Goal: Task Accomplishment & Management: Use online tool/utility

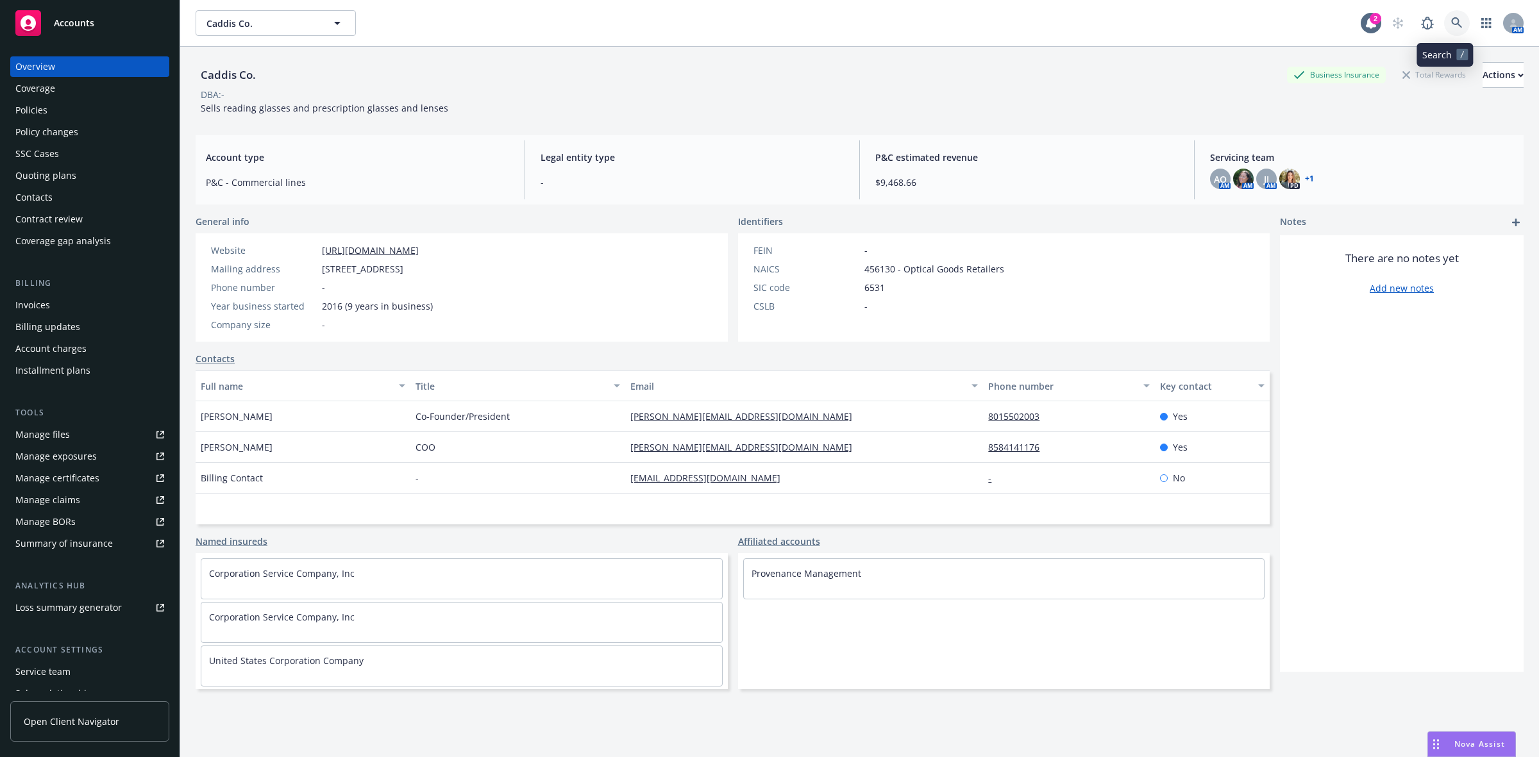
click at [1451, 24] on icon at bounding box center [1456, 22] width 11 height 11
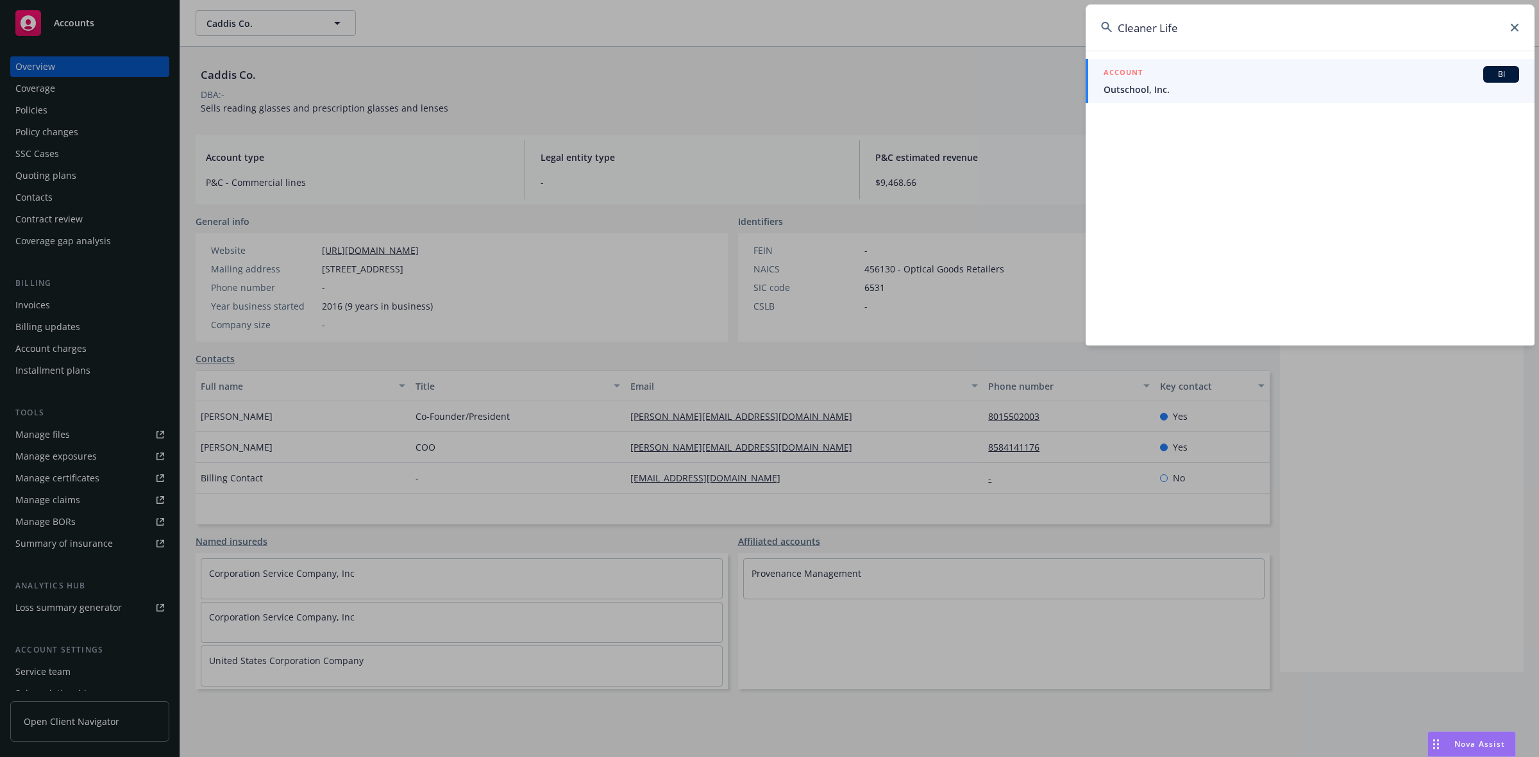
drag, startPoint x: 1257, startPoint y: 23, endPoint x: 1048, endPoint y: 33, distance: 209.3
click at [1048, 33] on div "Cleaner Life ACCOUNT BI Outschool, Inc." at bounding box center [769, 378] width 1539 height 757
paste input "ific, LLC"
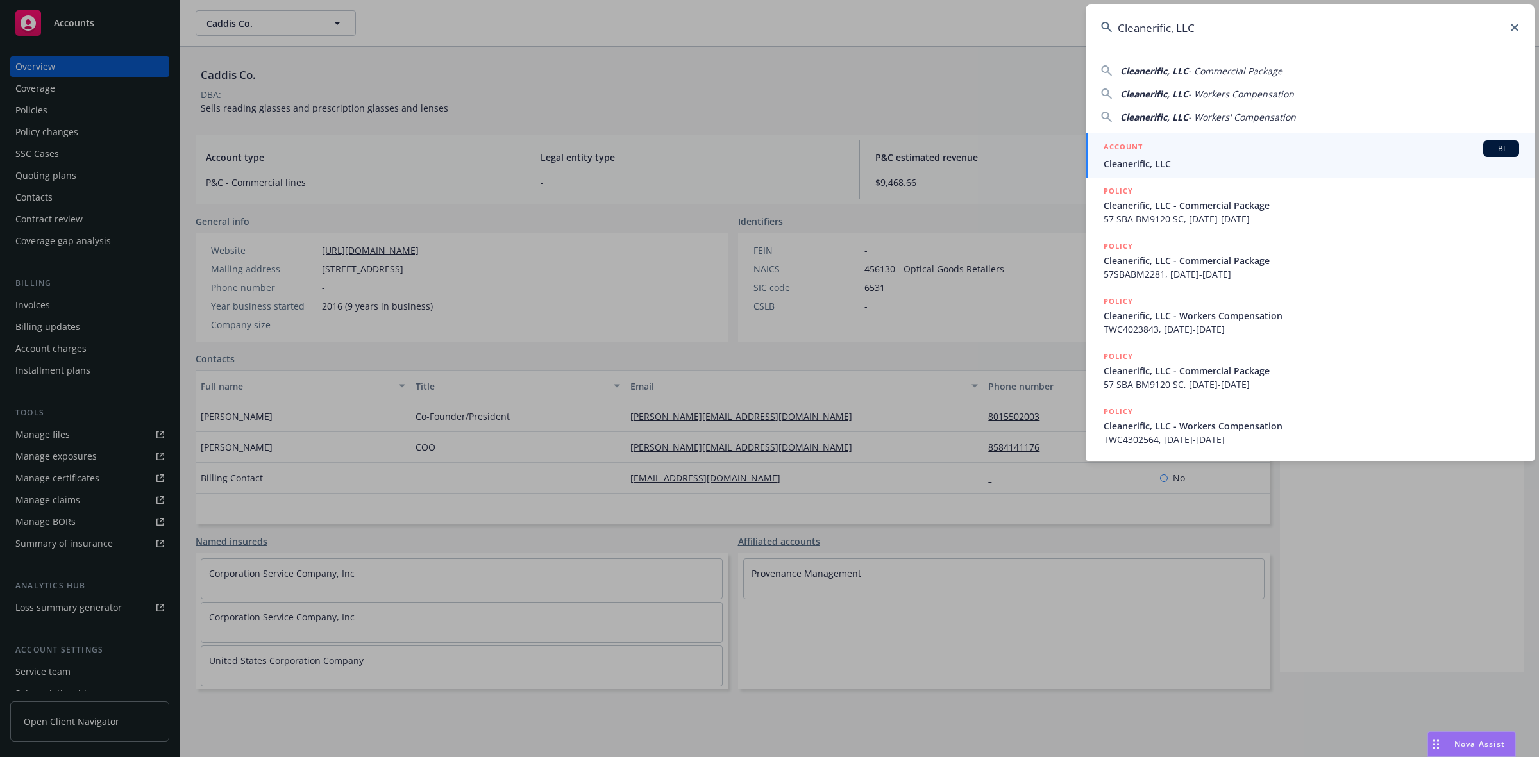
type input "Cleanerific, LLC"
click at [1195, 152] on div "ACCOUNT BI" at bounding box center [1310, 148] width 415 height 17
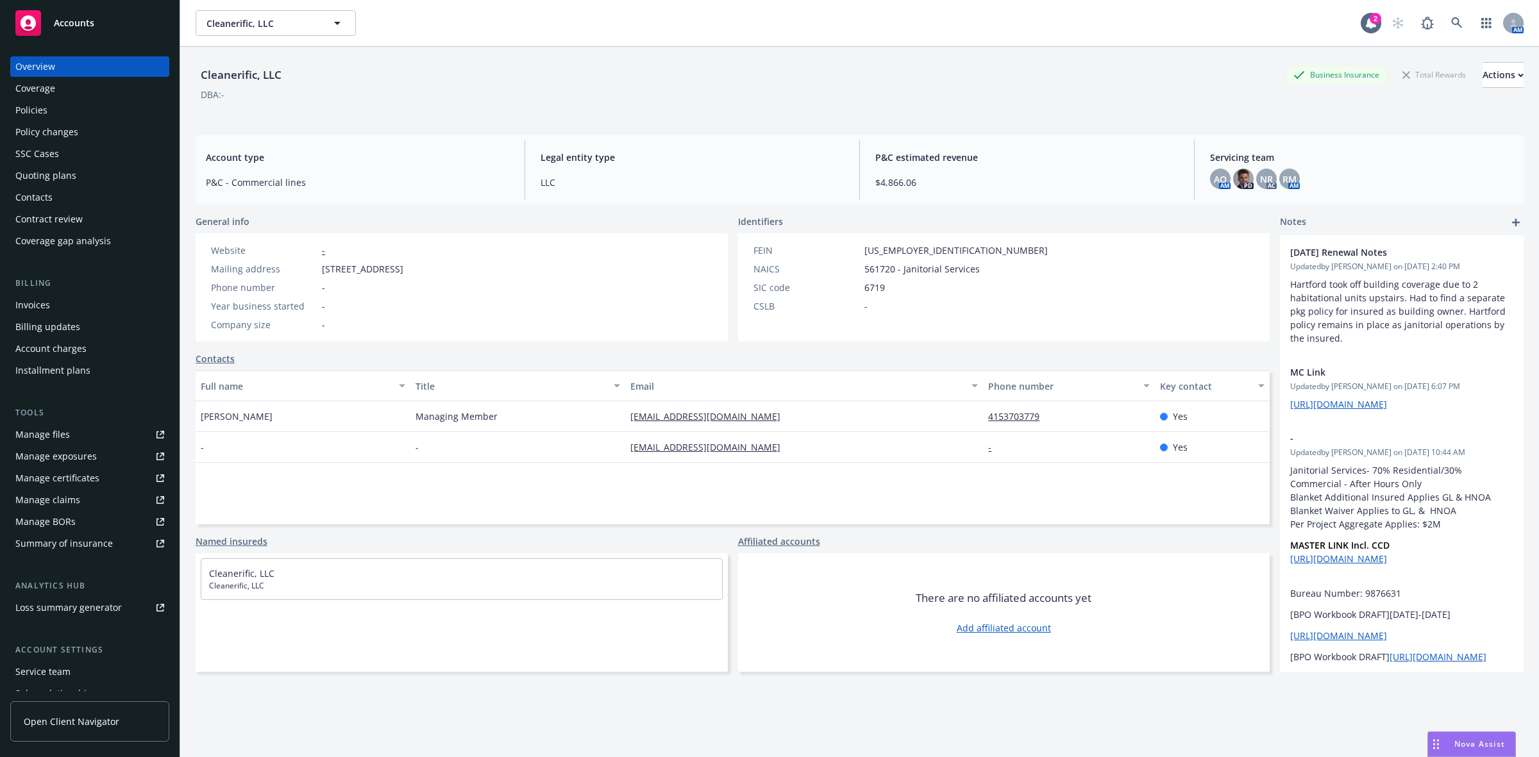
click at [104, 162] on div "SSC Cases" at bounding box center [89, 154] width 149 height 21
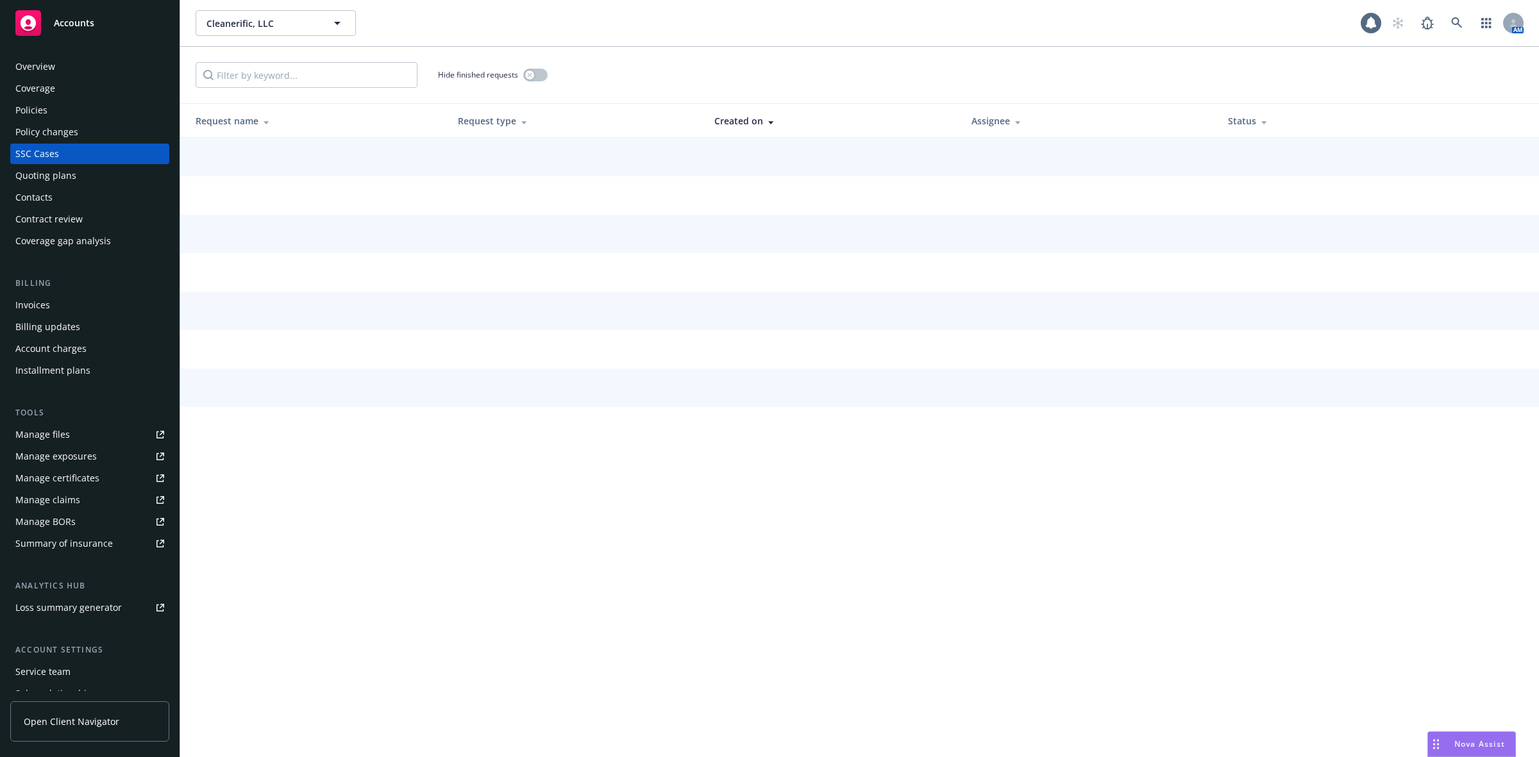
click at [101, 120] on div "Policies" at bounding box center [89, 110] width 149 height 21
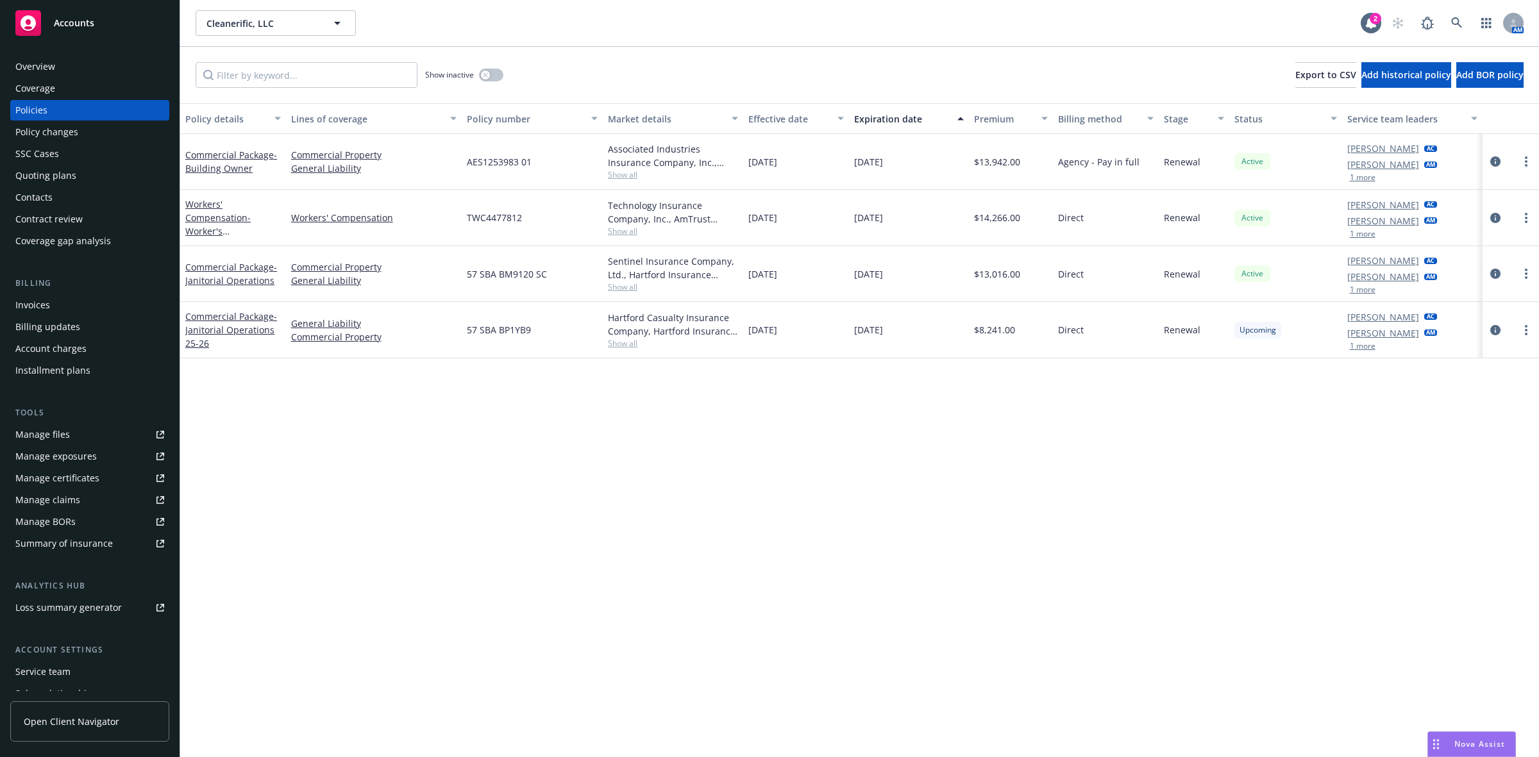
click at [630, 231] on span "Show all" at bounding box center [673, 231] width 131 height 11
click at [549, 219] on div "TWC4477812" at bounding box center [532, 218] width 141 height 56
click at [629, 230] on span "Show all" at bounding box center [673, 231] width 131 height 11
click at [635, 188] on div "Associated Industries Insurance Company, Inc., AmTrust Financial Services, RT S…" at bounding box center [673, 162] width 141 height 56
click at [623, 180] on span "Show all" at bounding box center [673, 174] width 131 height 11
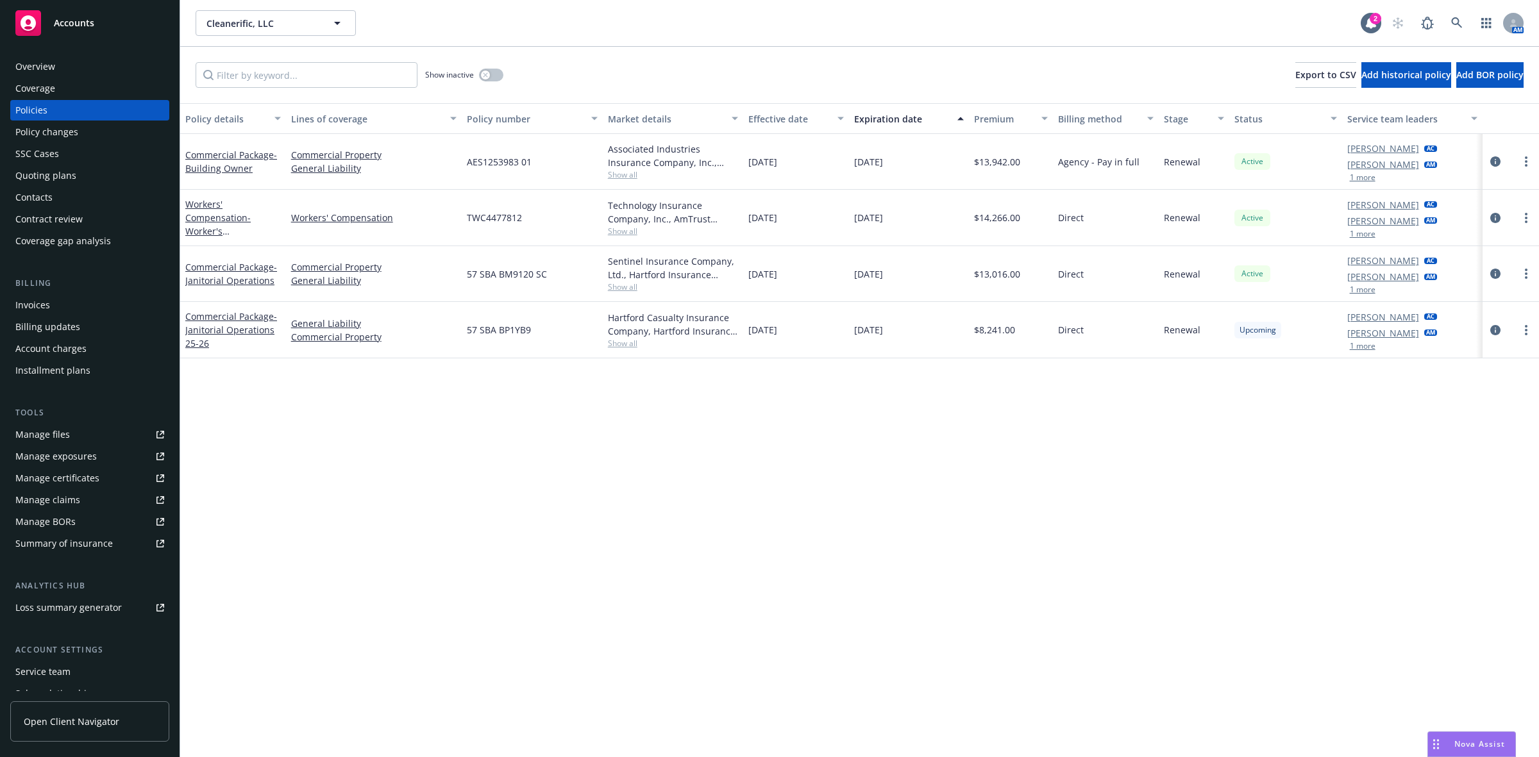
click at [556, 159] on div "AES1253983 01" at bounding box center [532, 162] width 141 height 56
click at [100, 177] on div "Quoting plans" at bounding box center [89, 175] width 149 height 21
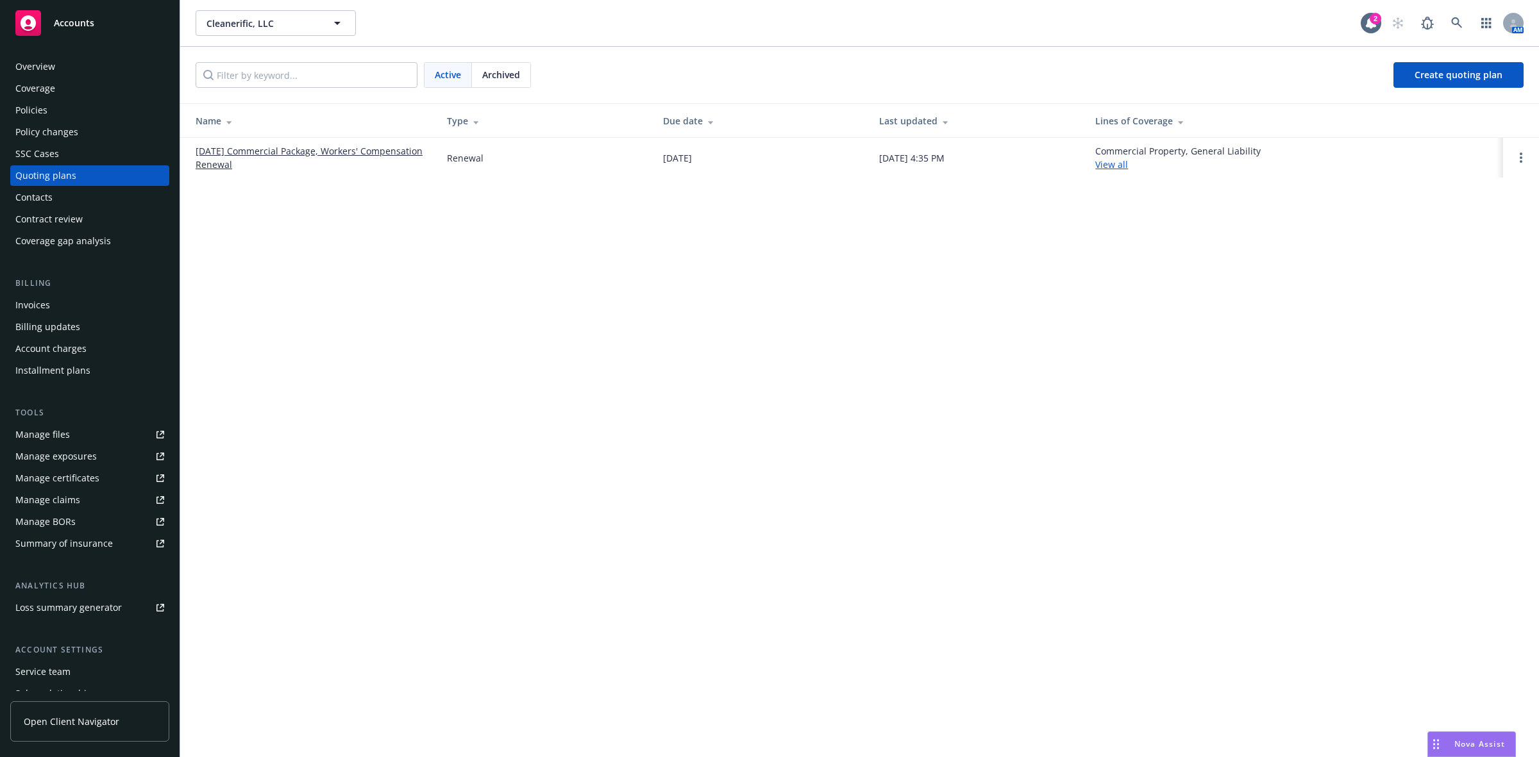
click at [276, 152] on link "[DATE] Commercial Package, Workers' Compensation Renewal" at bounding box center [311, 157] width 231 height 27
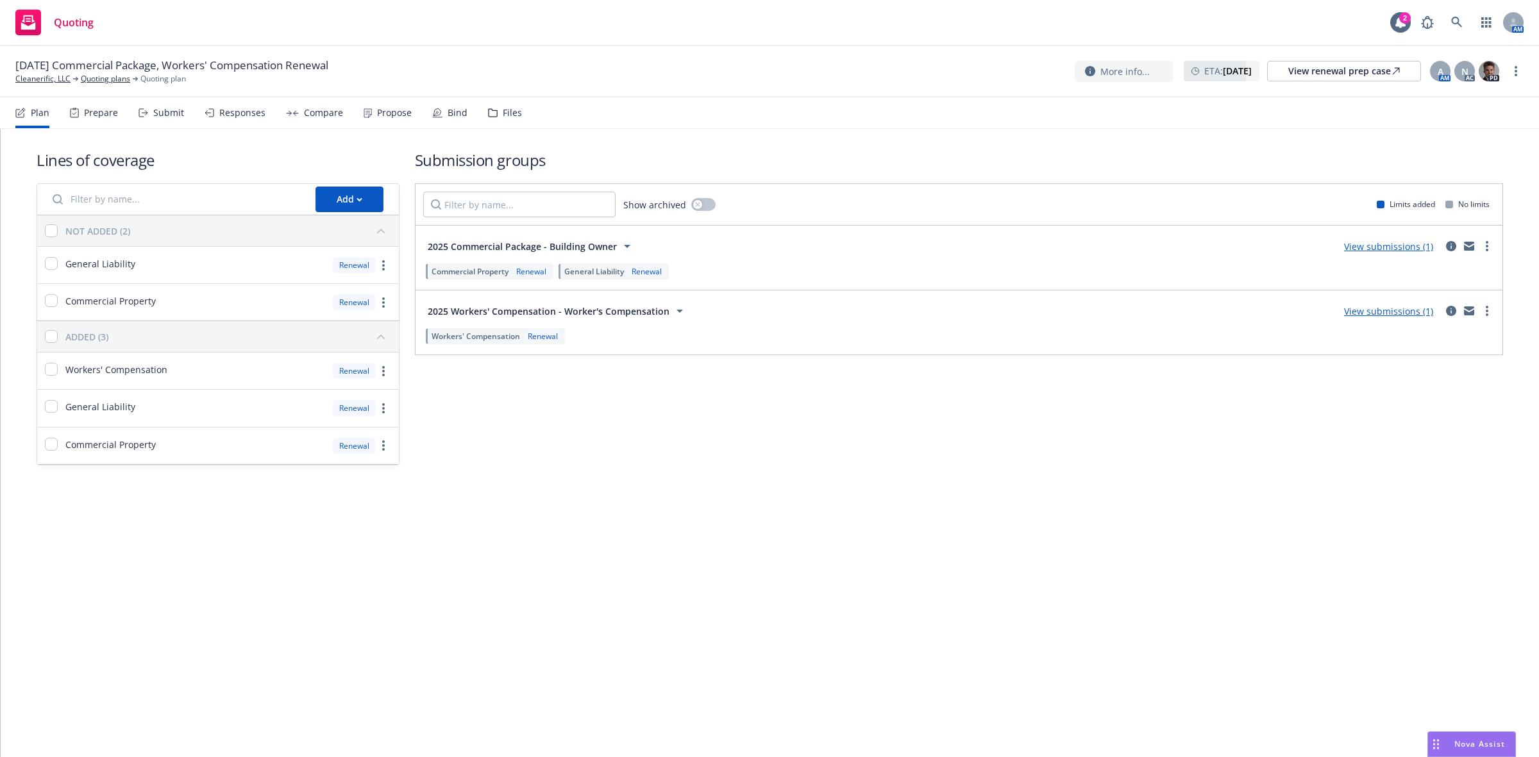
click at [391, 110] on div "Propose" at bounding box center [394, 113] width 35 height 10
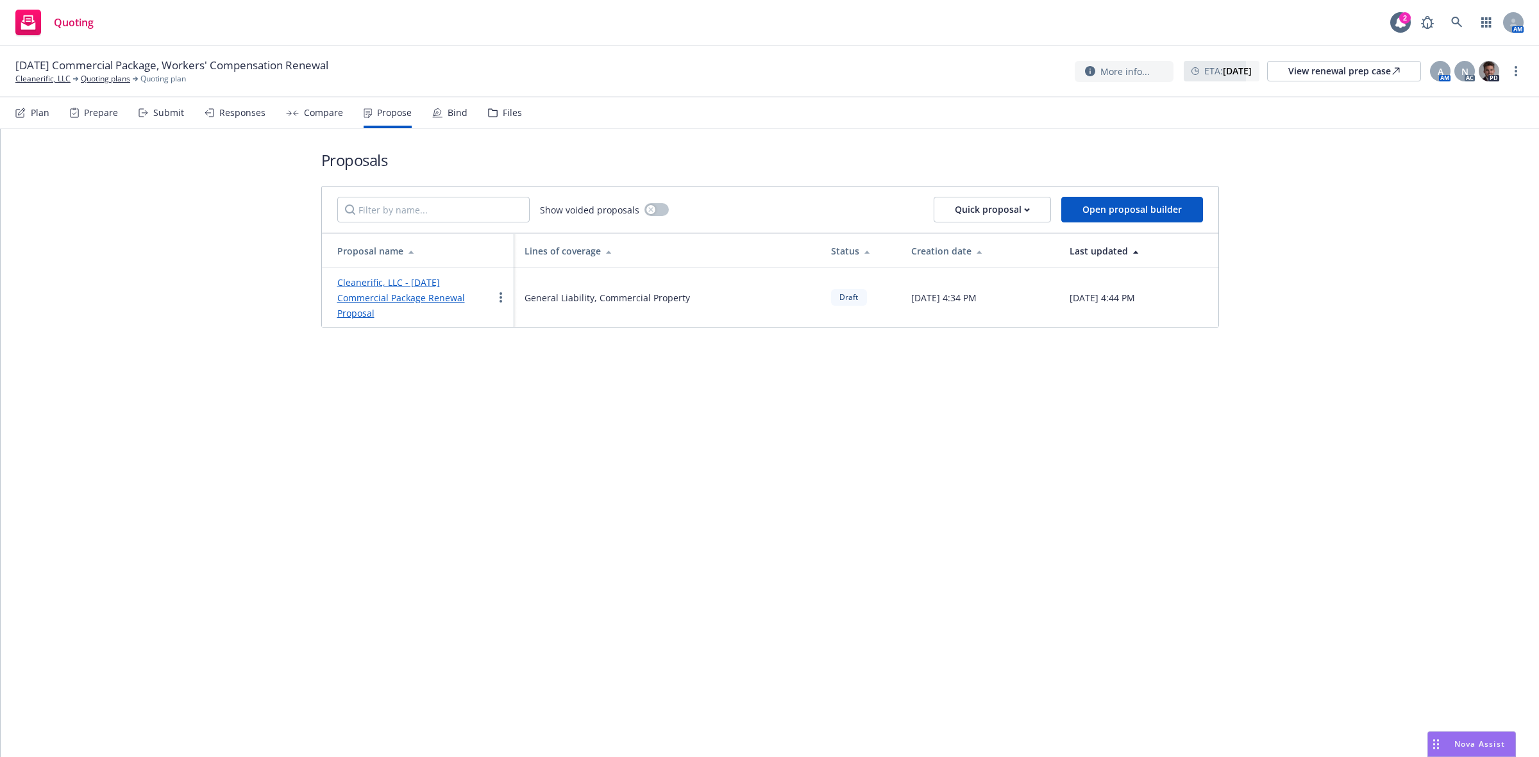
click at [403, 296] on link "Cleanerific, LLC - [DATE] Commercial Package Renewal Proposal" at bounding box center [401, 297] width 128 height 43
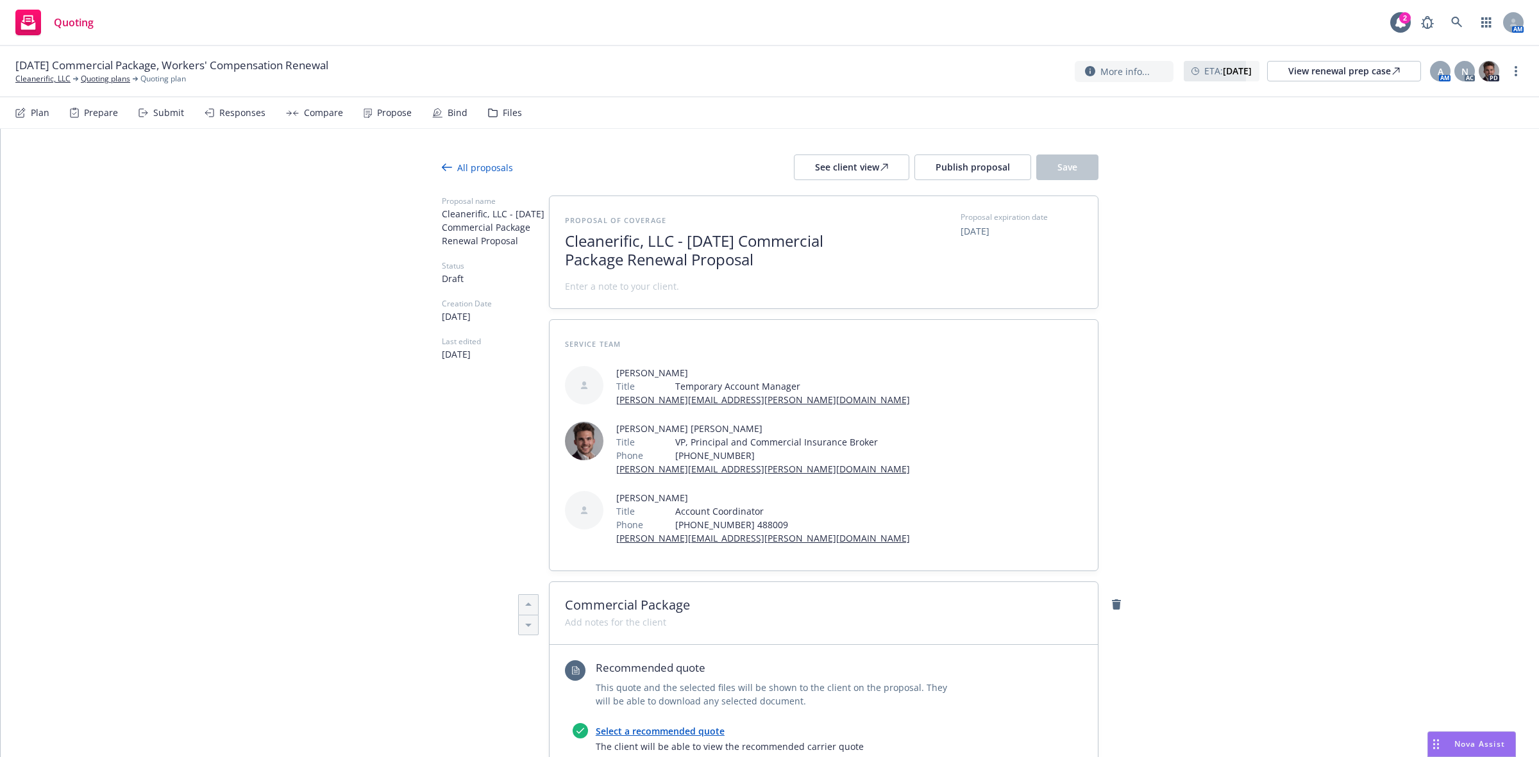
type textarea "x"
click at [946, 167] on span "Publish proposal" at bounding box center [972, 167] width 74 height 12
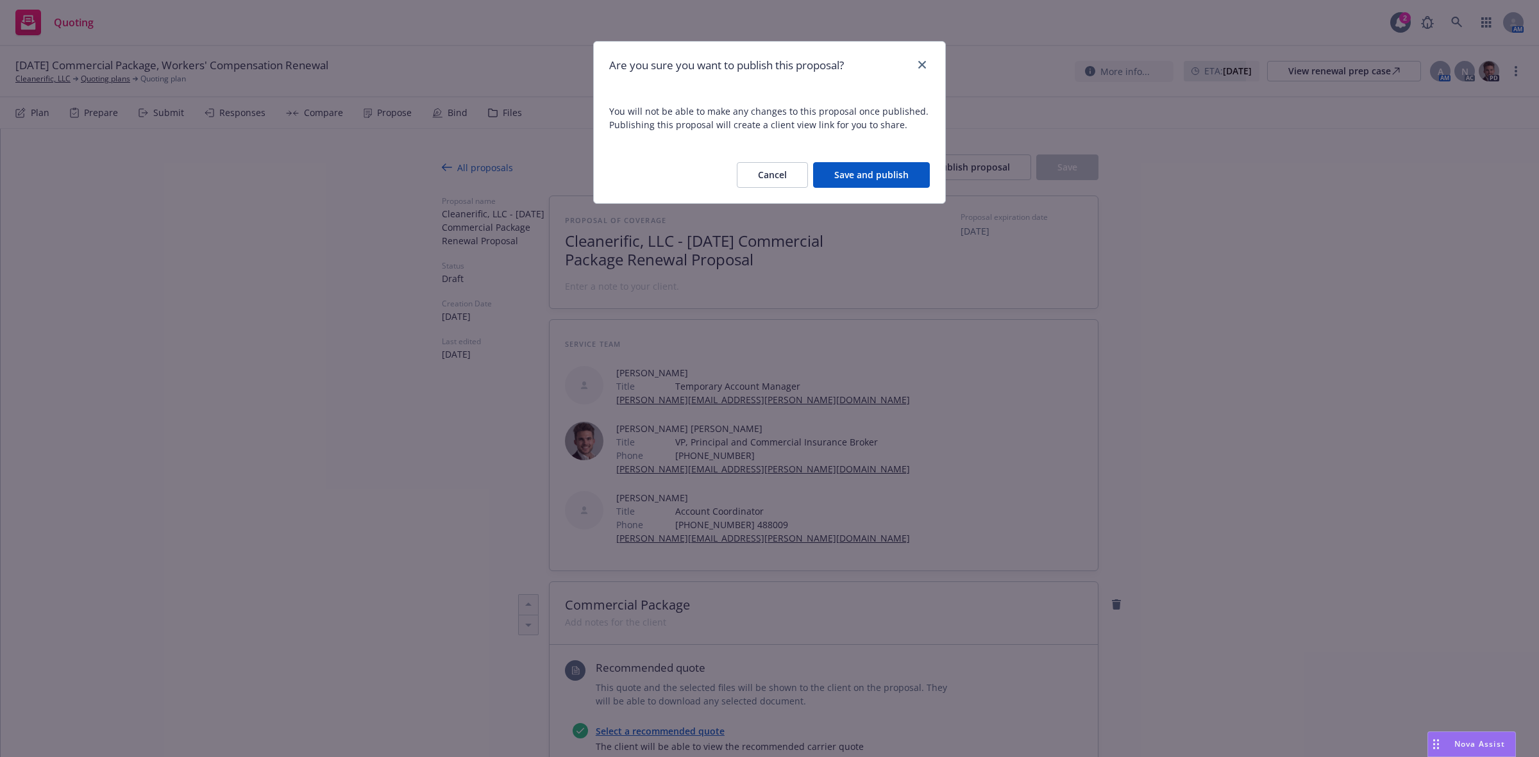
click at [777, 178] on button "Cancel" at bounding box center [772, 175] width 71 height 26
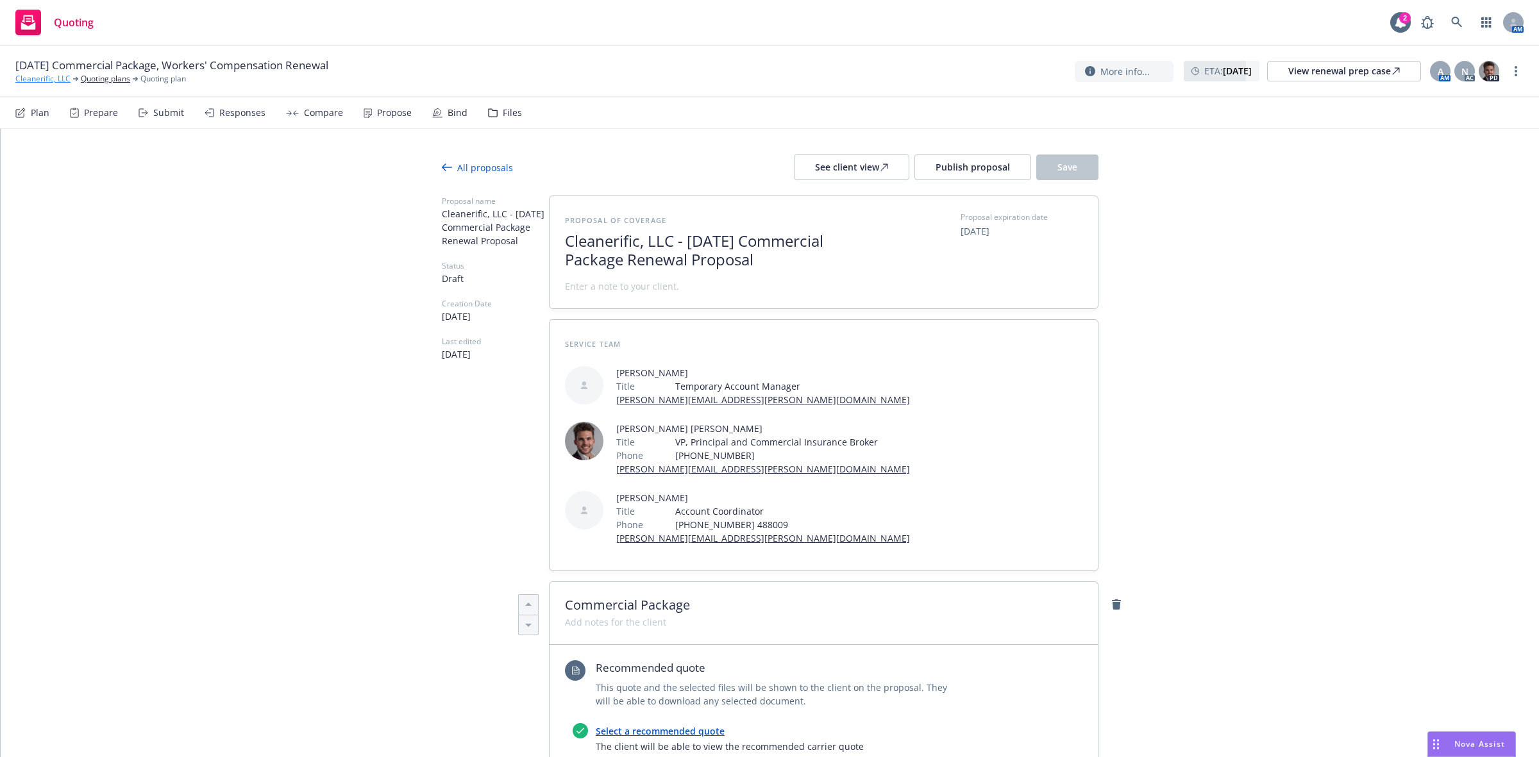
click at [35, 79] on link "Cleanerific, LLC" at bounding box center [42, 79] width 55 height 12
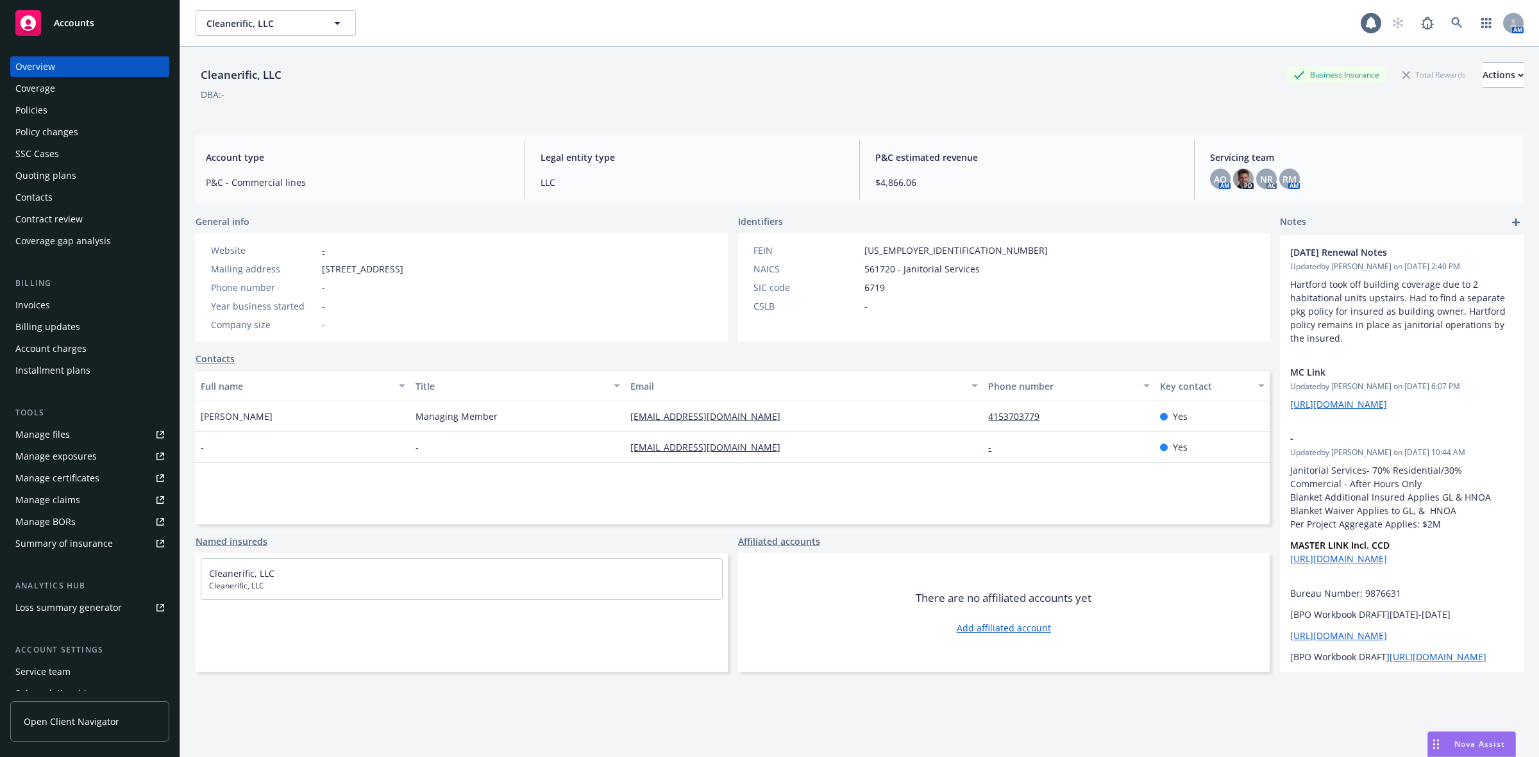
click at [107, 109] on div "Policies" at bounding box center [89, 110] width 149 height 21
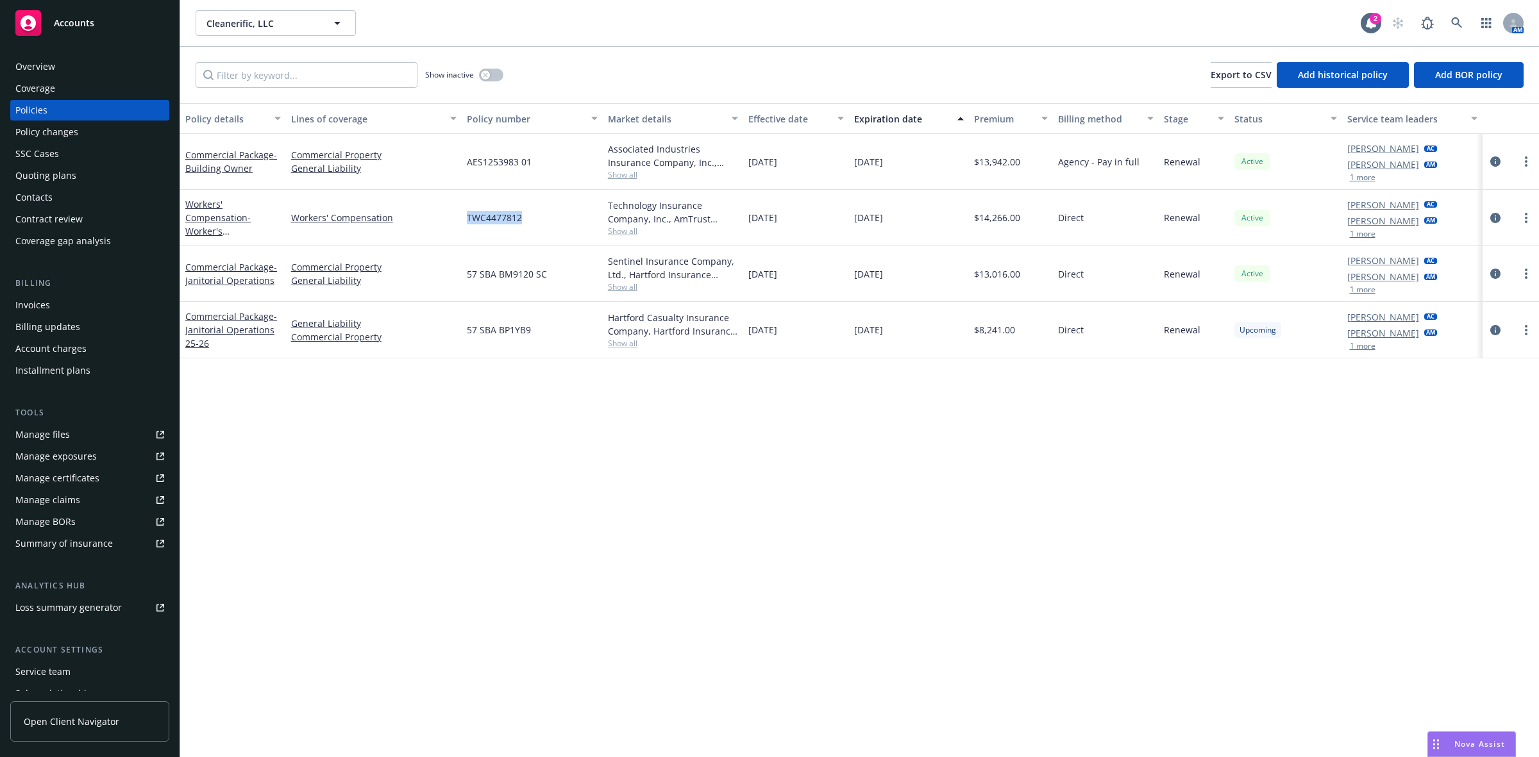
drag, startPoint x: 530, startPoint y: 218, endPoint x: 457, endPoint y: 222, distance: 72.6
click at [457, 222] on div "Workers' Compensation - Worker's Compensation Workers' Compensation TWC4477812 …" at bounding box center [859, 218] width 1359 height 56
click at [555, 207] on div "TWC4477812" at bounding box center [532, 218] width 141 height 56
click at [573, 219] on div "TWC4477812" at bounding box center [532, 218] width 141 height 56
drag, startPoint x: 560, startPoint y: 226, endPoint x: 449, endPoint y: 231, distance: 111.1
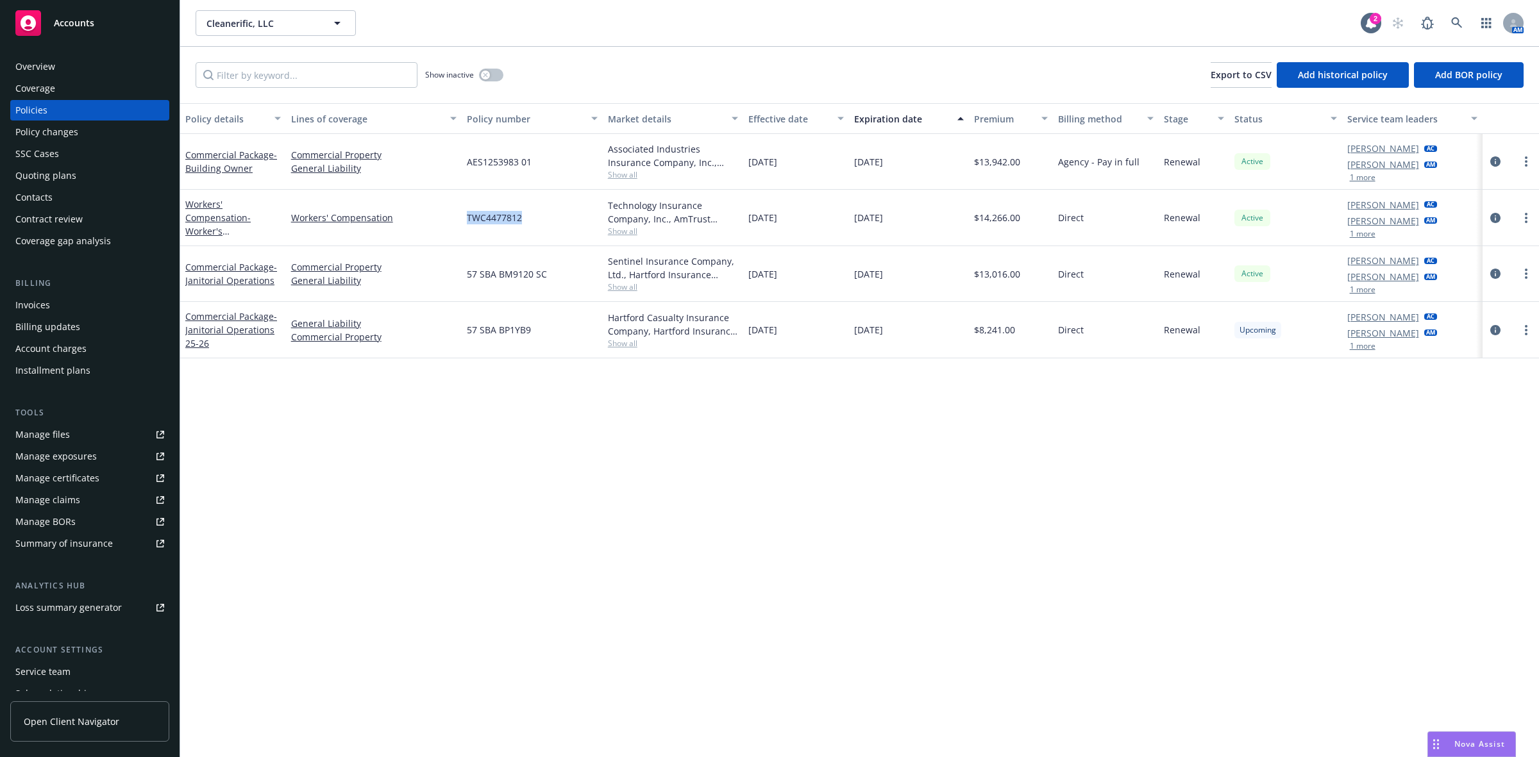
click at [449, 231] on div "Workers' Compensation - Worker's Compensation Workers' Compensation TWC4477812 …" at bounding box center [859, 218] width 1359 height 56
click at [138, 60] on div "Overview" at bounding box center [89, 66] width 149 height 21
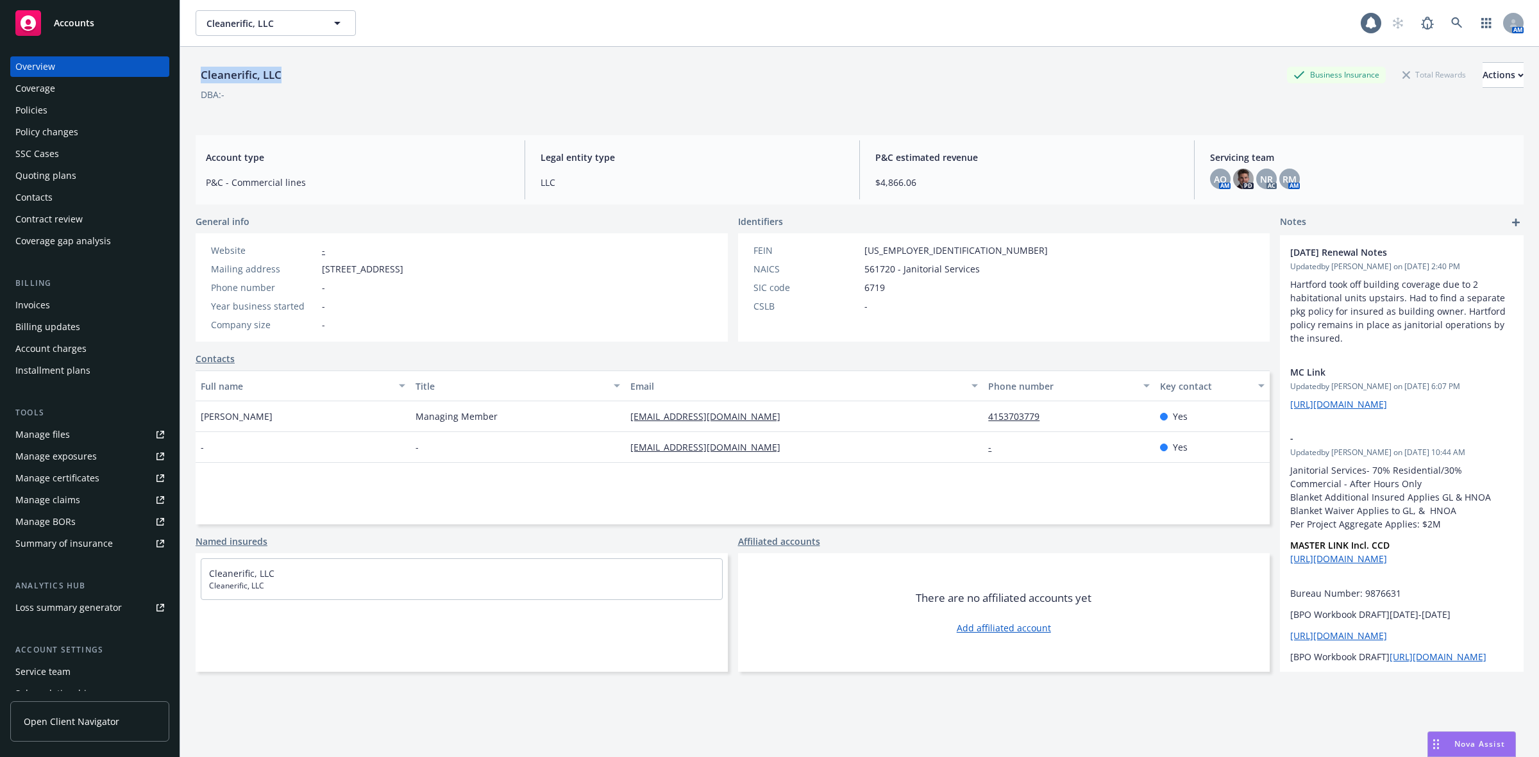
drag, startPoint x: 245, startPoint y: 81, endPoint x: 193, endPoint y: 81, distance: 51.9
click at [193, 81] on div "Cleanerific, LLC Business Insurance Total Rewards Actions DBA: - Account type P…" at bounding box center [859, 425] width 1359 height 757
copy div "Cleanerific, LLC"
click at [1451, 18] on icon at bounding box center [1457, 23] width 12 height 12
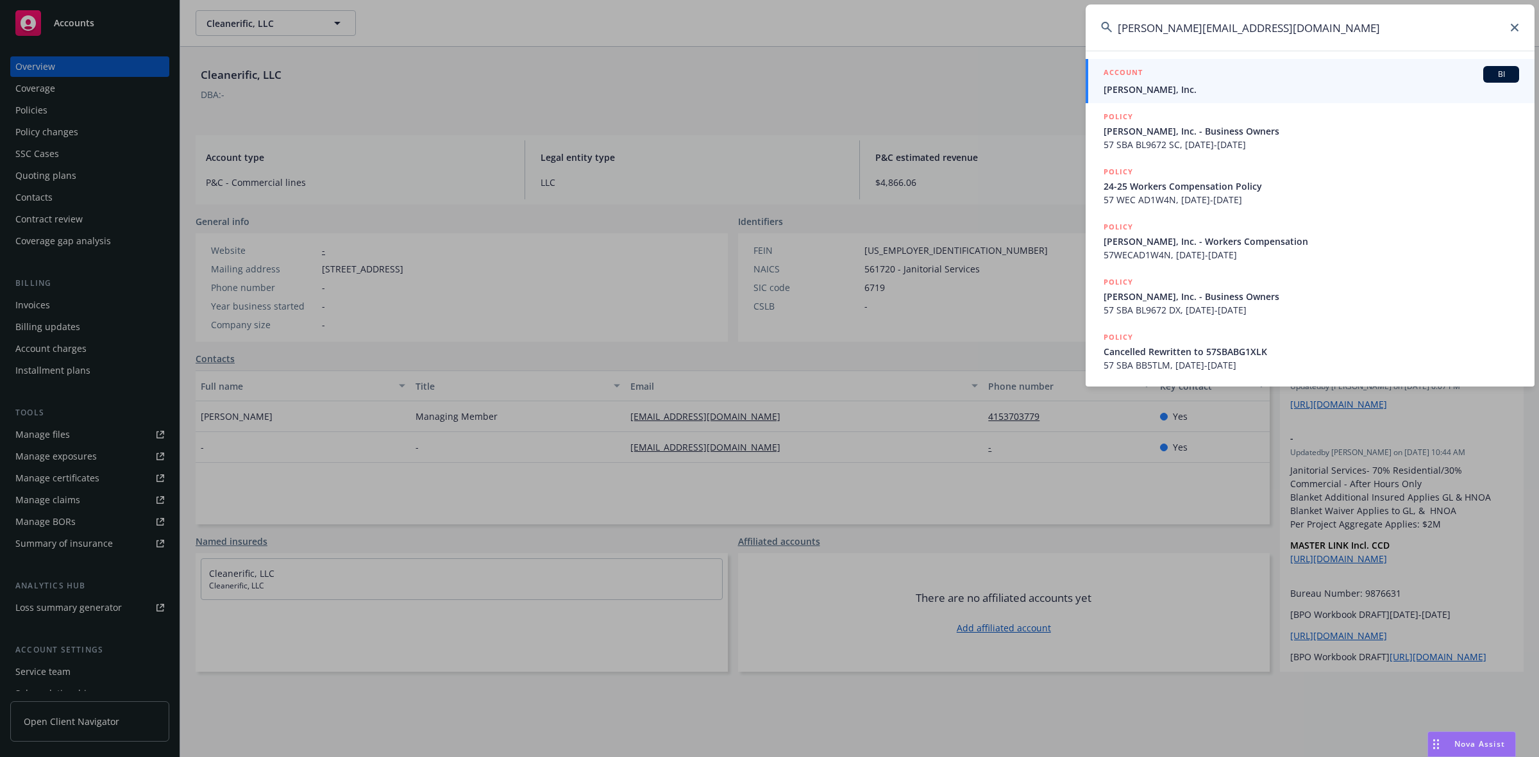
drag, startPoint x: 1375, startPoint y: 26, endPoint x: 1146, endPoint y: 39, distance: 229.9
click at [1146, 39] on input "shane@ashbyhq.com" at bounding box center [1310, 27] width 449 height 46
drag, startPoint x: 1134, startPoint y: 40, endPoint x: 1117, endPoint y: 40, distance: 16.7
click at [1117, 40] on input "shane@ashbyhq.com" at bounding box center [1310, 27] width 449 height 46
click at [1248, 28] on input "shane@ashbyhq.com" at bounding box center [1310, 27] width 449 height 46
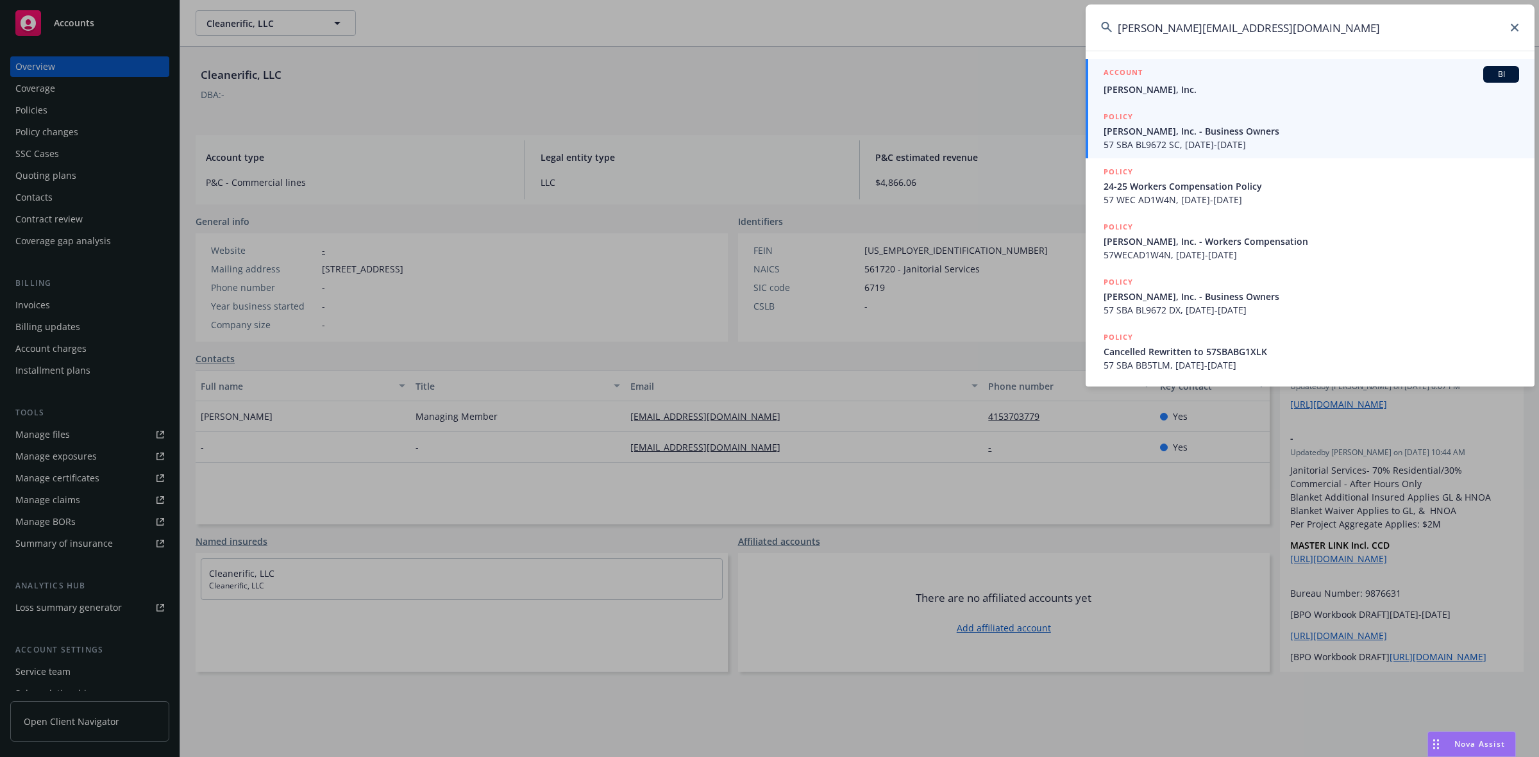
type input "shane@ashbyhq.com"
click at [1178, 137] on span "Ashby, Inc. - Business Owners" at bounding box center [1310, 130] width 415 height 13
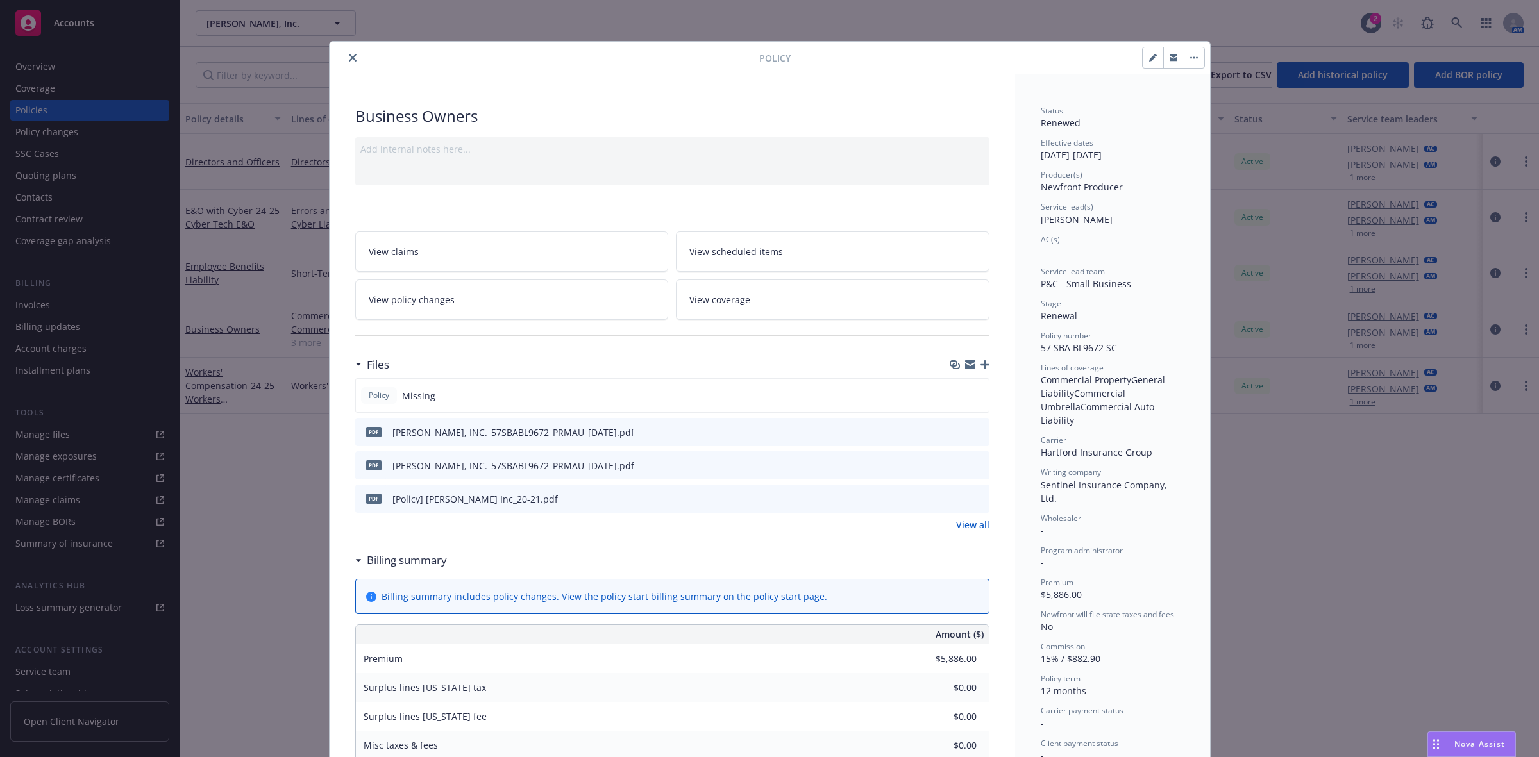
click at [337, 56] on div at bounding box center [547, 57] width 424 height 15
click at [351, 56] on button "close" at bounding box center [352, 57] width 15 height 15
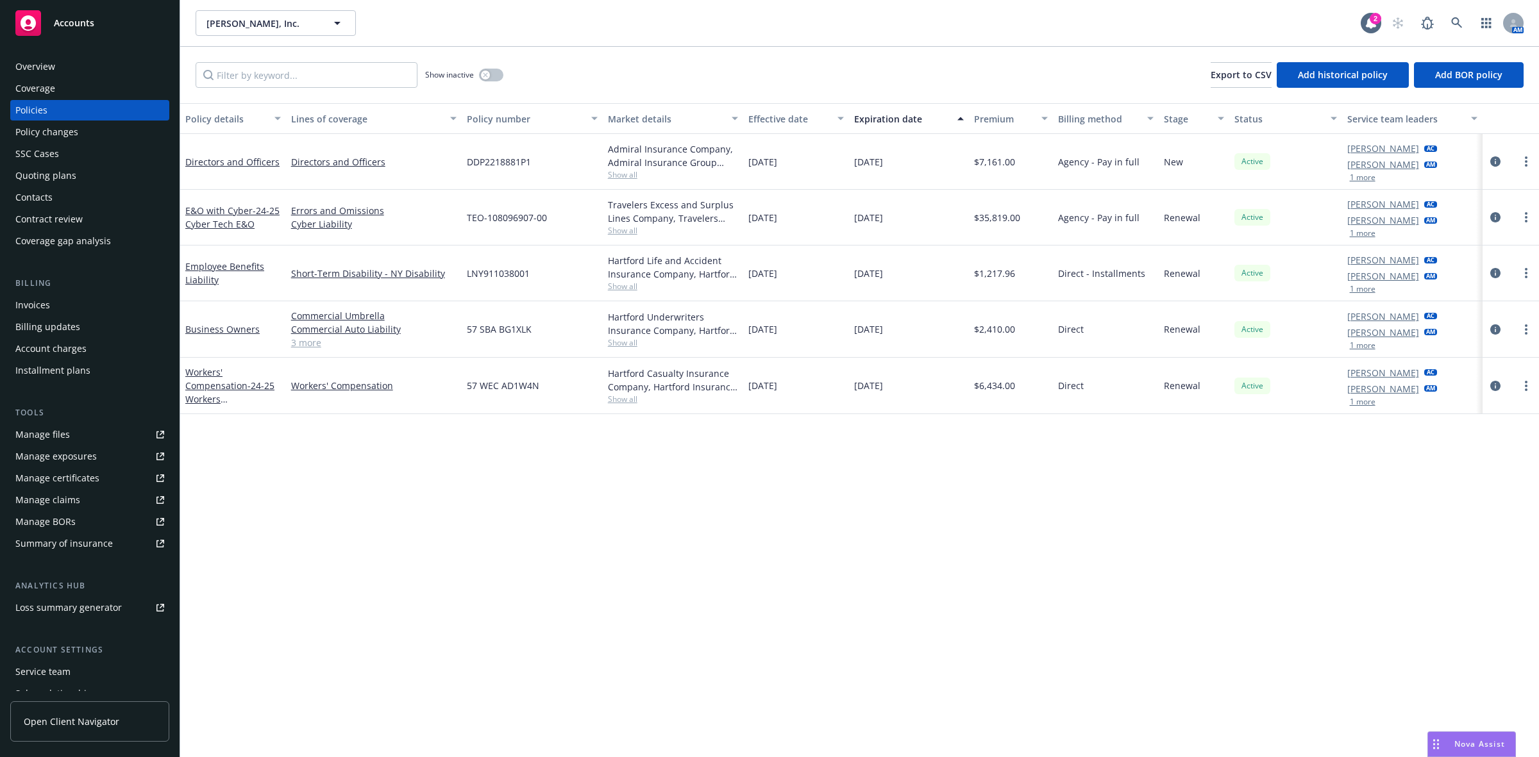
click at [88, 71] on div "Overview" at bounding box center [89, 66] width 149 height 21
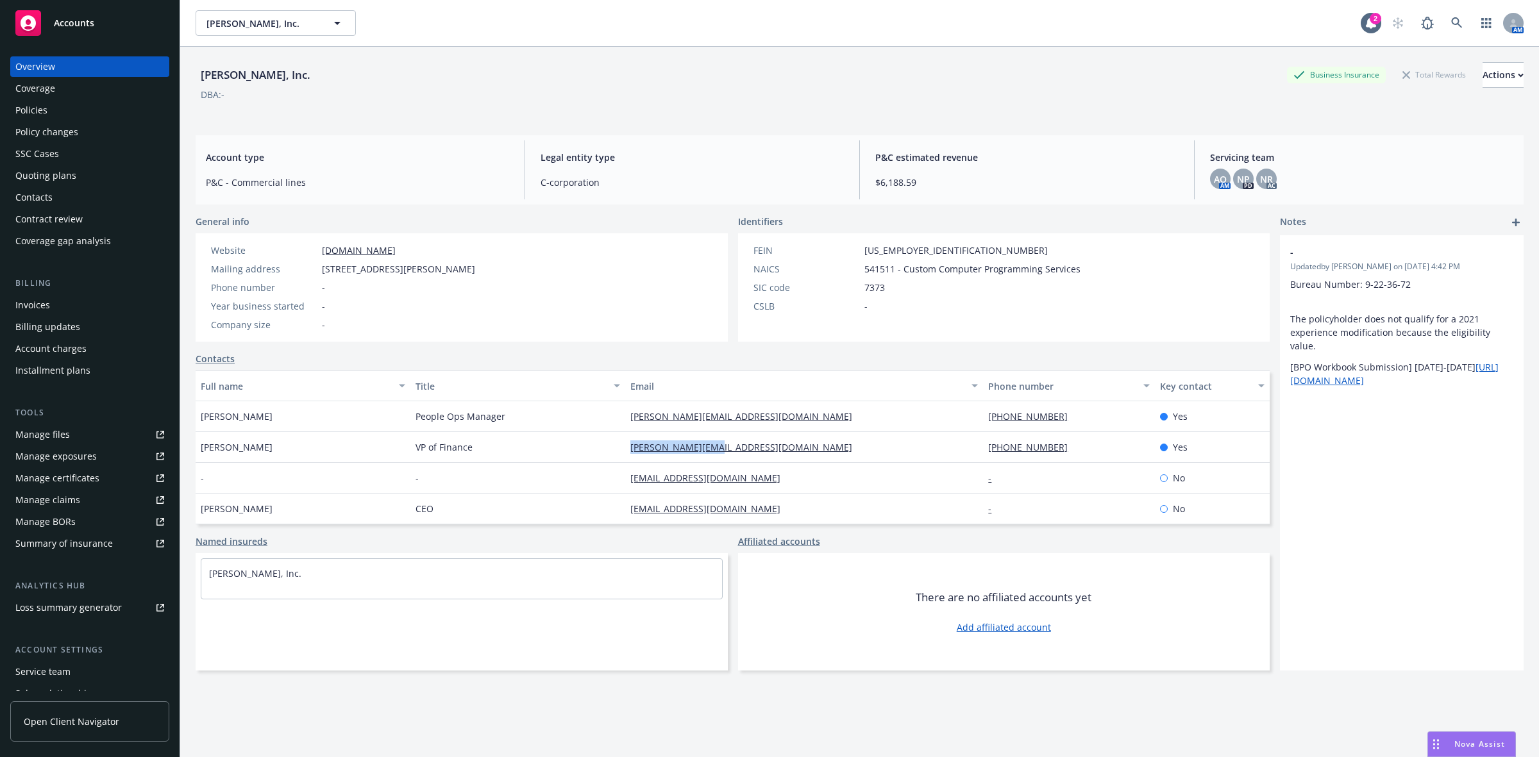
drag, startPoint x: 725, startPoint y: 453, endPoint x: 616, endPoint y: 454, distance: 109.6
click at [625, 454] on div "shane@ashbyhq.com" at bounding box center [804, 447] width 358 height 31
copy link "shane@ashbyhq.com"
click at [258, 76] on div "Ashby, Inc." at bounding box center [256, 75] width 120 height 17
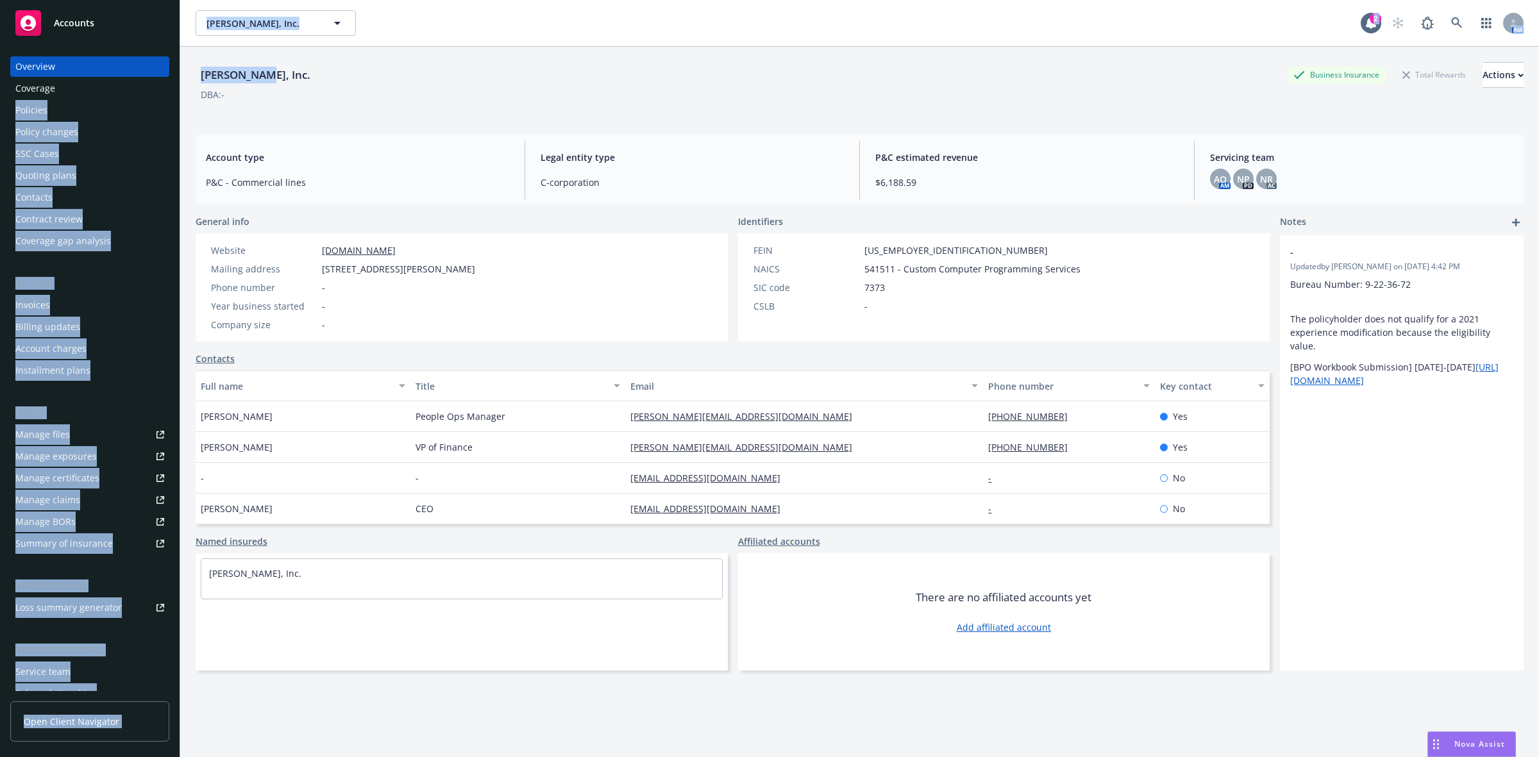
drag, startPoint x: 255, startPoint y: 77, endPoint x: 155, endPoint y: 83, distance: 99.6
click at [155, 83] on div "Accounts Overview Coverage Policies Policy changes SSC Cases Quoting plans Cont…" at bounding box center [769, 378] width 1539 height 757
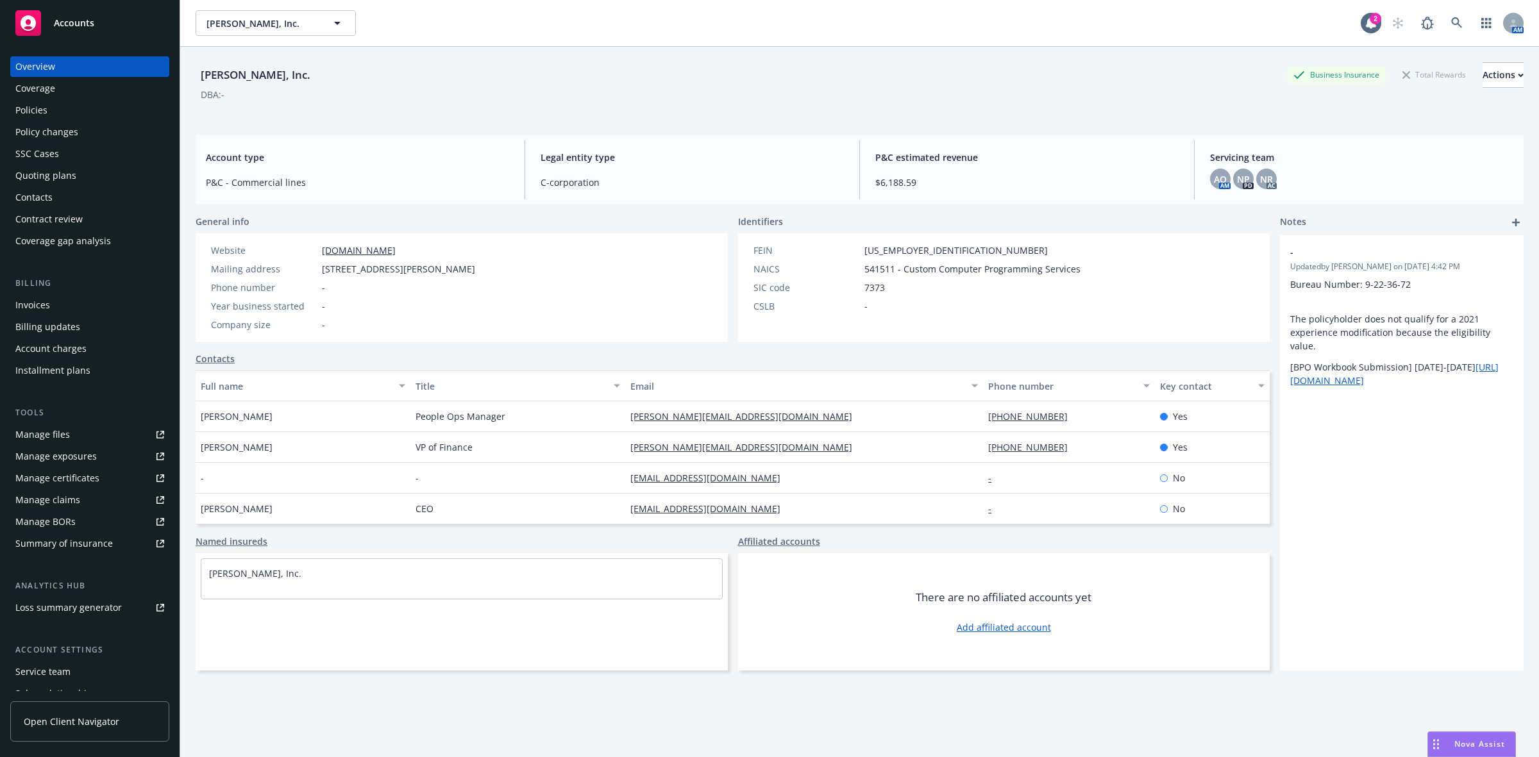
click at [308, 110] on div "Ashby, Inc. Business Insurance Total Rewards Actions DBA: -" at bounding box center [860, 88] width 1328 height 53
drag, startPoint x: 266, startPoint y: 85, endPoint x: 203, endPoint y: 83, distance: 63.5
click at [203, 83] on div "Ashby, Inc. Business Insurance Total Rewards Actions" at bounding box center [860, 75] width 1328 height 26
copy div "Ashby, Inc."
click at [264, 64] on div "Ashby, Inc. Business Insurance Total Rewards Actions" at bounding box center [860, 75] width 1328 height 26
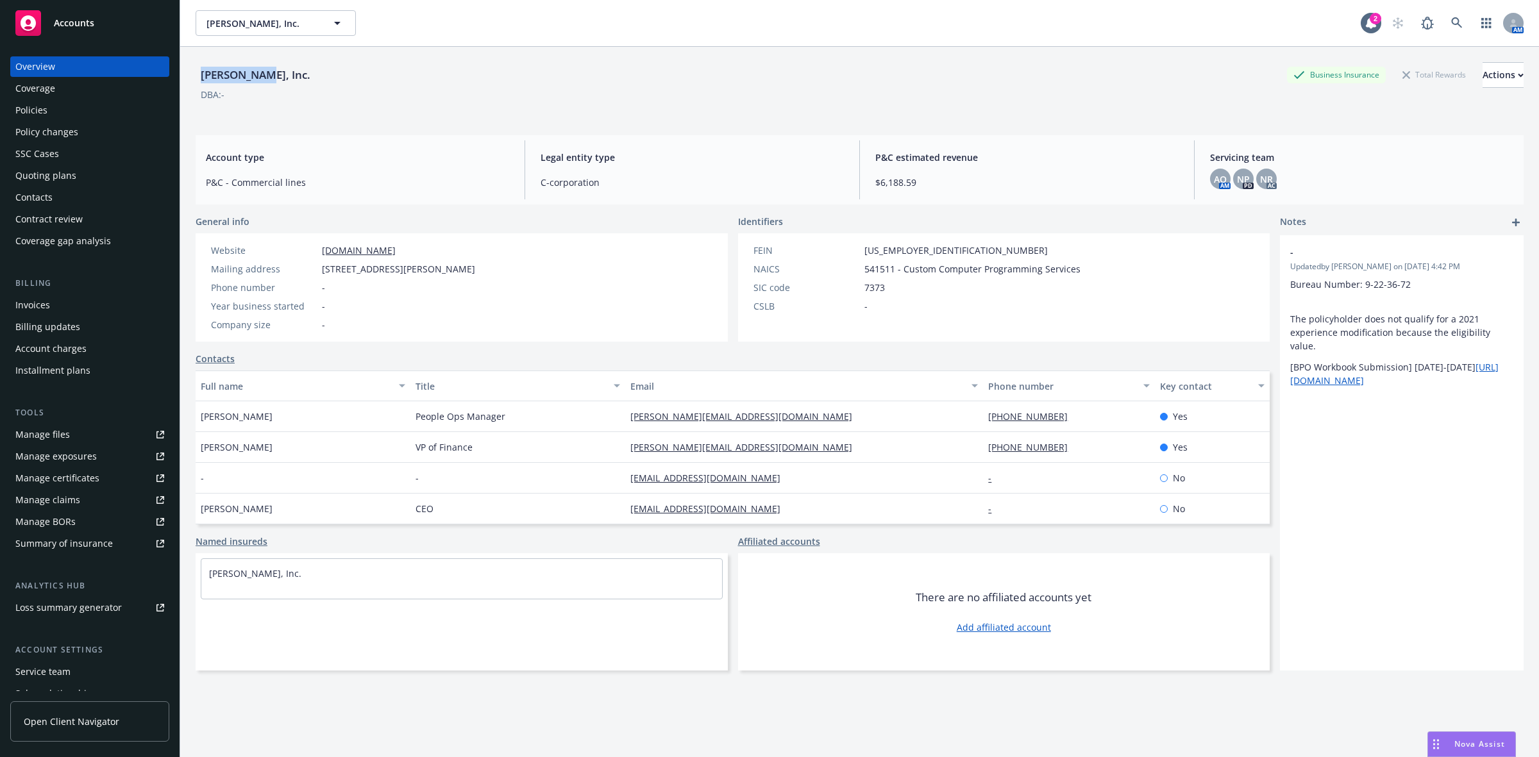
drag, startPoint x: 267, startPoint y: 72, endPoint x: 193, endPoint y: 78, distance: 74.0
click at [193, 78] on div "Ashby, Inc. Business Insurance Total Rewards Actions DBA: - Account type P&C - …" at bounding box center [859, 425] width 1359 height 757
copy div "Ashby, Inc."
click at [79, 490] on link "Manage claims" at bounding box center [89, 500] width 159 height 21
click at [1482, 72] on button "Actions" at bounding box center [1502, 75] width 41 height 26
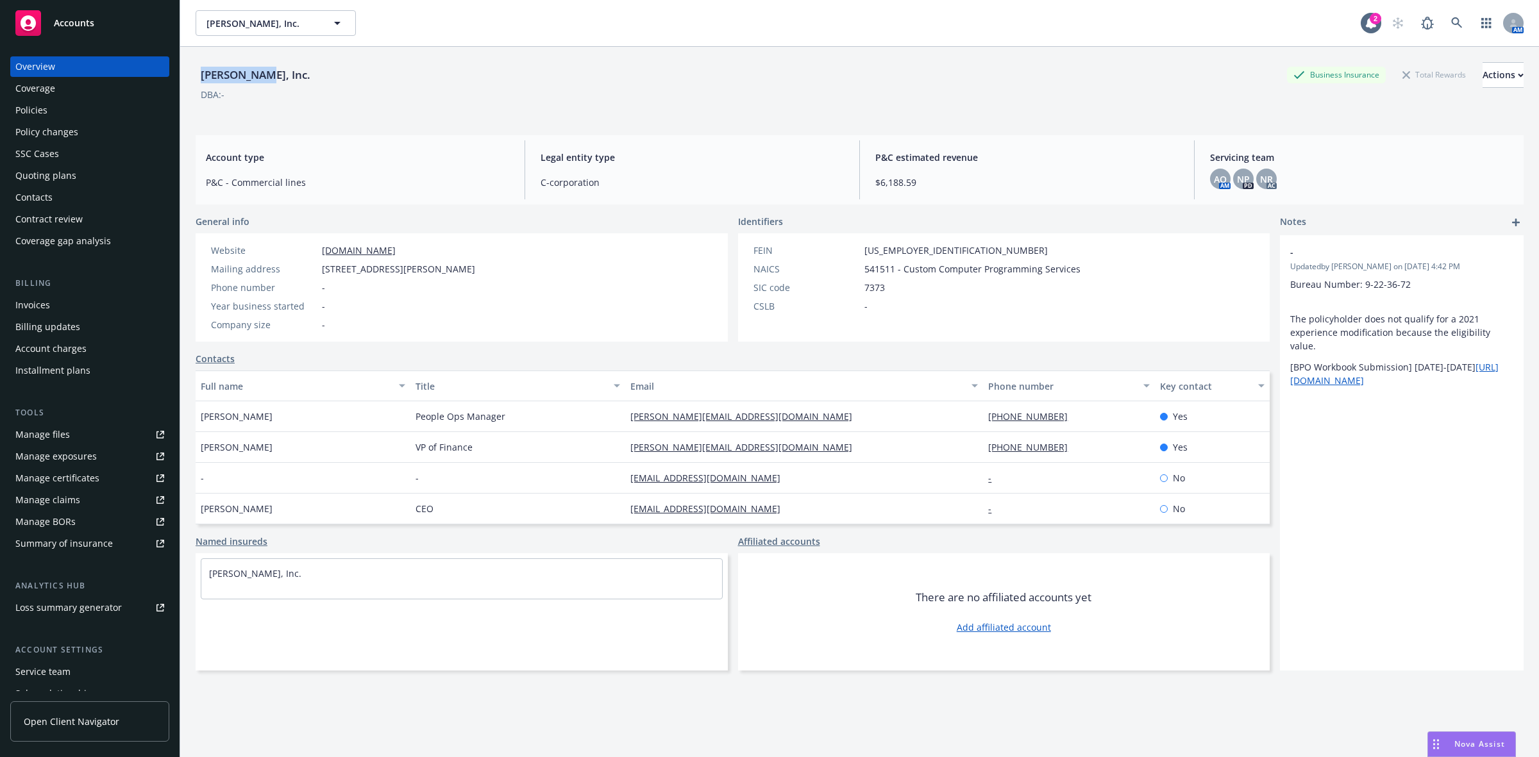
click at [1380, 154] on link "Copy logging email" at bounding box center [1418, 161] width 210 height 26
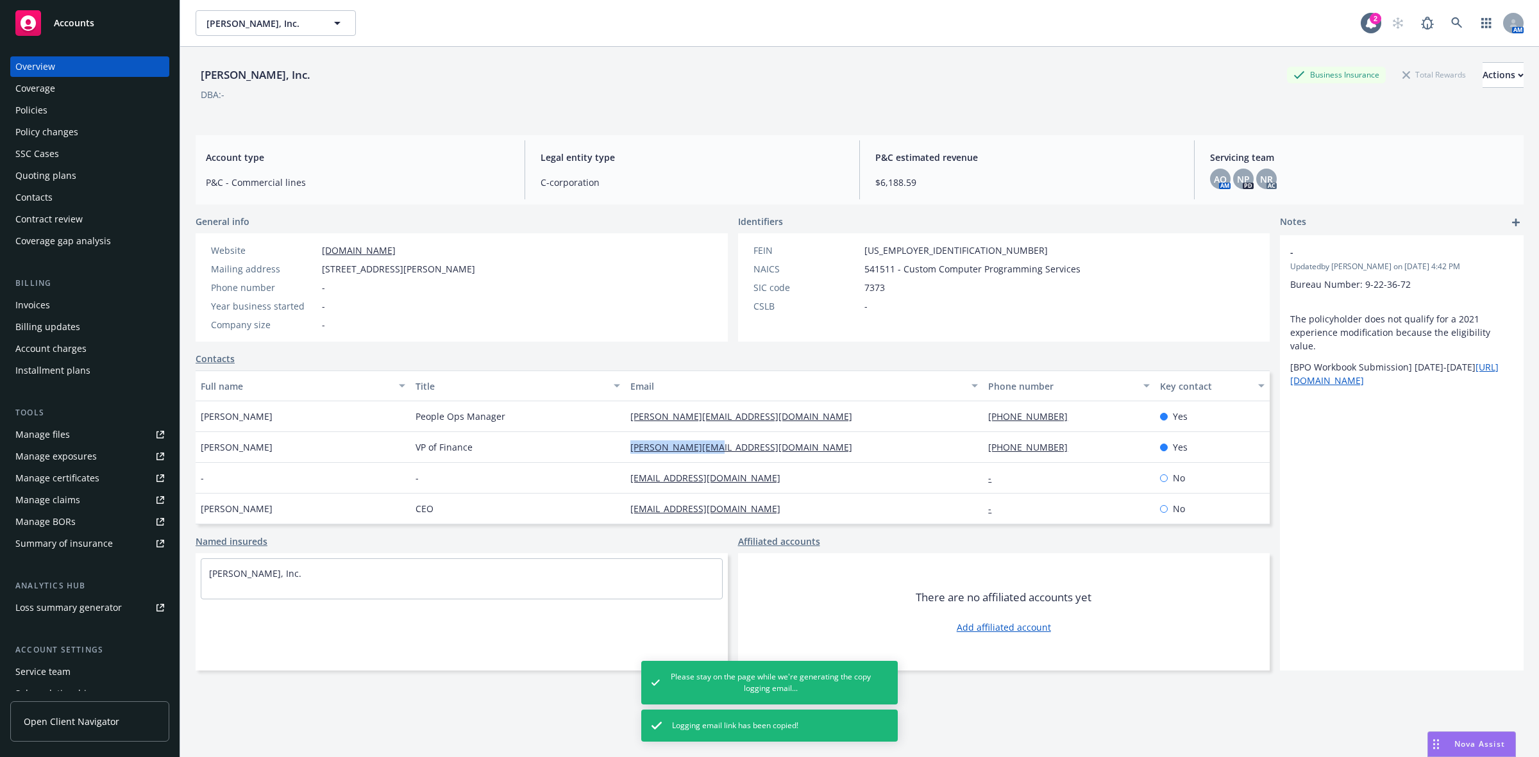
drag, startPoint x: 720, startPoint y: 440, endPoint x: 614, endPoint y: 451, distance: 106.3
click at [614, 451] on div "Shane Gallaher VP of Finance shane@ashbyhq.com 407-790-9574 Yes" at bounding box center [733, 447] width 1074 height 31
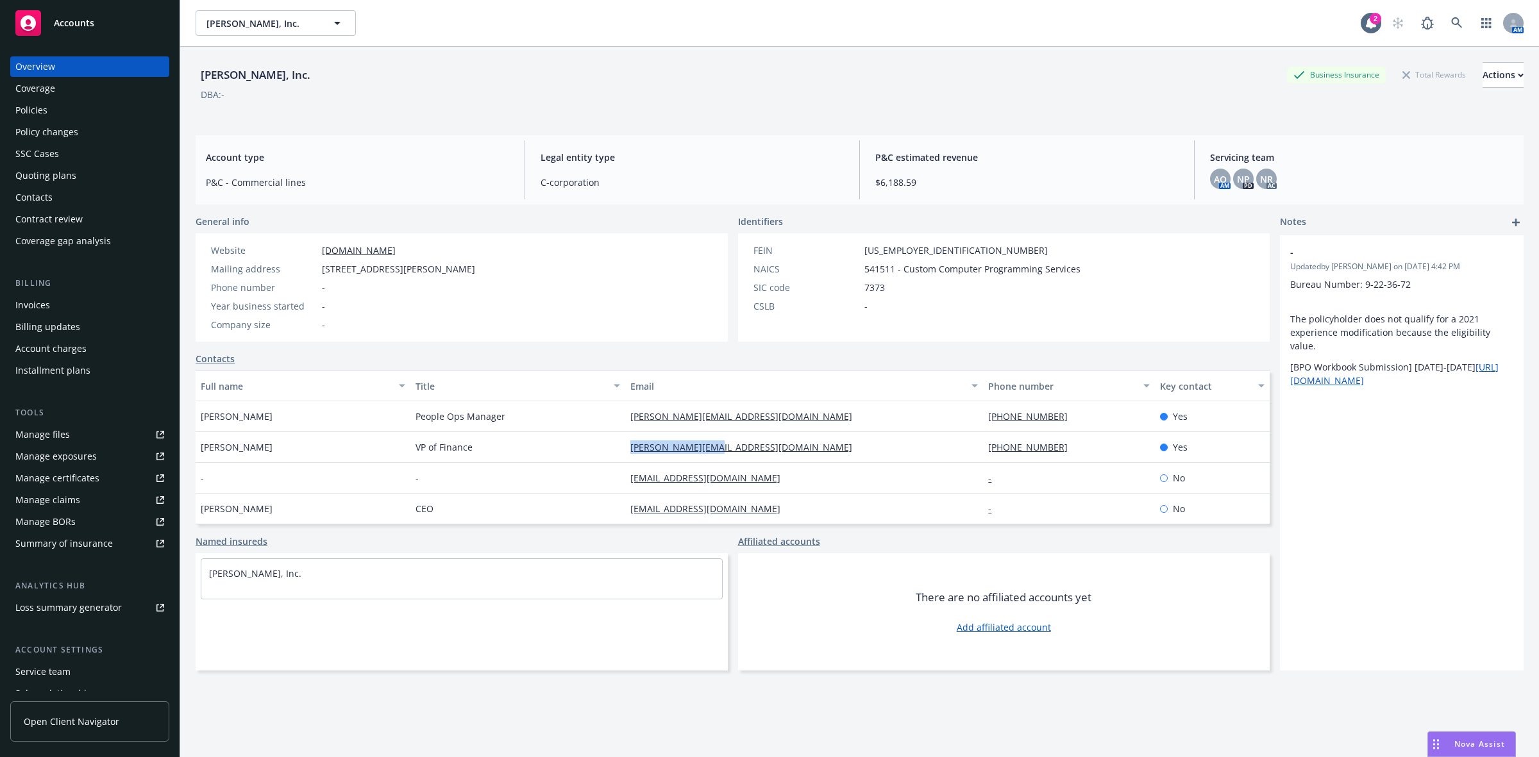
copy div "shane@ashbyhq.com"
click at [103, 109] on div "Policies" at bounding box center [89, 110] width 149 height 21
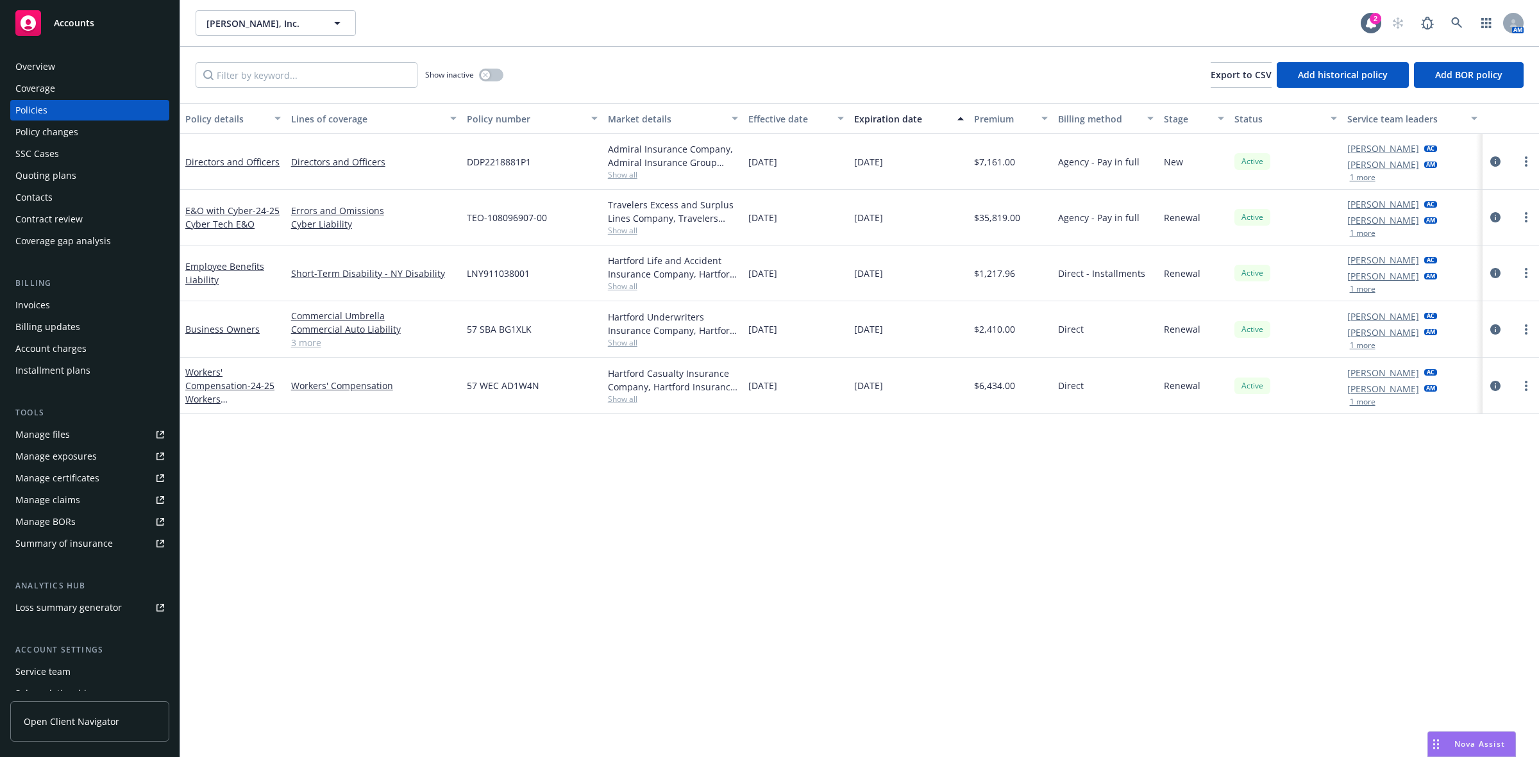
click at [84, 165] on div "Quoting plans" at bounding box center [89, 175] width 149 height 21
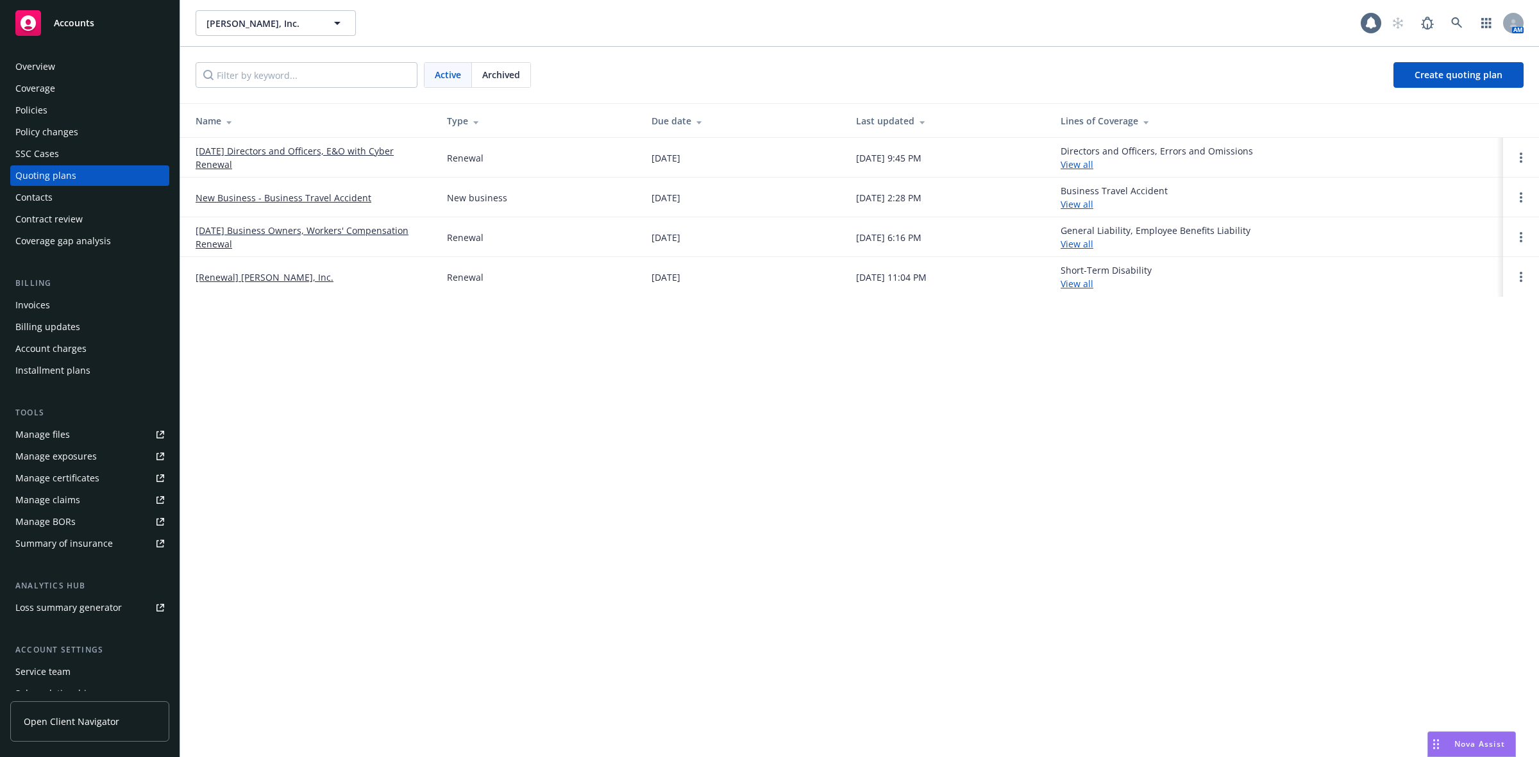
click at [260, 151] on link "09/29/25 Directors and Officers, E&O with Cyber Renewal" at bounding box center [311, 157] width 231 height 27
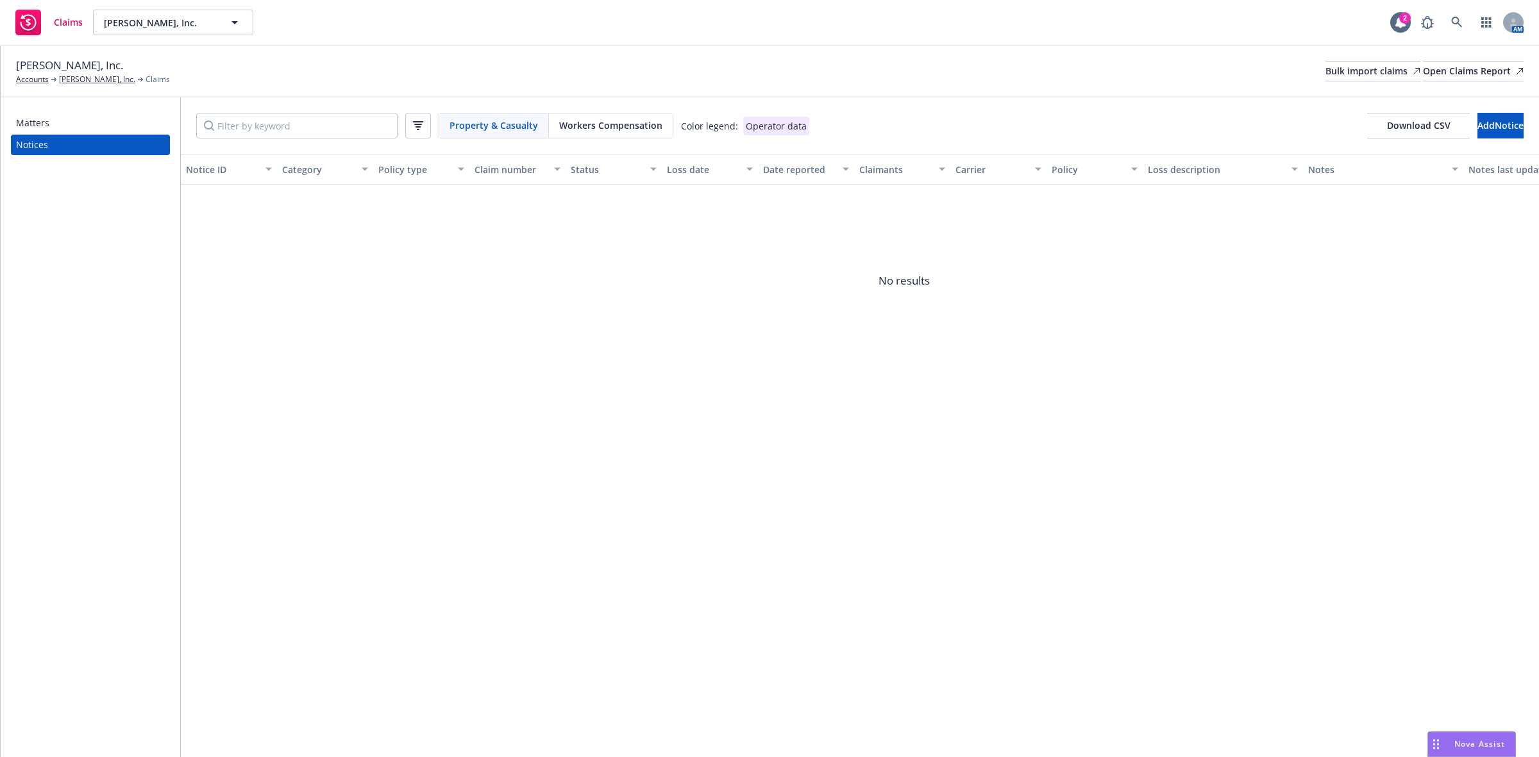
click at [71, 122] on div "Matters" at bounding box center [90, 123] width 149 height 21
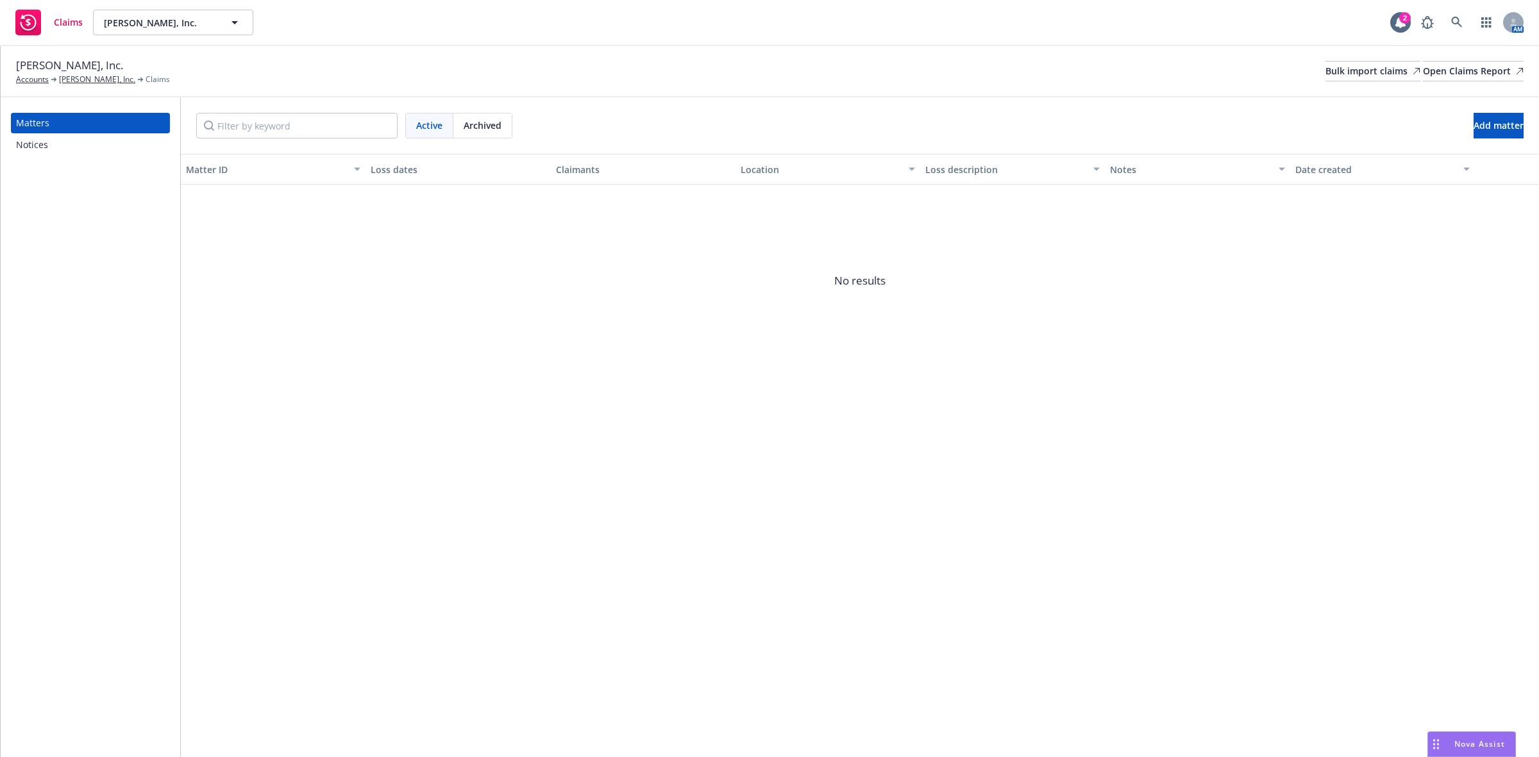
click at [58, 146] on div "Notices" at bounding box center [90, 145] width 149 height 21
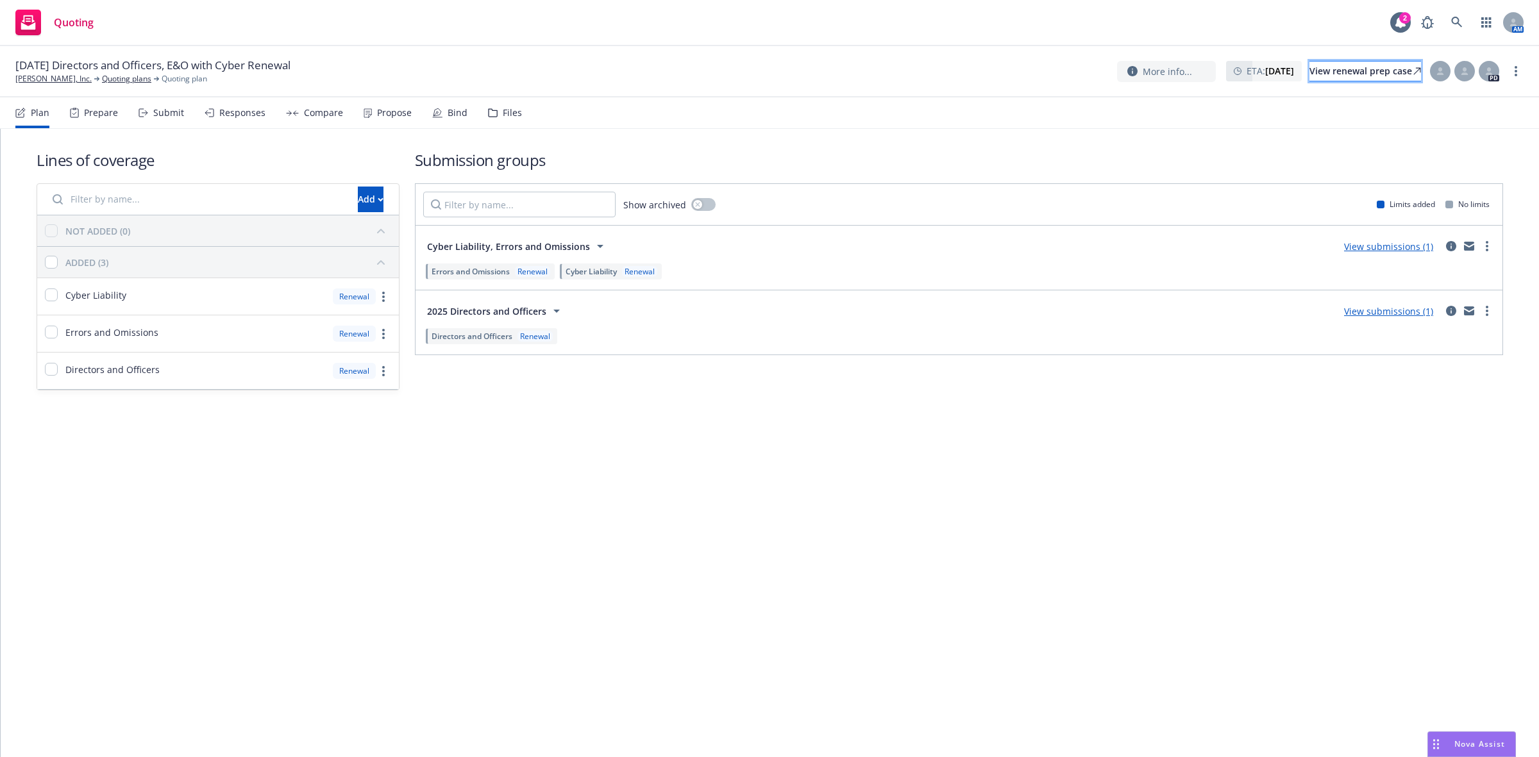
click at [1309, 68] on div "View renewal prep case" at bounding box center [1365, 71] width 112 height 19
click at [1473, 26] on link "button" at bounding box center [1486, 23] width 26 height 26
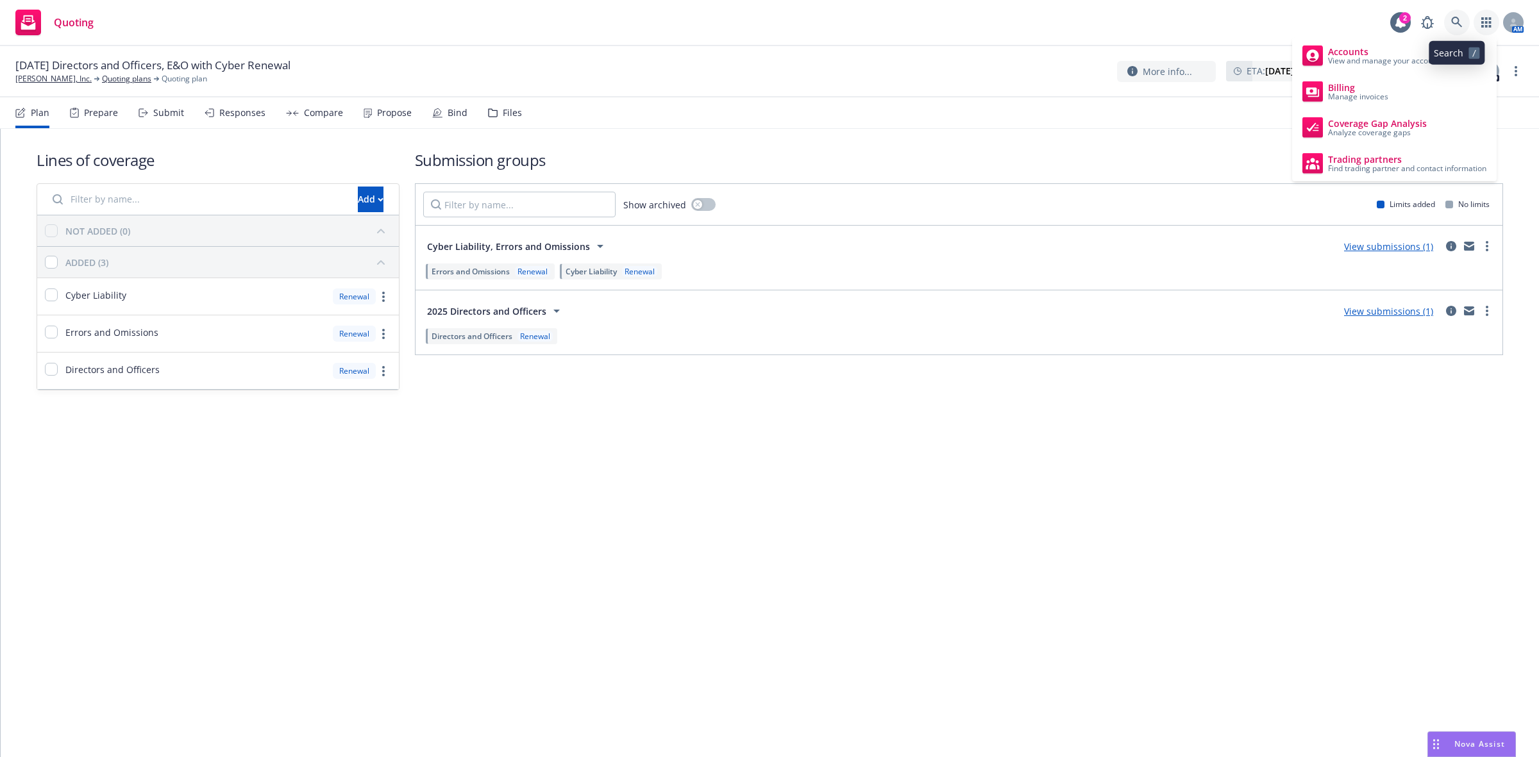
click at [1454, 20] on icon at bounding box center [1457, 23] width 12 height 12
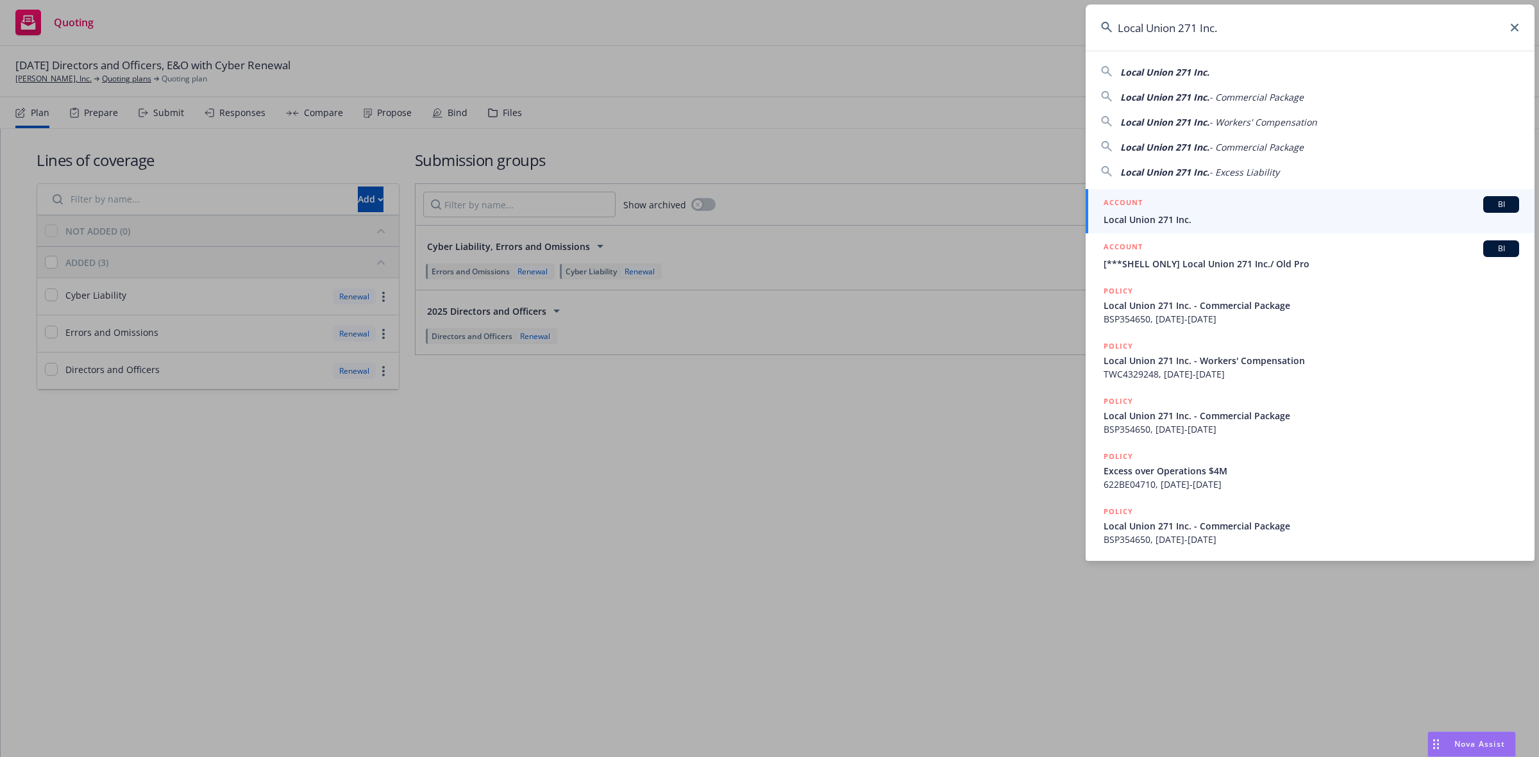
type input "Local Union 271 Inc."
click at [1295, 212] on div "ACCOUNT BI" at bounding box center [1310, 204] width 415 height 17
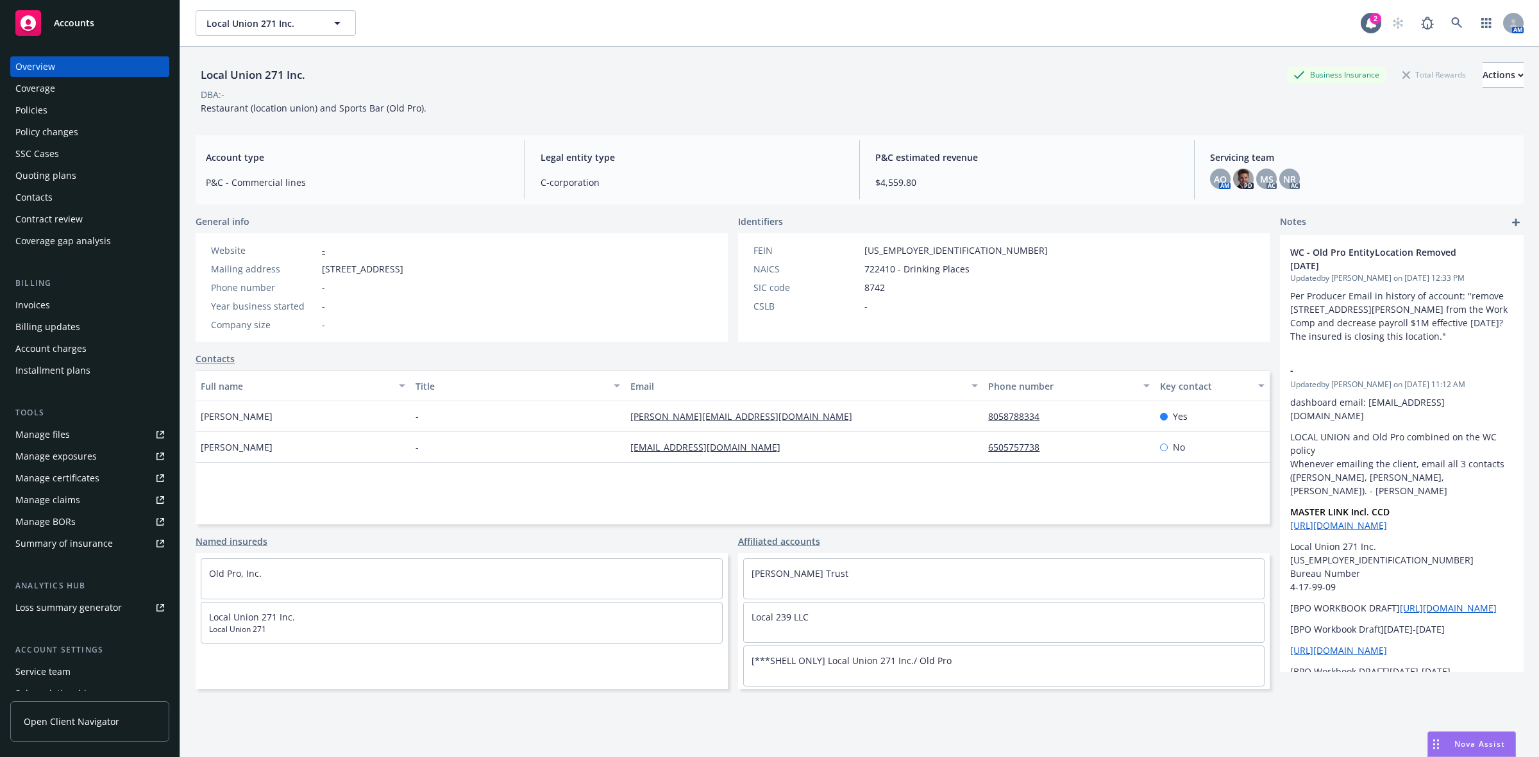
click at [72, 171] on div "Quoting plans" at bounding box center [45, 175] width 61 height 21
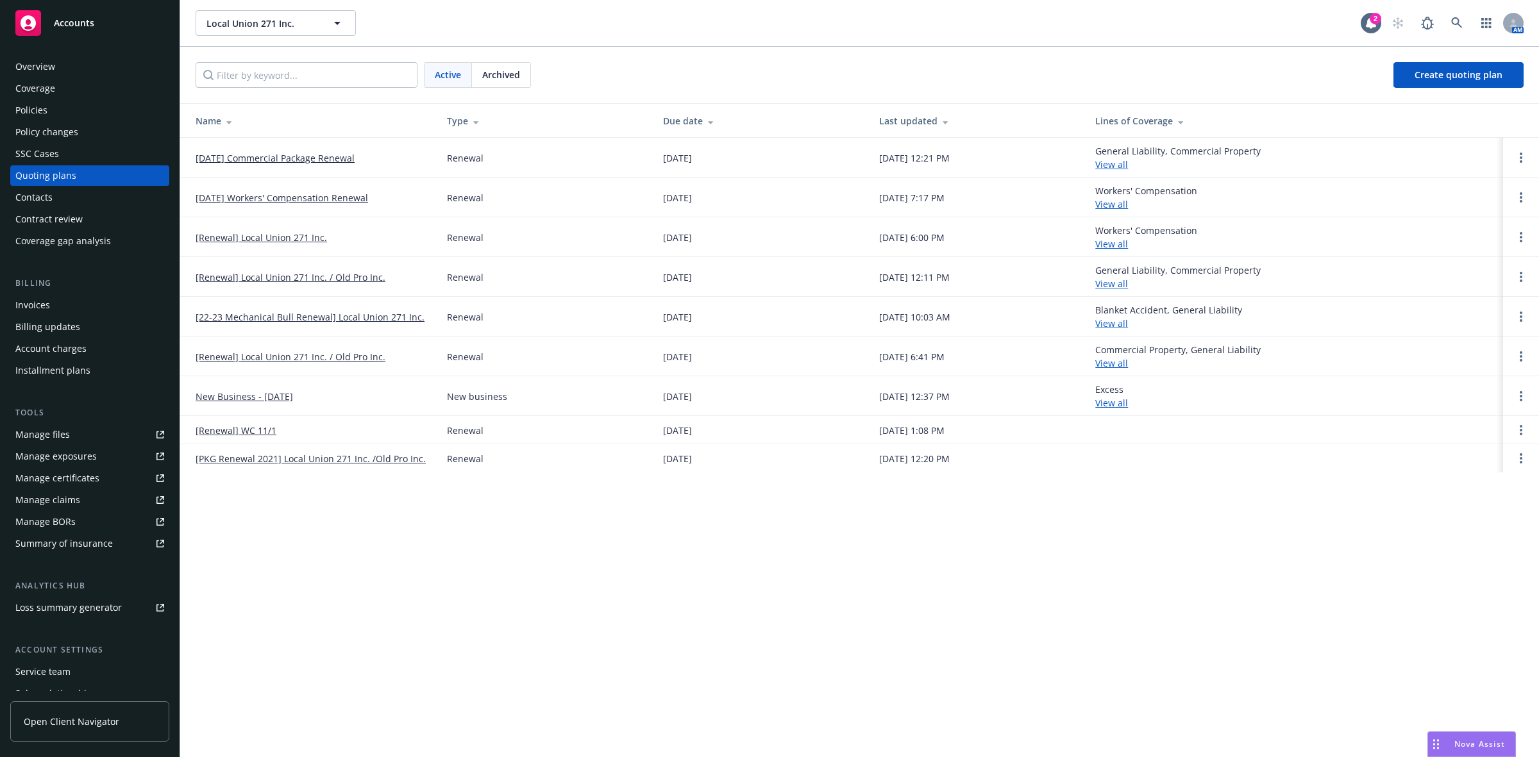
click at [64, 111] on div "Policies" at bounding box center [89, 110] width 149 height 21
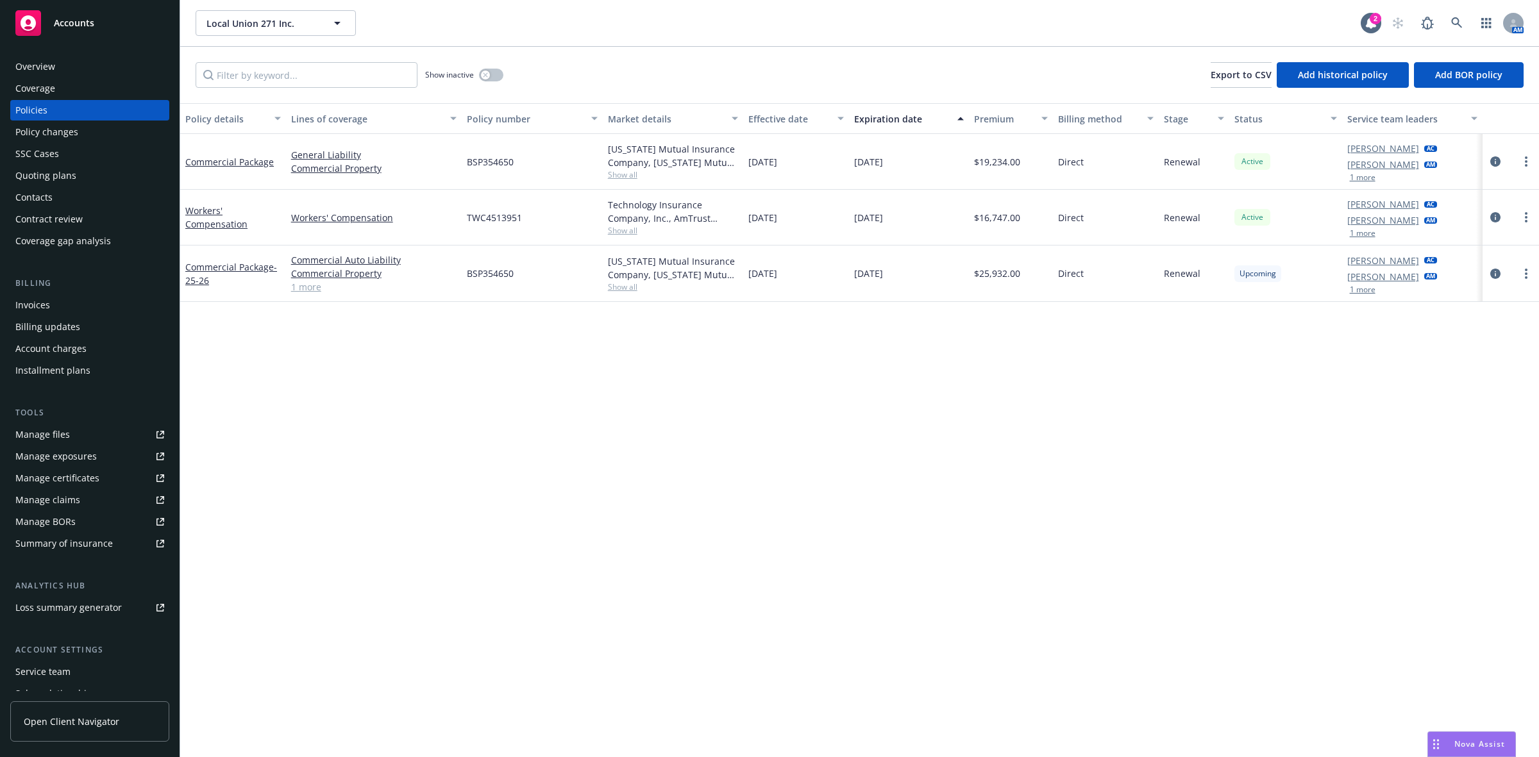
click at [94, 65] on div "Overview" at bounding box center [89, 66] width 149 height 21
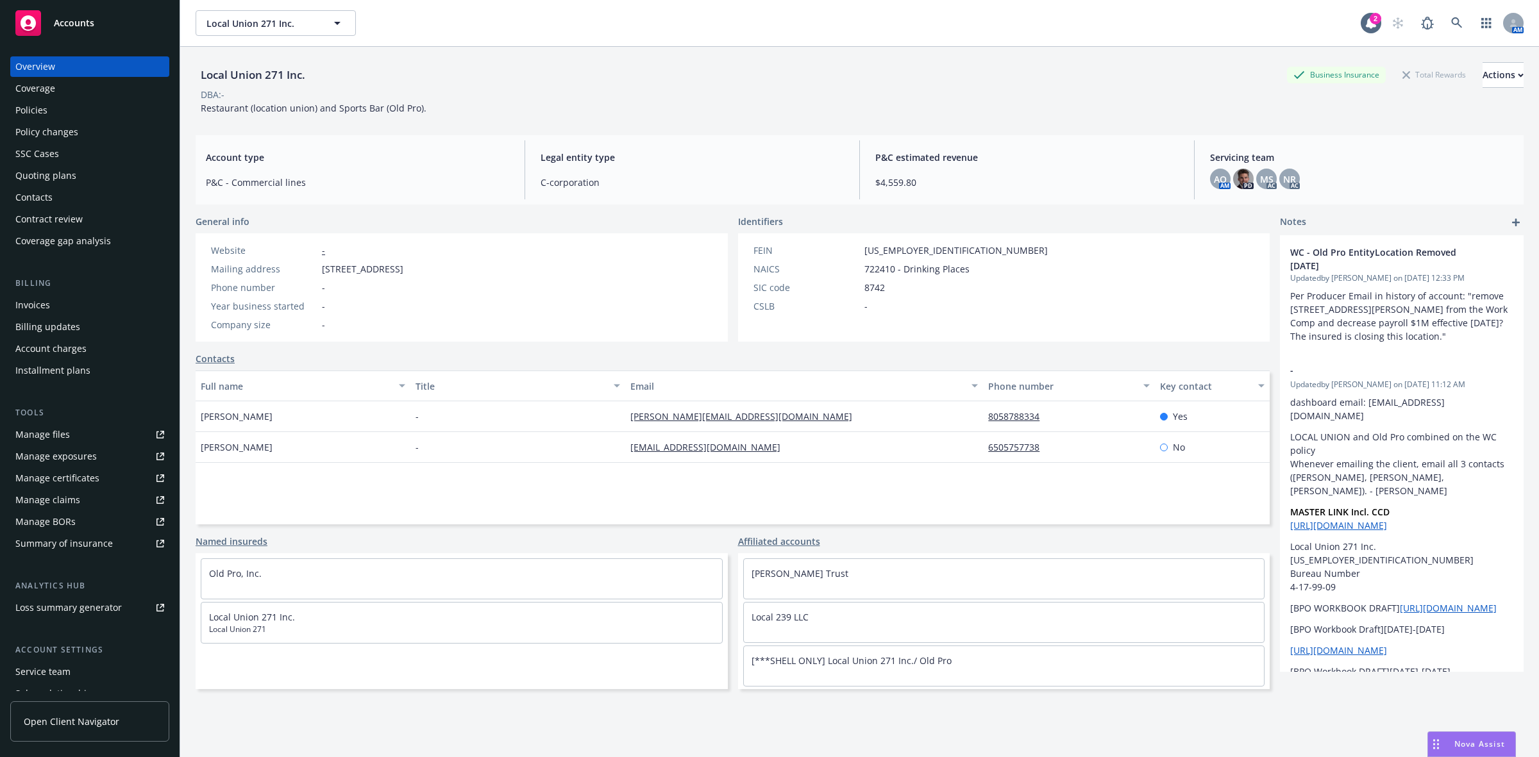
click at [111, 106] on div "Policies" at bounding box center [89, 110] width 149 height 21
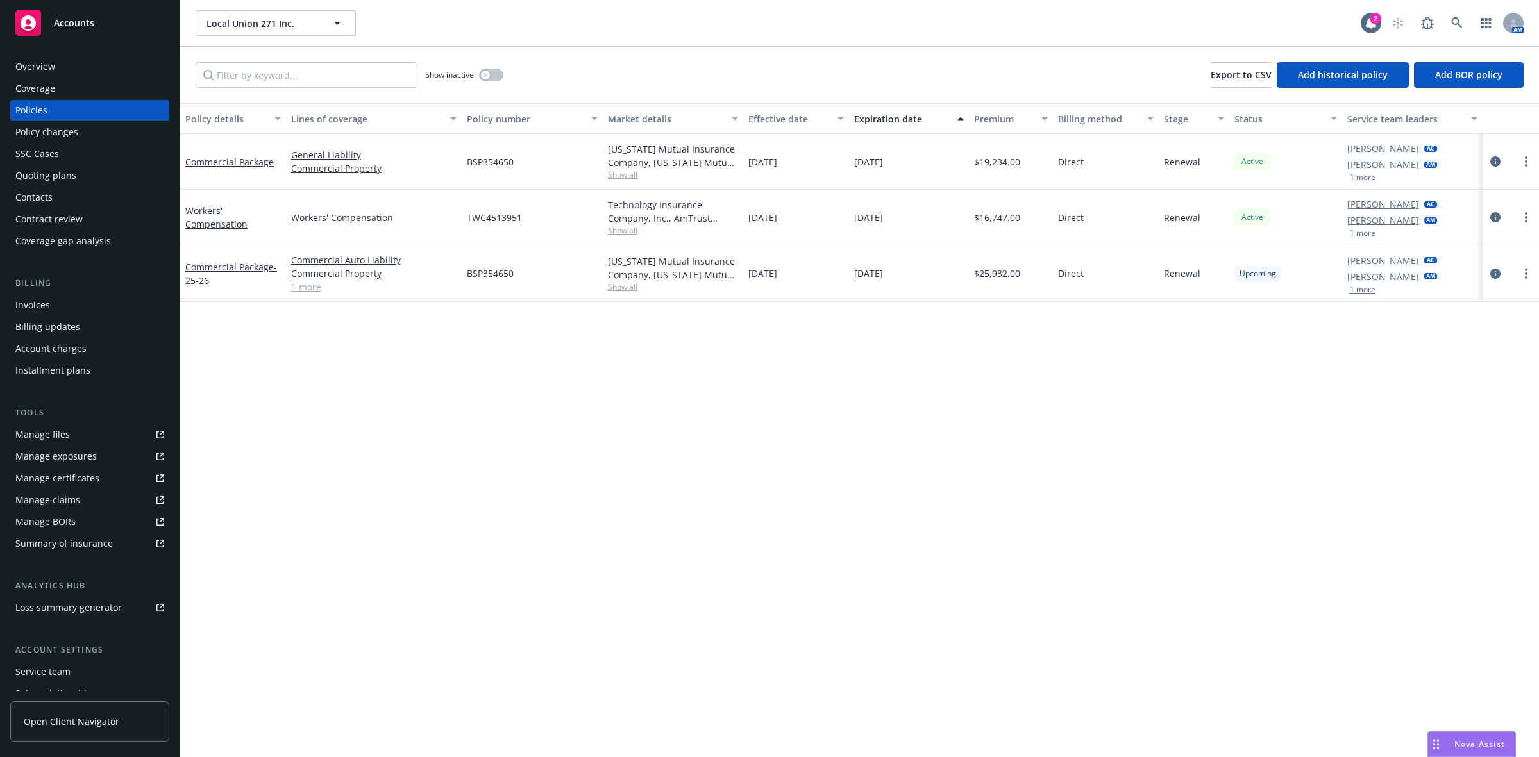
click at [84, 178] on div "Quoting plans" at bounding box center [89, 175] width 149 height 21
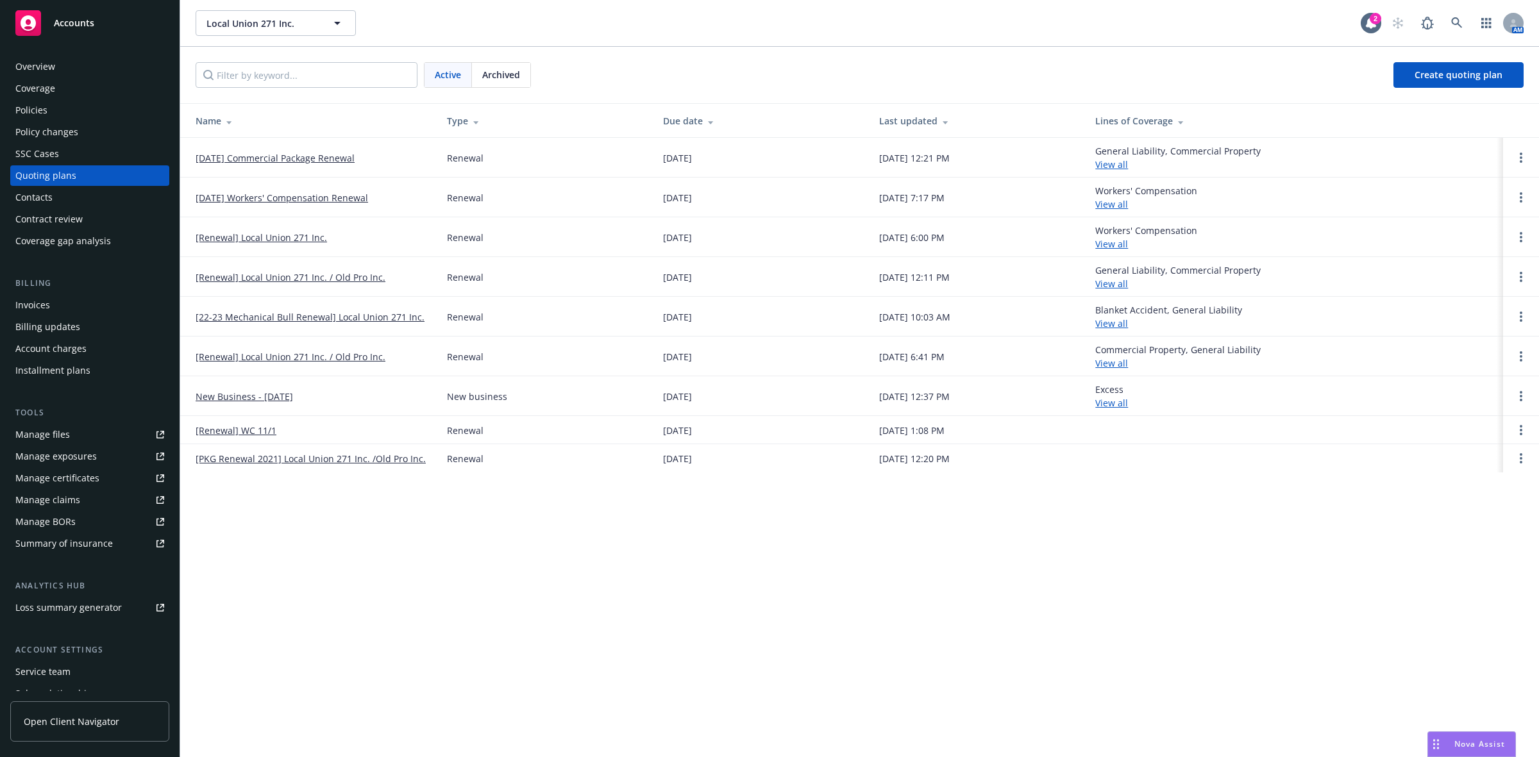
click at [308, 154] on link "09/03/25 Commercial Package Renewal" at bounding box center [275, 157] width 159 height 13
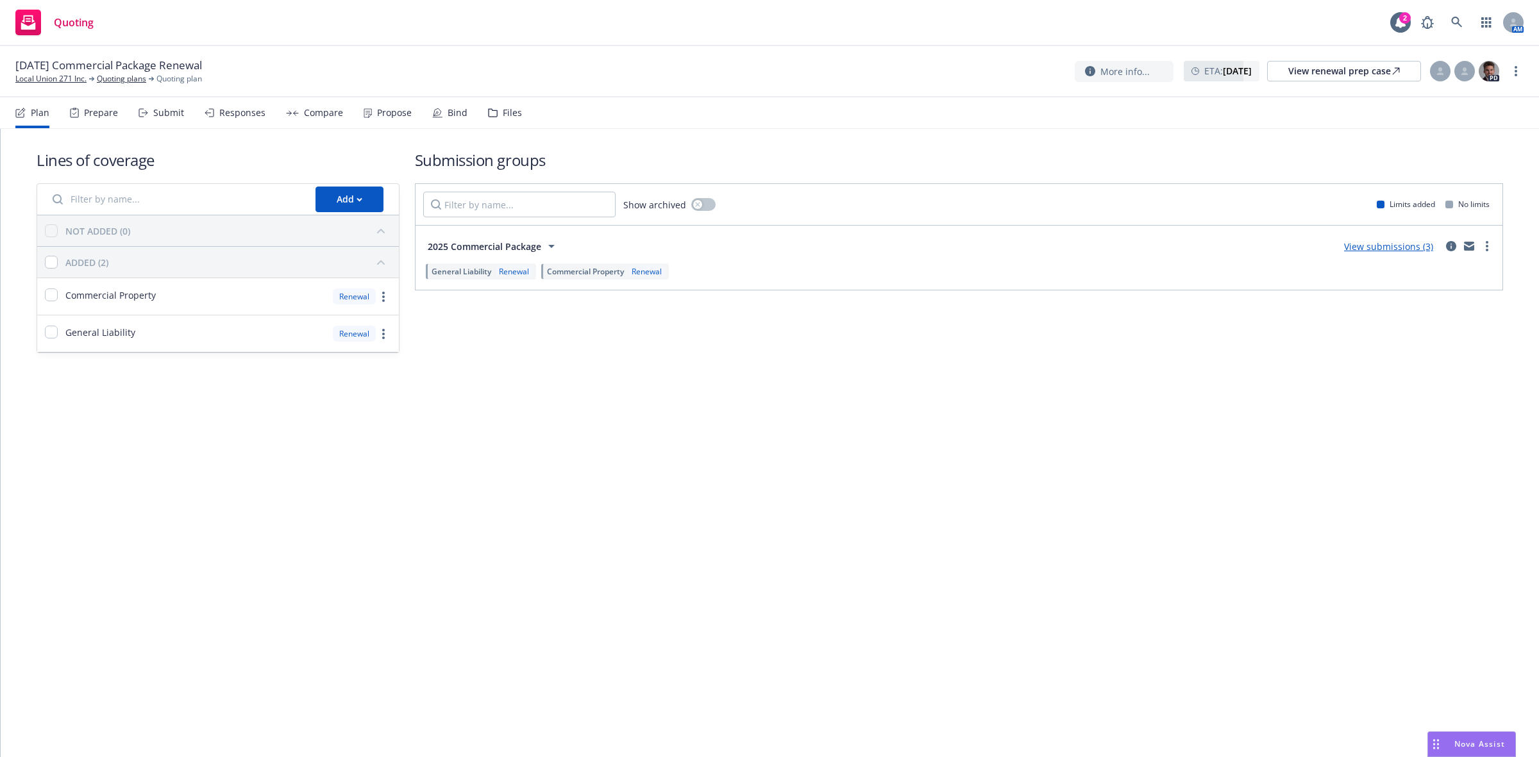
click at [385, 117] on div "Propose" at bounding box center [394, 113] width 35 height 10
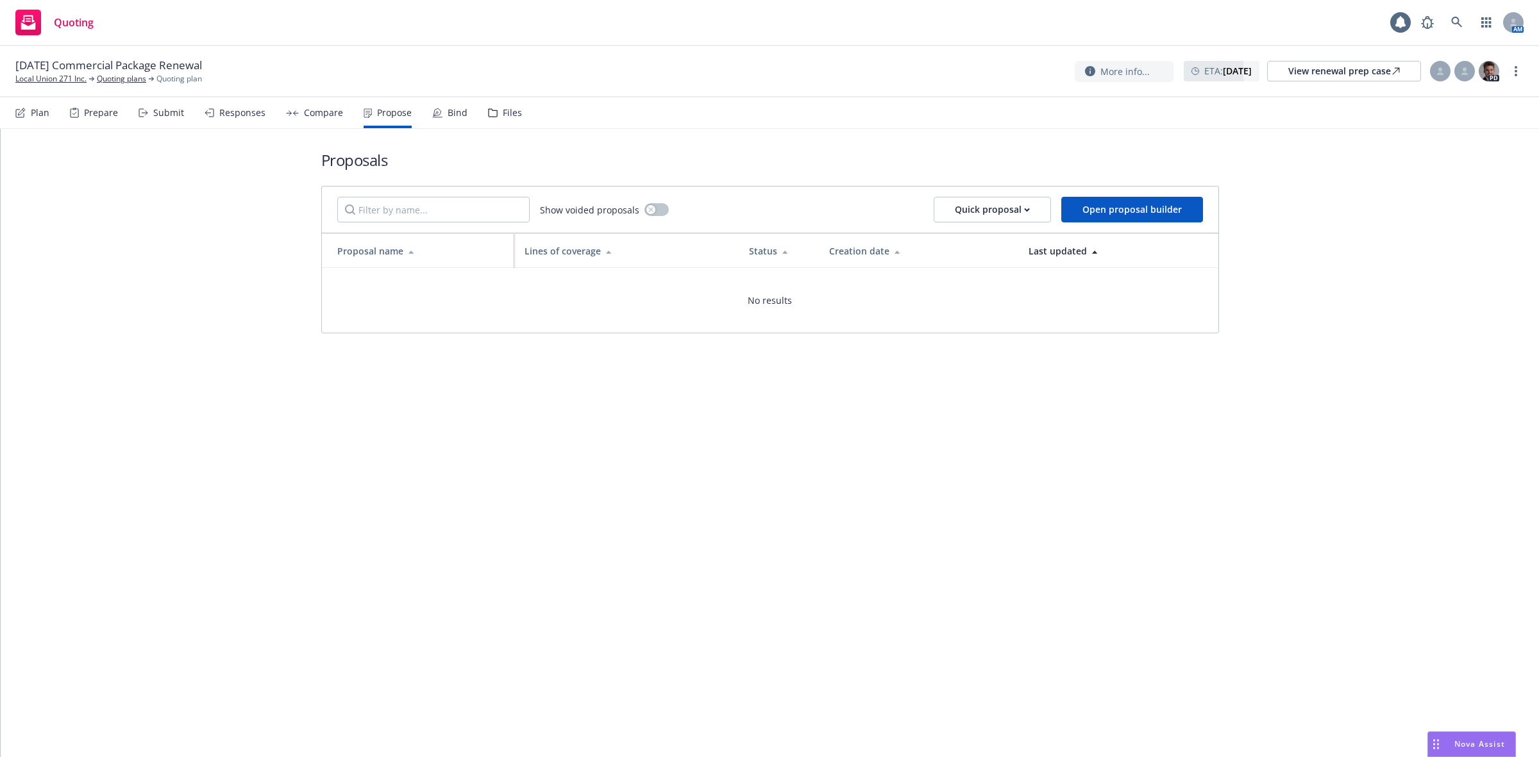
click at [321, 117] on div "Compare" at bounding box center [323, 113] width 39 height 10
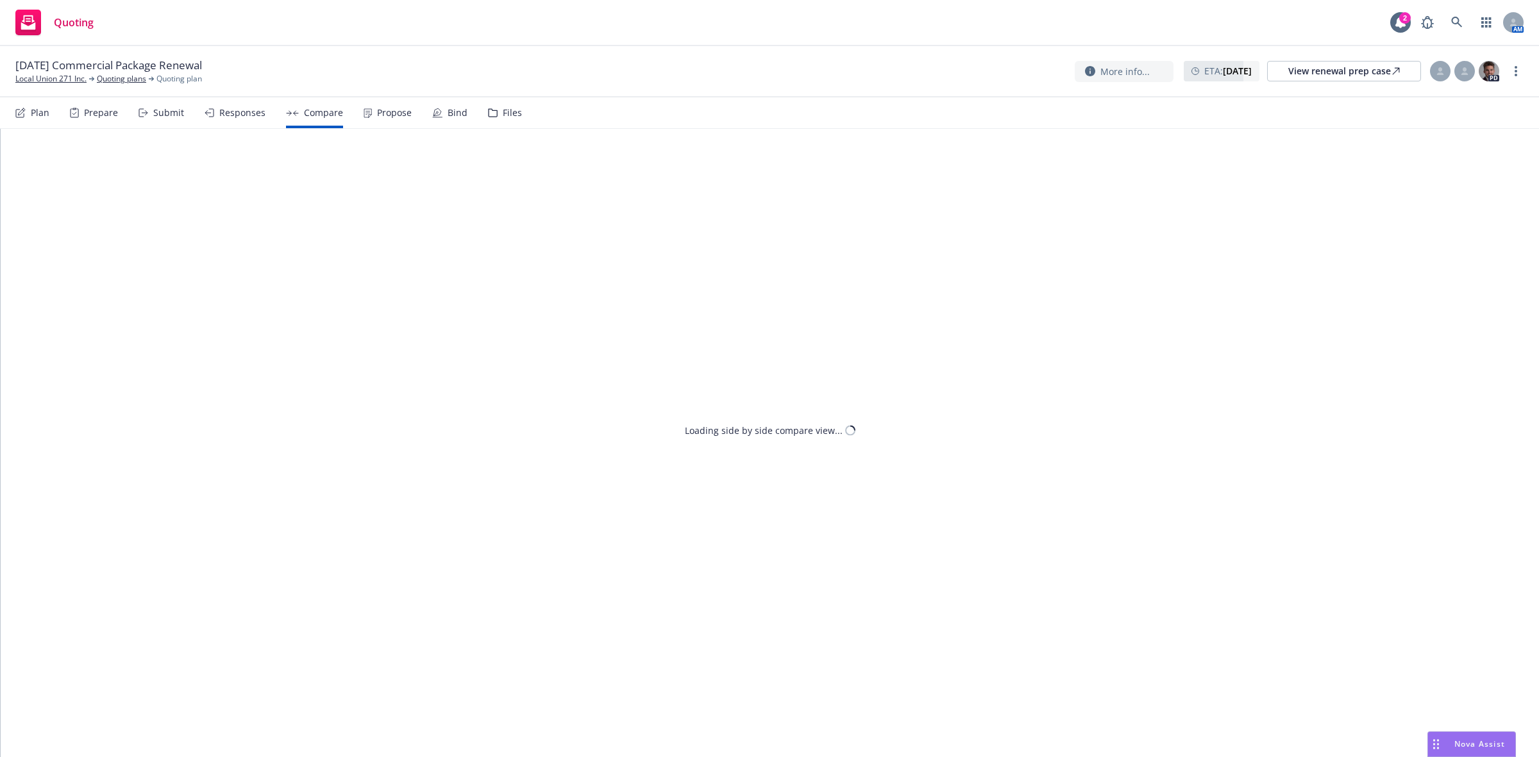
click at [378, 114] on div "Propose" at bounding box center [394, 113] width 35 height 10
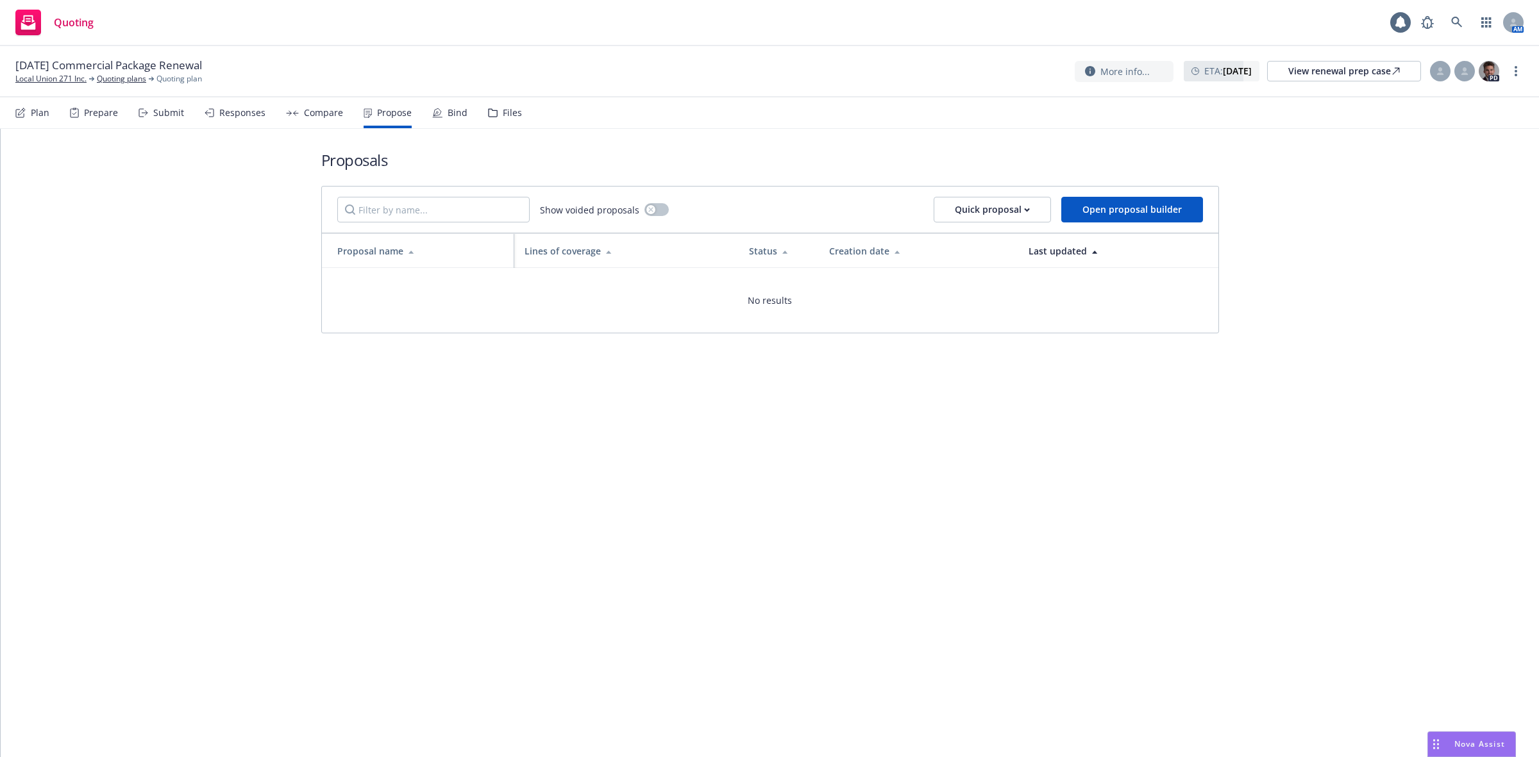
click at [422, 74] on div "[DATE] Commercial Package Renewal Local Union 271 Inc. Quoting plans Quoting pl…" at bounding box center [769, 71] width 1508 height 27
click at [51, 74] on link "Local Union 271 Inc." at bounding box center [50, 79] width 71 height 12
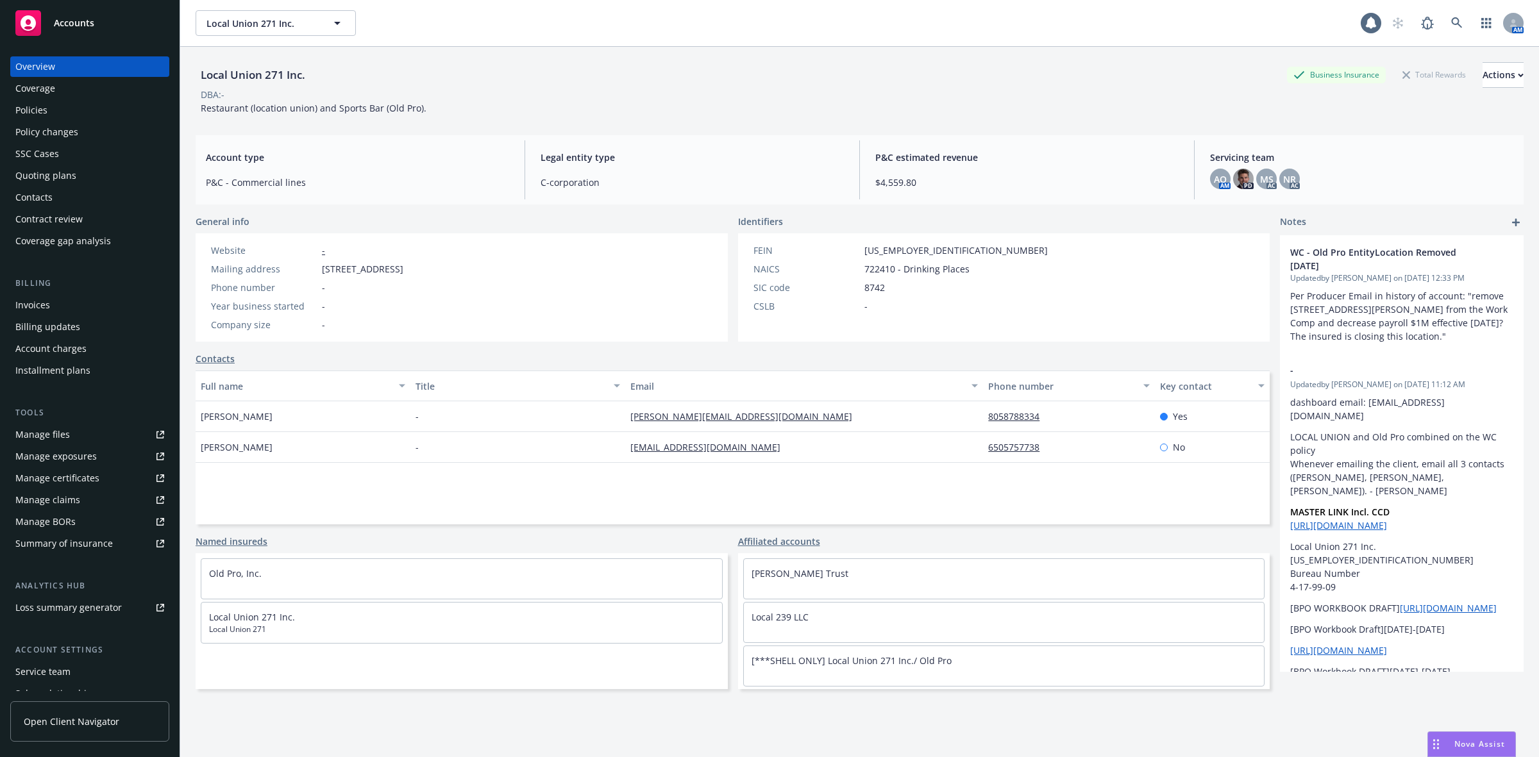
click at [65, 178] on div "Quoting plans" at bounding box center [45, 175] width 61 height 21
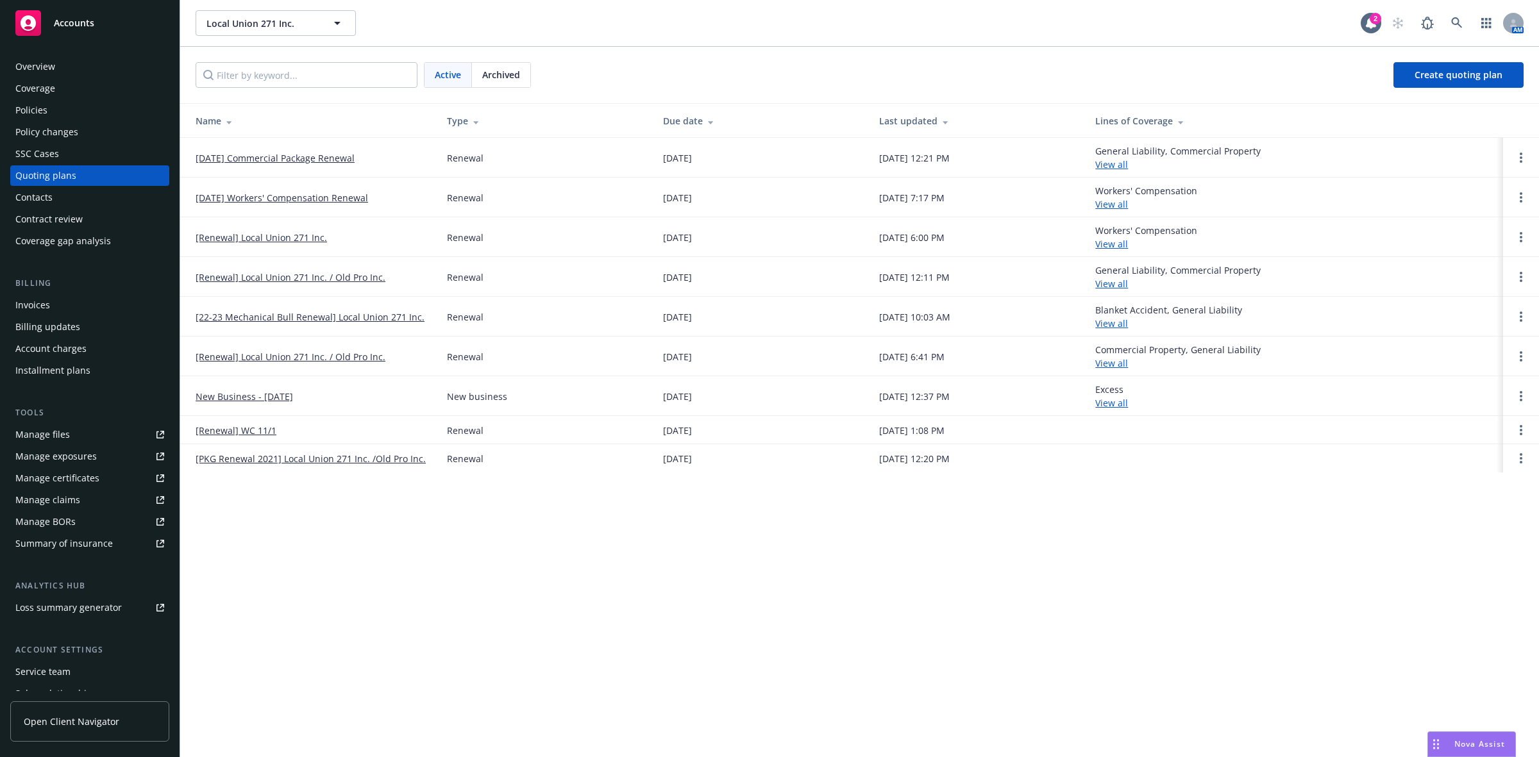
click at [302, 160] on link "[DATE] Commercial Package Renewal" at bounding box center [275, 157] width 159 height 13
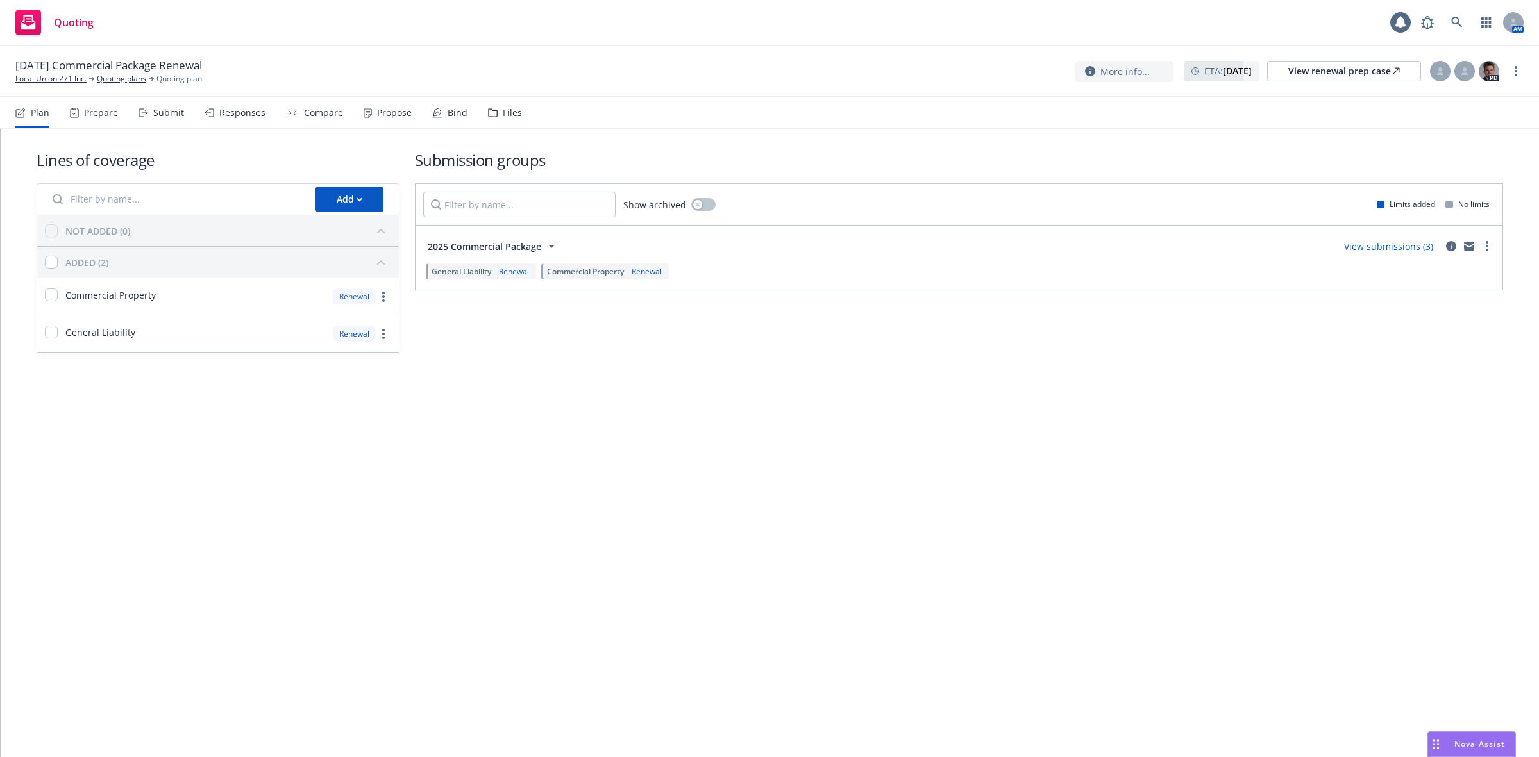
click at [507, 119] on div "Files" at bounding box center [505, 112] width 34 height 31
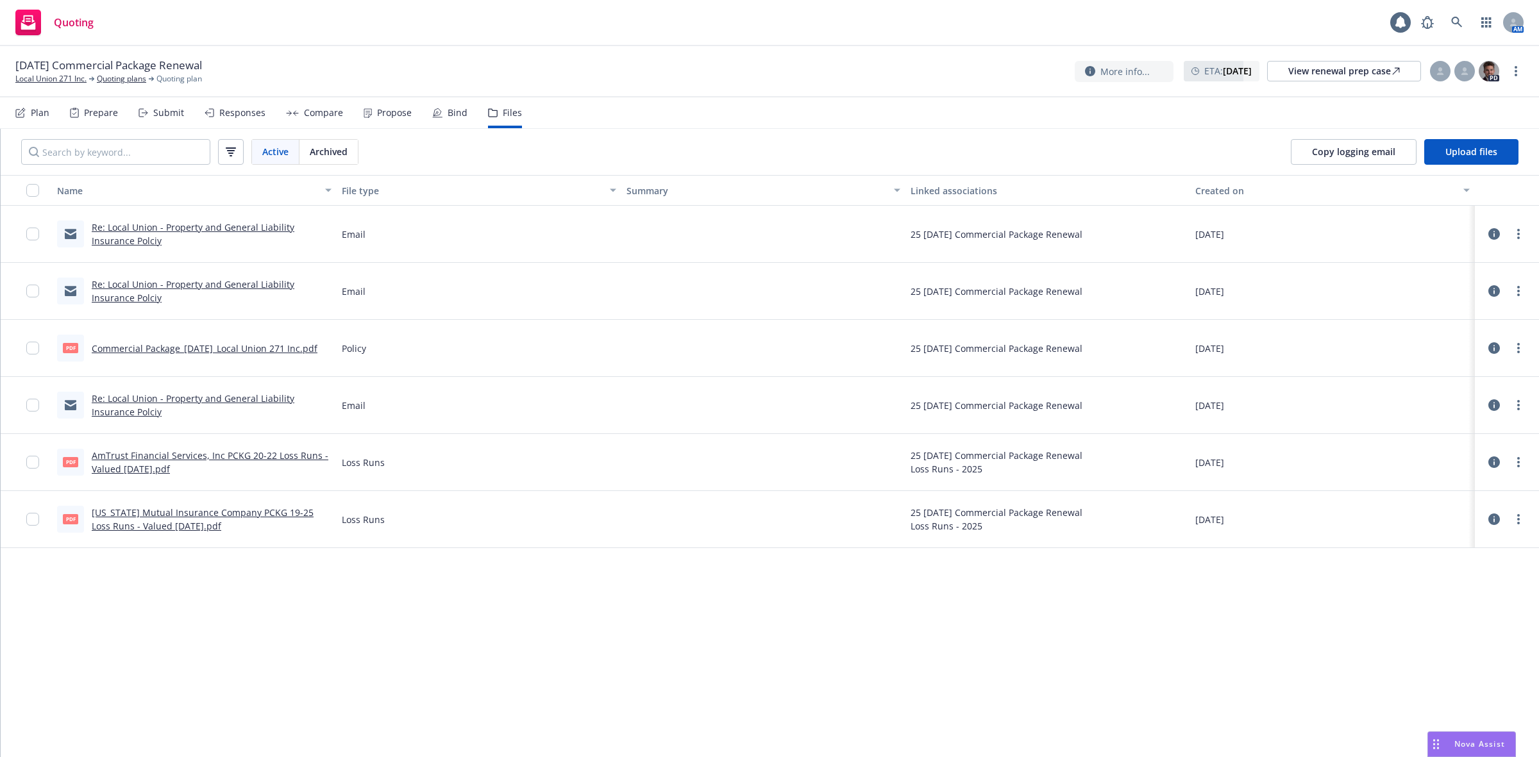
click at [191, 228] on link "Re: Local Union - Property and General Liability Insurance Polciy" at bounding box center [193, 234] width 203 height 26
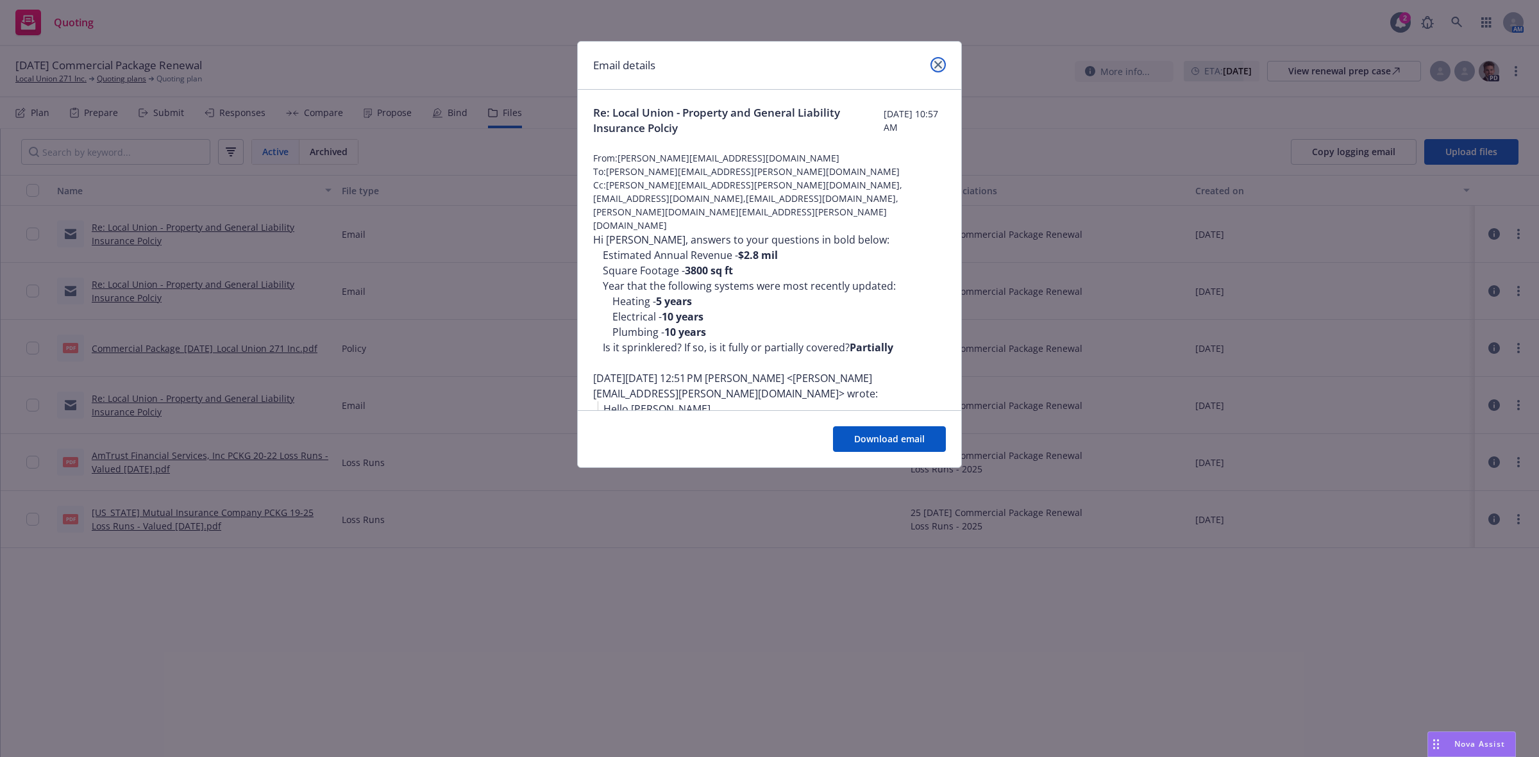
click at [933, 61] on link "close" at bounding box center [937, 64] width 15 height 15
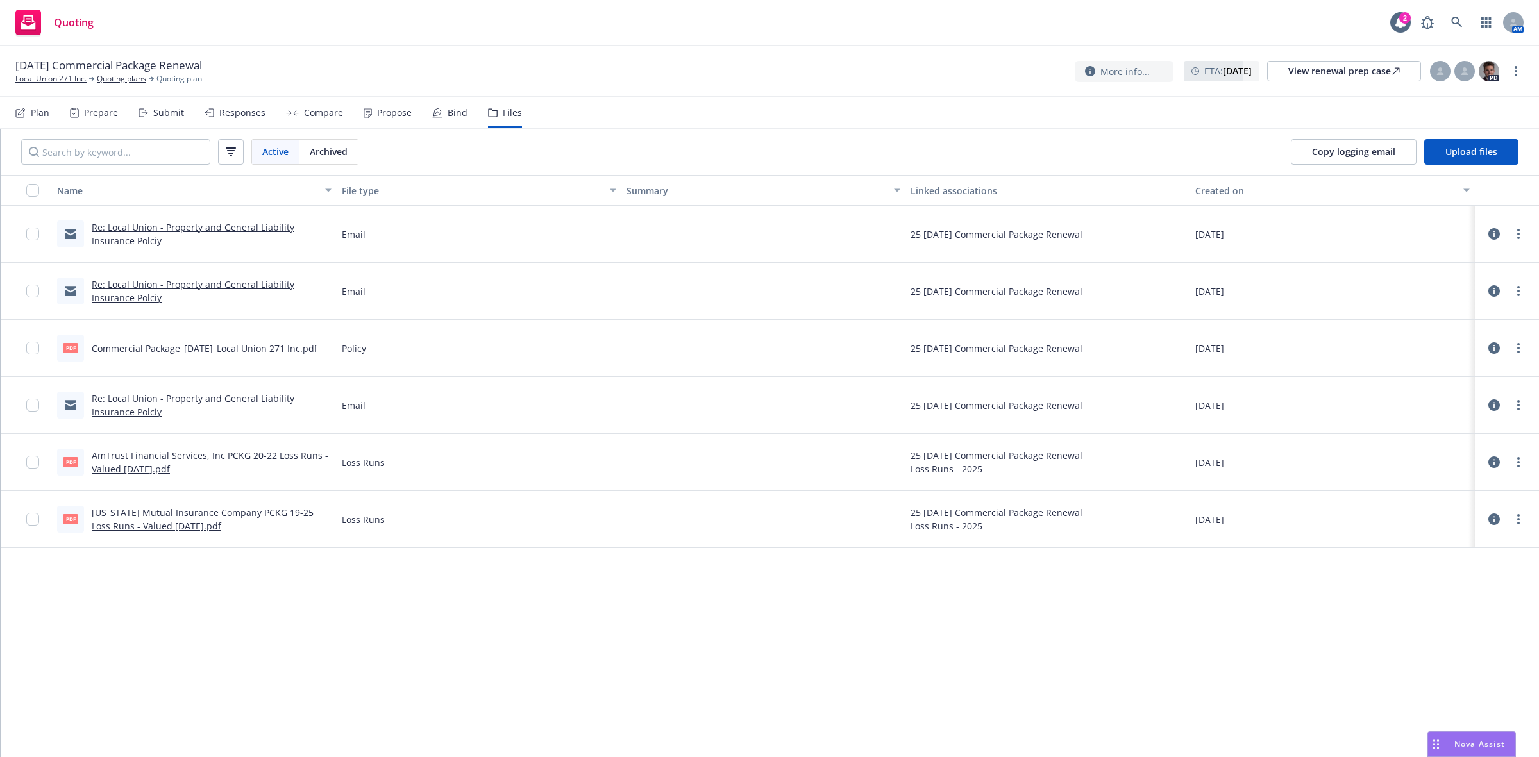
click at [252, 282] on link "Re: Local Union - Property and General Liability Insurance Polciy" at bounding box center [193, 291] width 203 height 26
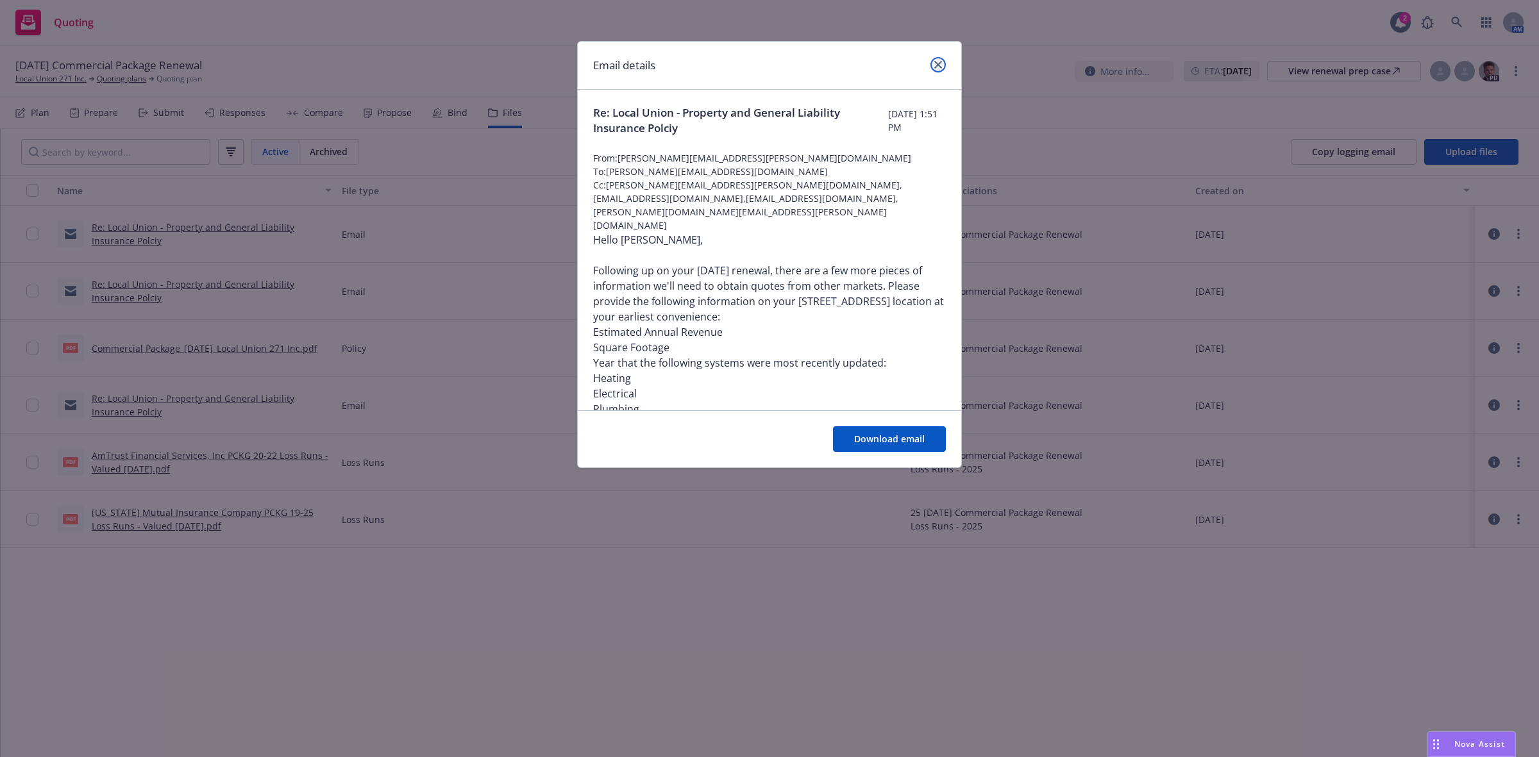
click at [935, 68] on icon "close" at bounding box center [938, 65] width 8 height 8
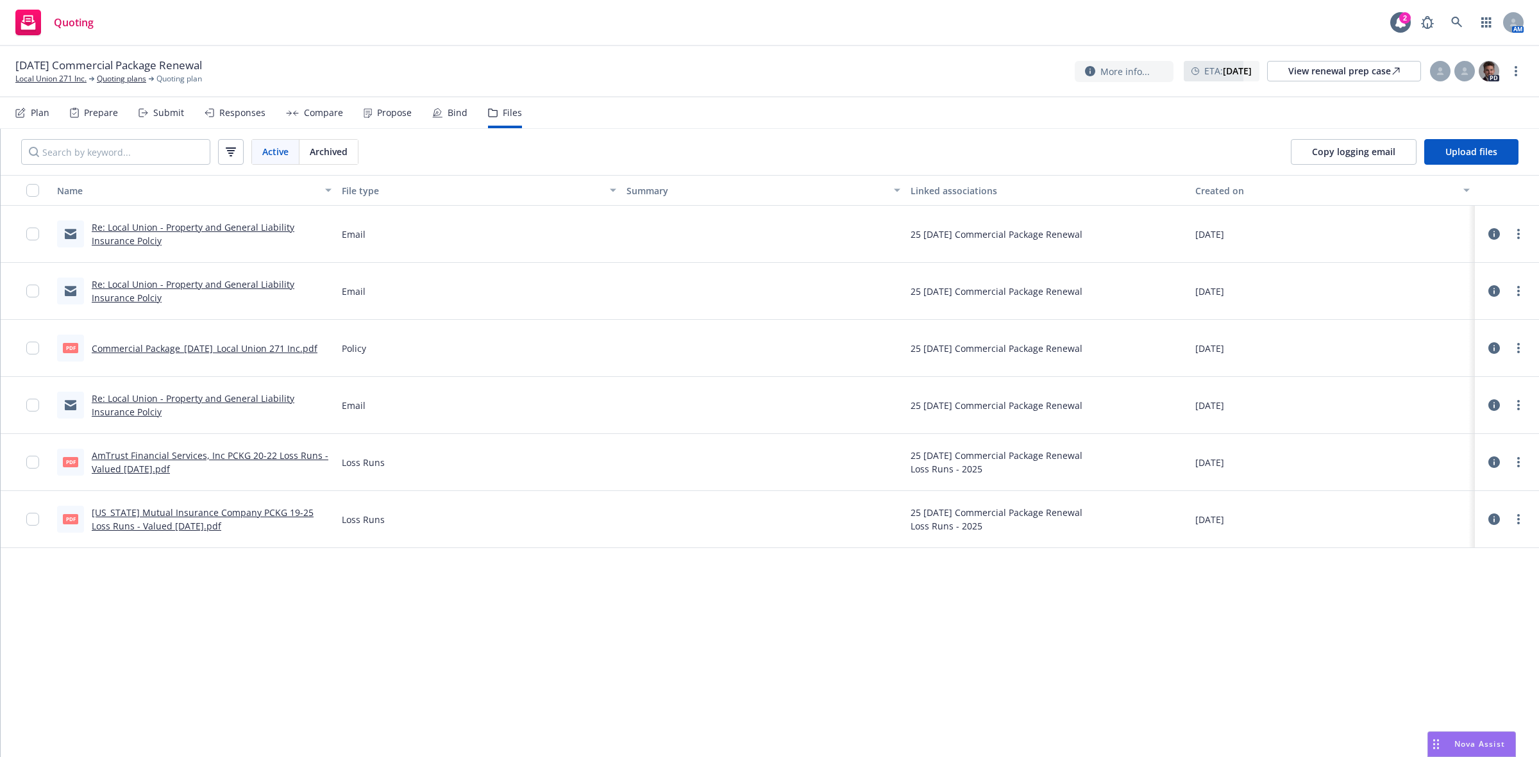
click at [204, 398] on link "Re: Local Union - Property and General Liability Insurance Polciy" at bounding box center [193, 405] width 203 height 26
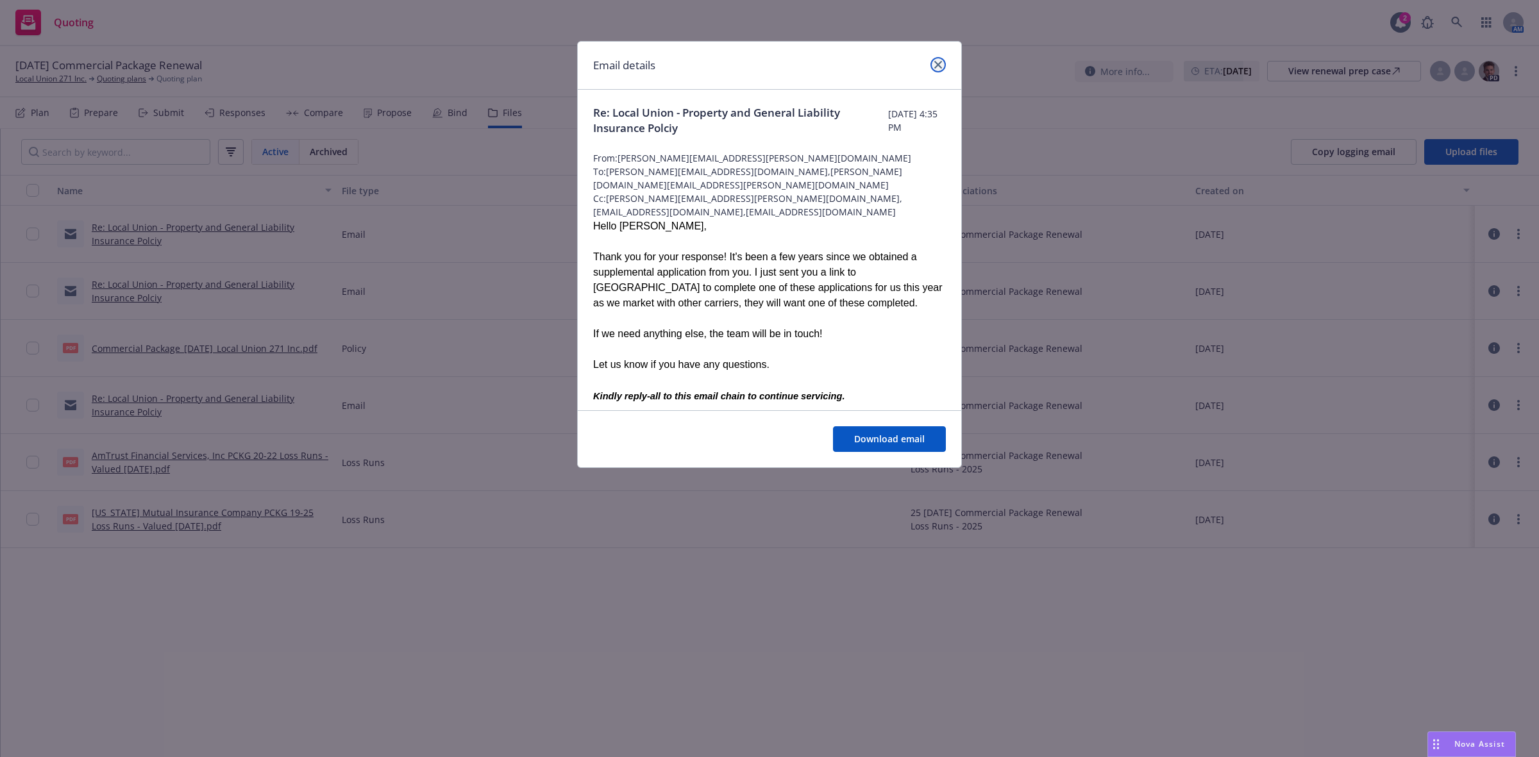
click at [934, 64] on icon "close" at bounding box center [938, 65] width 8 height 8
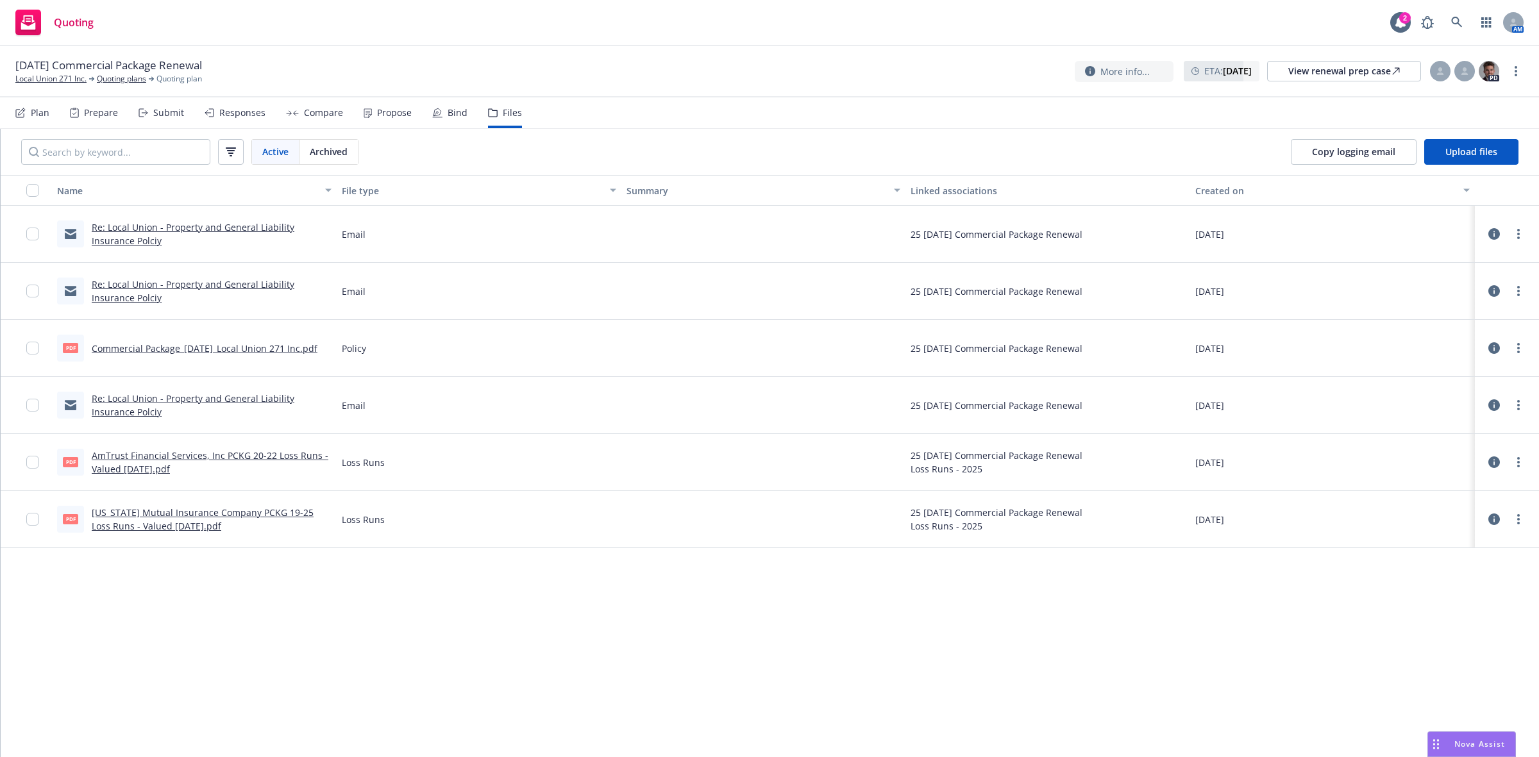
click at [159, 348] on link "Commercial Package_09-03-2025_Local Union 271 Inc.pdf" at bounding box center [205, 348] width 226 height 12
click at [167, 109] on div "Submit" at bounding box center [168, 113] width 31 height 10
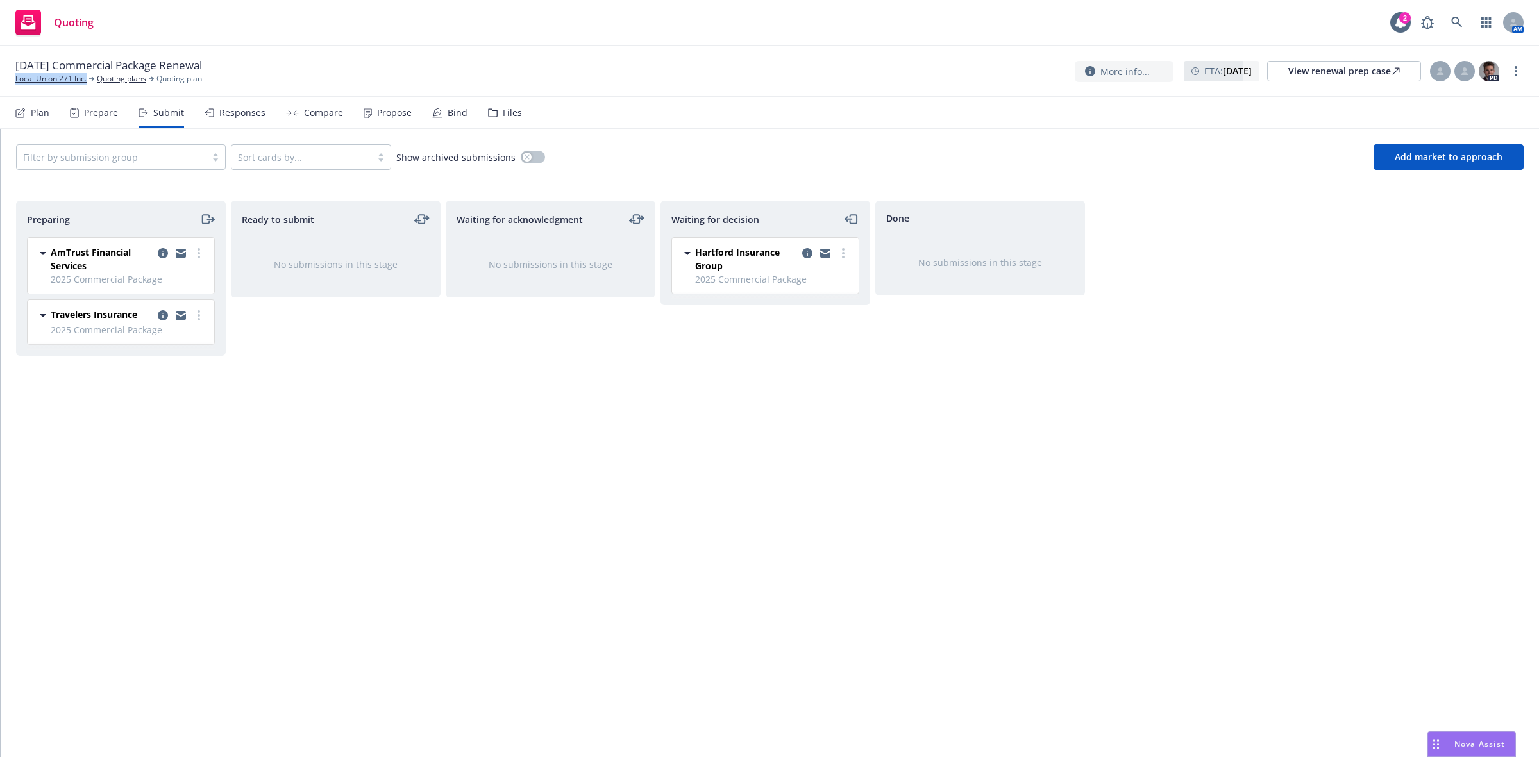
drag, startPoint x: 90, startPoint y: 78, endPoint x: -2, endPoint y: 84, distance: 92.6
click at [0, 84] on html "Quoting 2 AM 09/03/25 Commercial Package Renewal Local Union 271 Inc. Quoting p…" at bounding box center [769, 378] width 1539 height 757
copy link "Local Union 271 Inc."
click at [848, 220] on icon "moveLeft" at bounding box center [851, 219] width 15 height 15
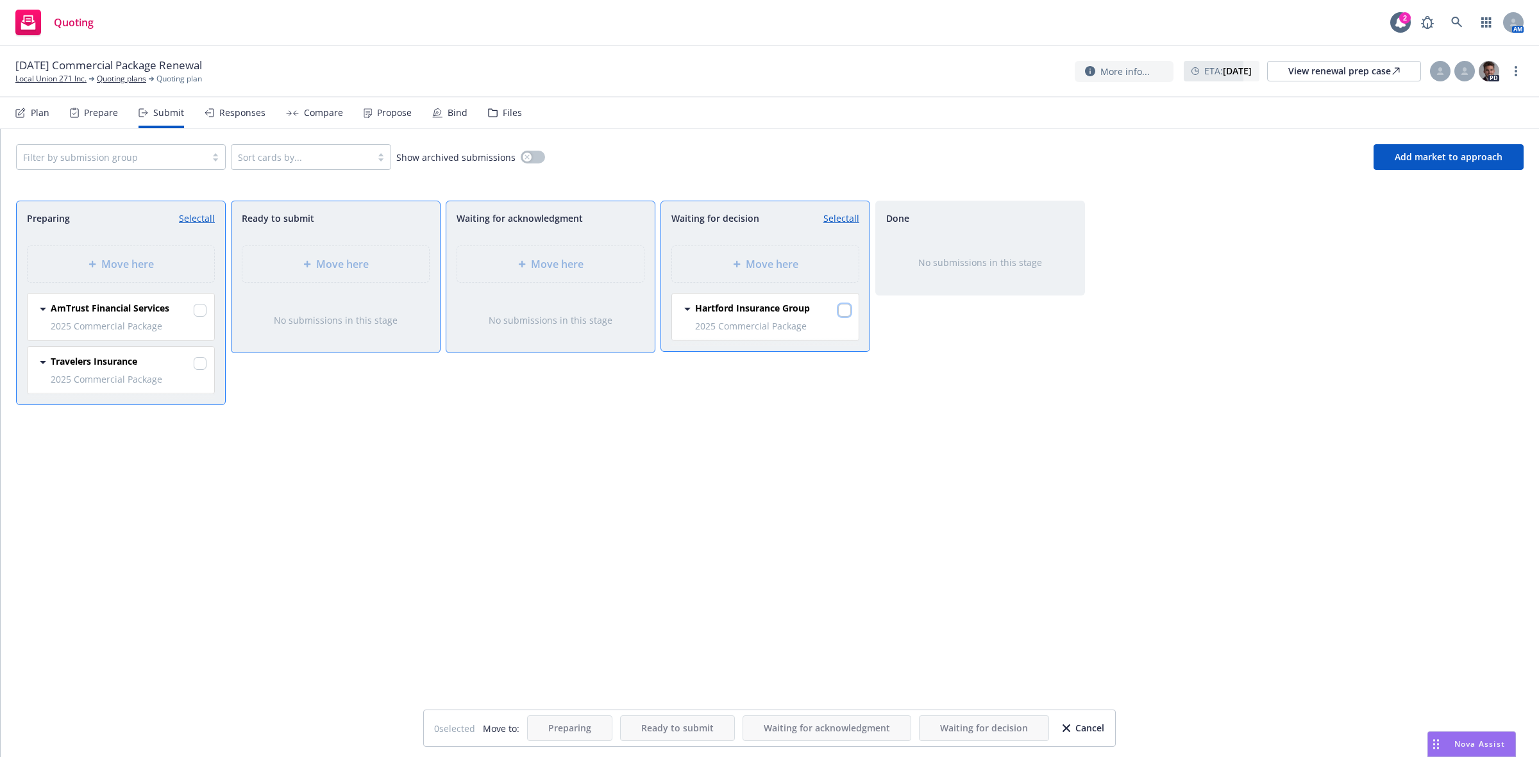
click at [843, 306] on input "checkbox" at bounding box center [844, 310] width 13 height 13
checkbox input "true"
click at [328, 256] on span "Move here" at bounding box center [342, 263] width 53 height 15
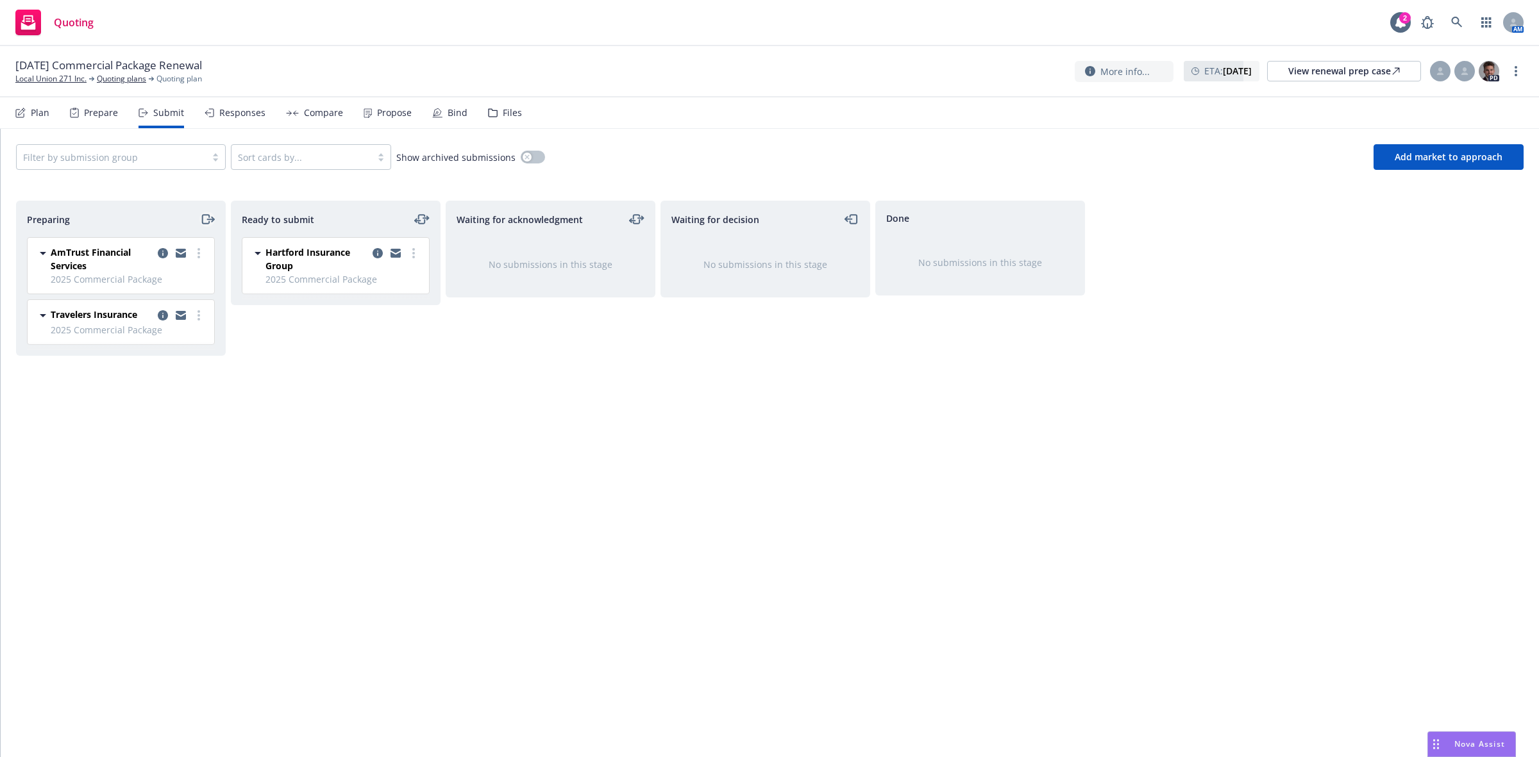
click at [203, 226] on icon "moveRight" at bounding box center [207, 219] width 15 height 15
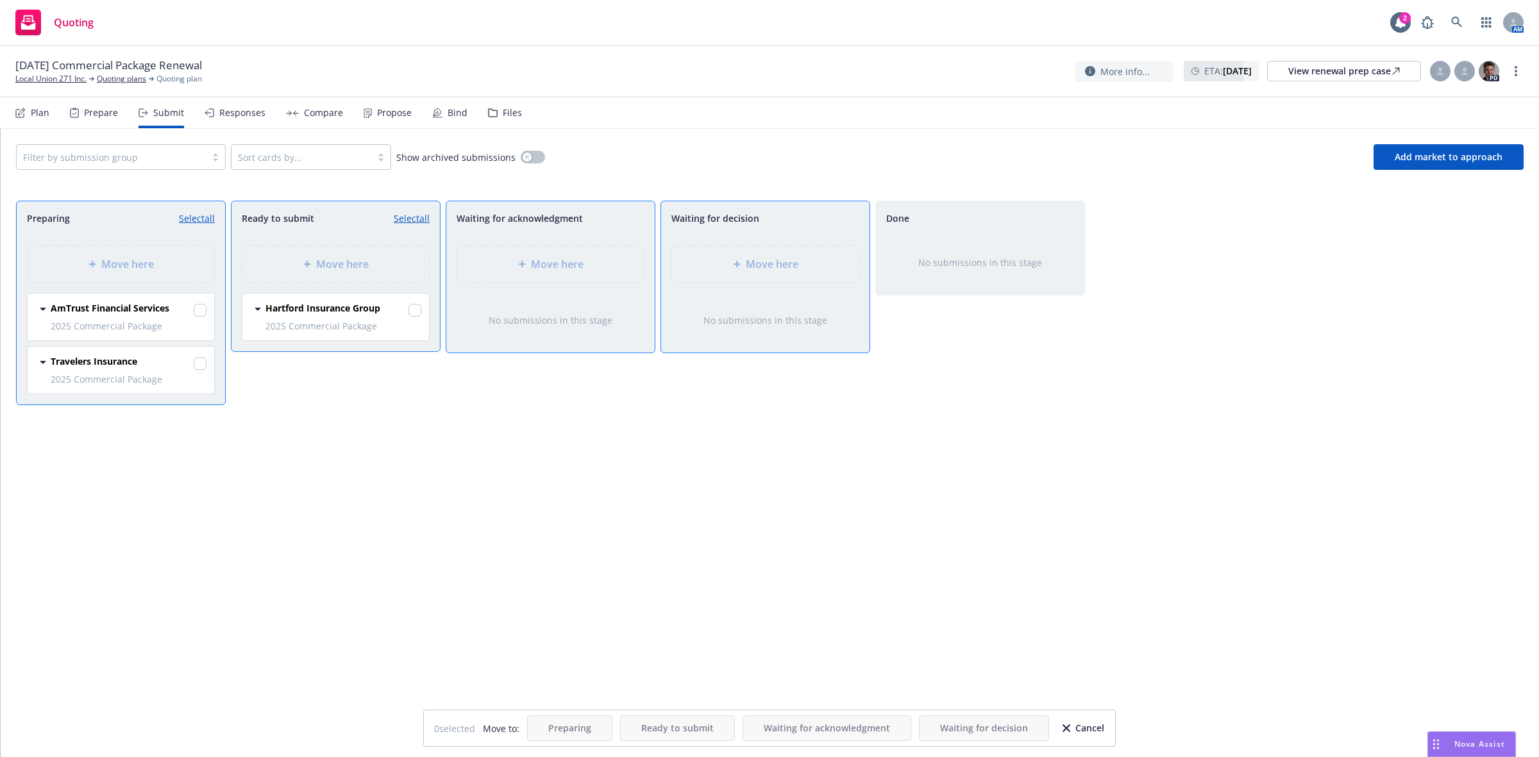
click at [203, 303] on div at bounding box center [200, 310] width 13 height 18
click at [197, 360] on input "checkbox" at bounding box center [200, 363] width 13 height 13
checkbox input "true"
click at [207, 302] on div "AmTrust Financial Services 2025 Commercial Package Tuesday, June 24, 2025 at 12…" at bounding box center [121, 317] width 187 height 47
drag, startPoint x: 203, startPoint y: 305, endPoint x: 257, endPoint y: 296, distance: 55.2
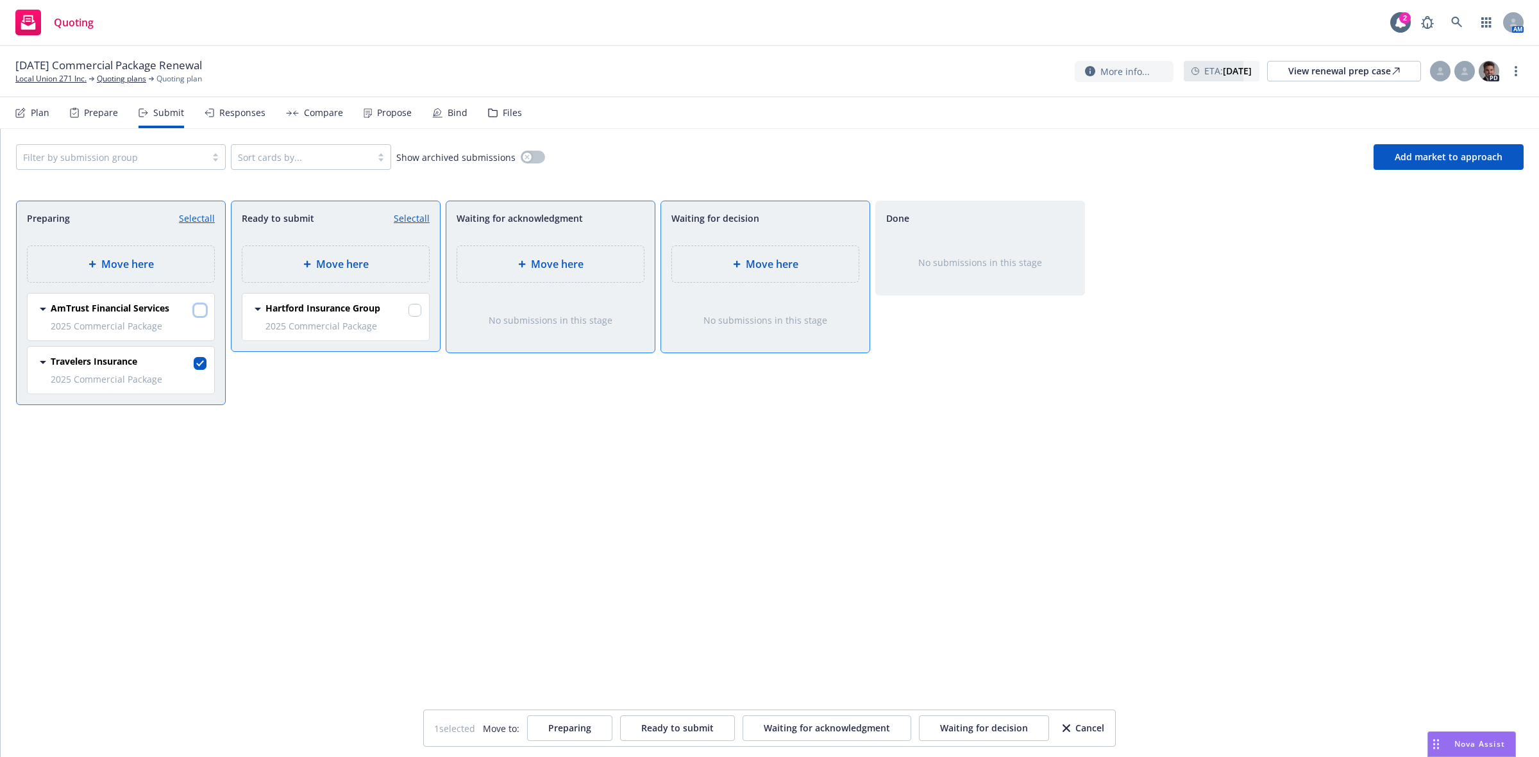
click at [202, 305] on input "checkbox" at bounding box center [200, 310] width 13 height 13
checkbox input "true"
click at [348, 271] on span "Move here" at bounding box center [342, 263] width 53 height 15
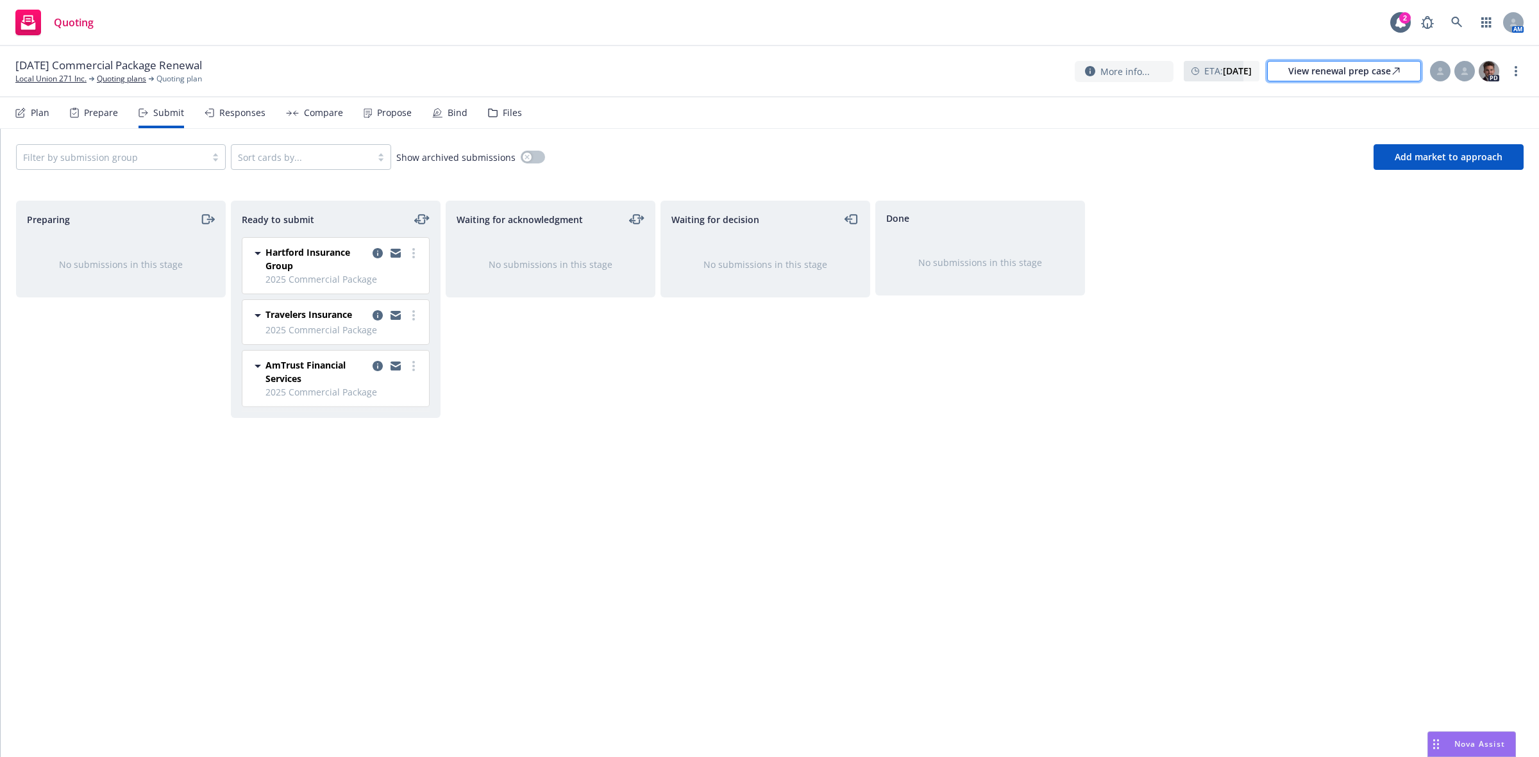
click at [1318, 72] on div "View renewal prep case" at bounding box center [1344, 71] width 112 height 19
click at [1455, 15] on link at bounding box center [1457, 23] width 26 height 26
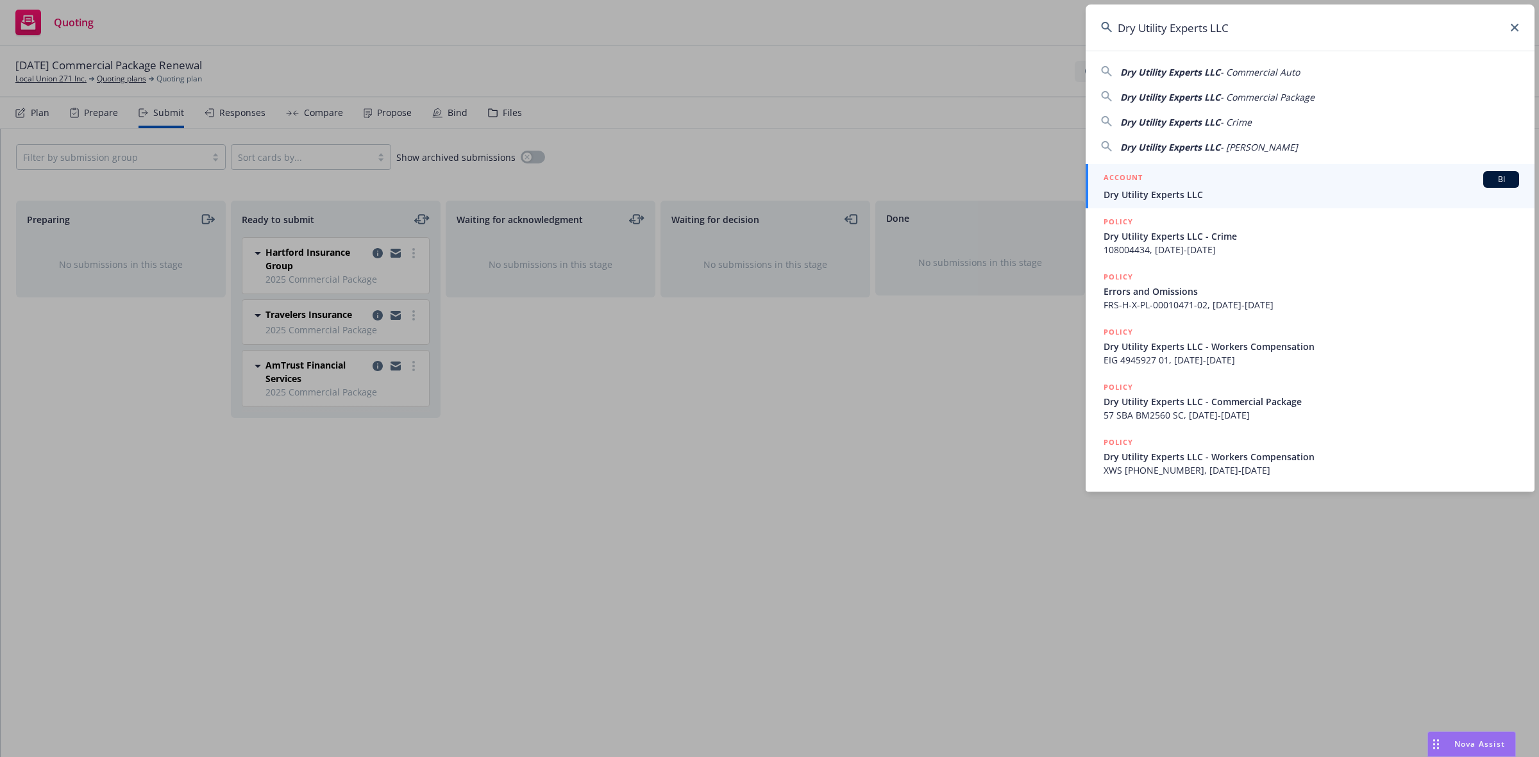
type input "Dry Utility Experts LLC"
click at [1197, 184] on div "ACCOUNT BI" at bounding box center [1310, 179] width 415 height 17
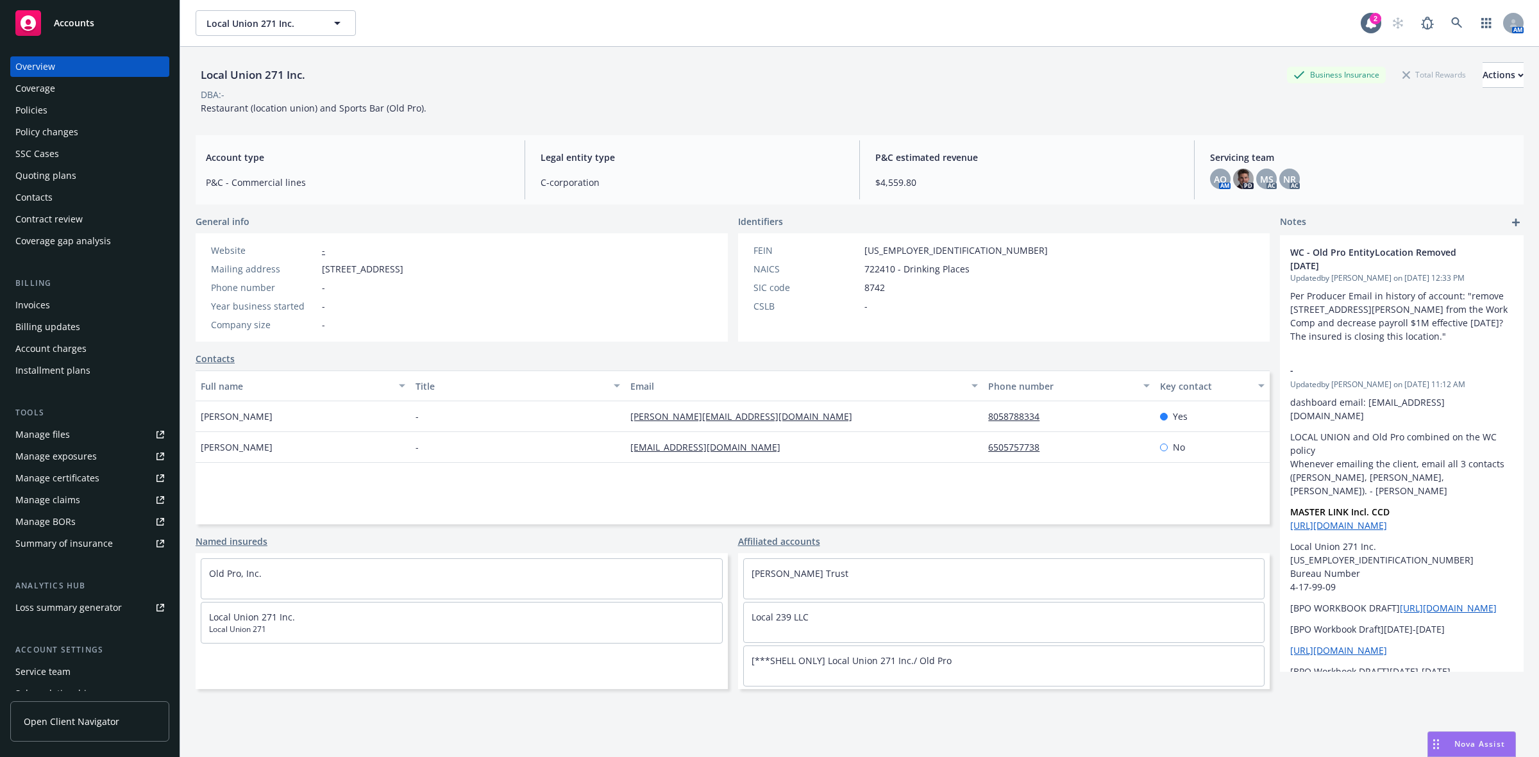
click at [99, 108] on div "Policies" at bounding box center [89, 110] width 149 height 21
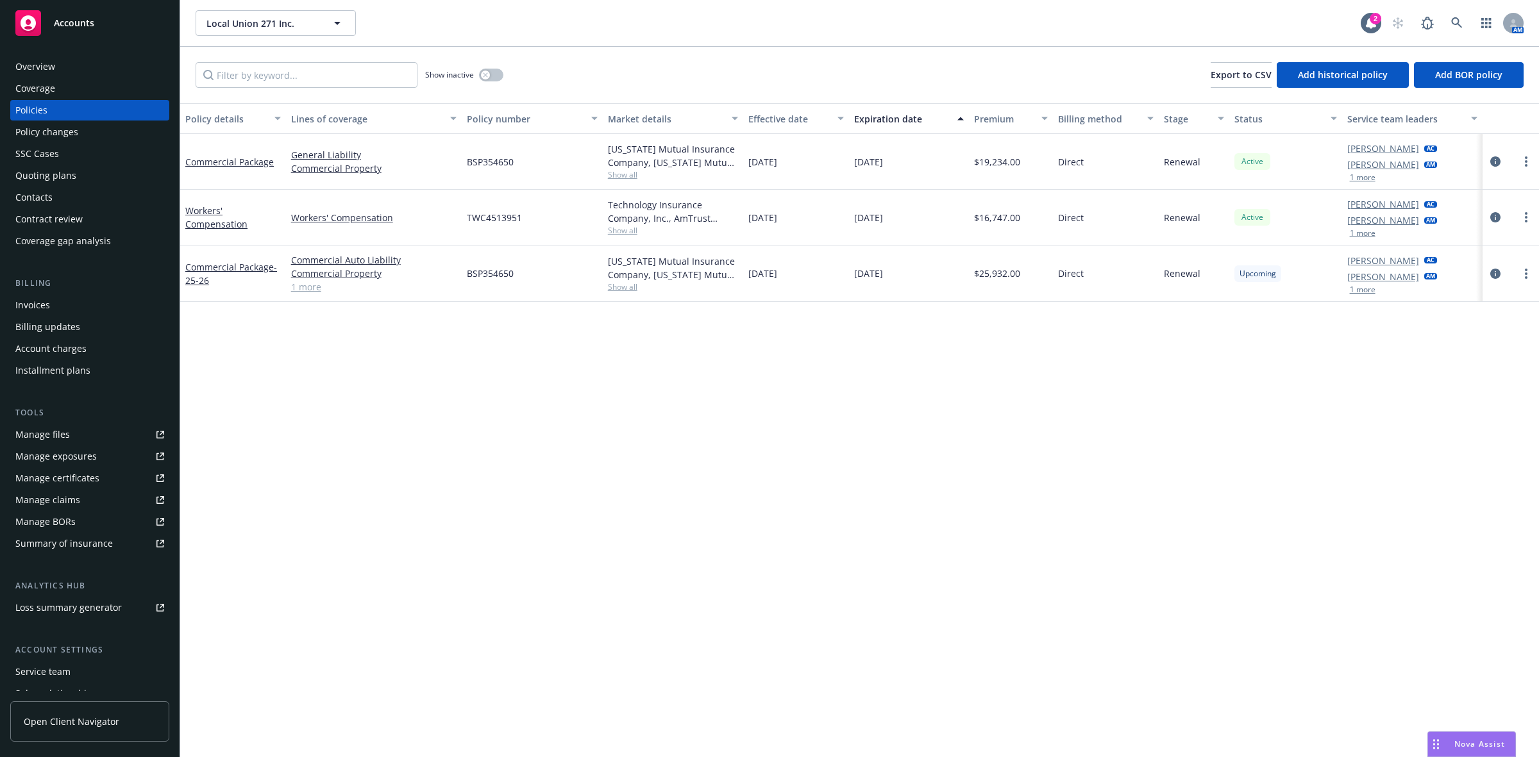
click at [44, 433] on div "Manage files" at bounding box center [42, 434] width 55 height 21
click at [99, 59] on div "Overview" at bounding box center [89, 66] width 149 height 21
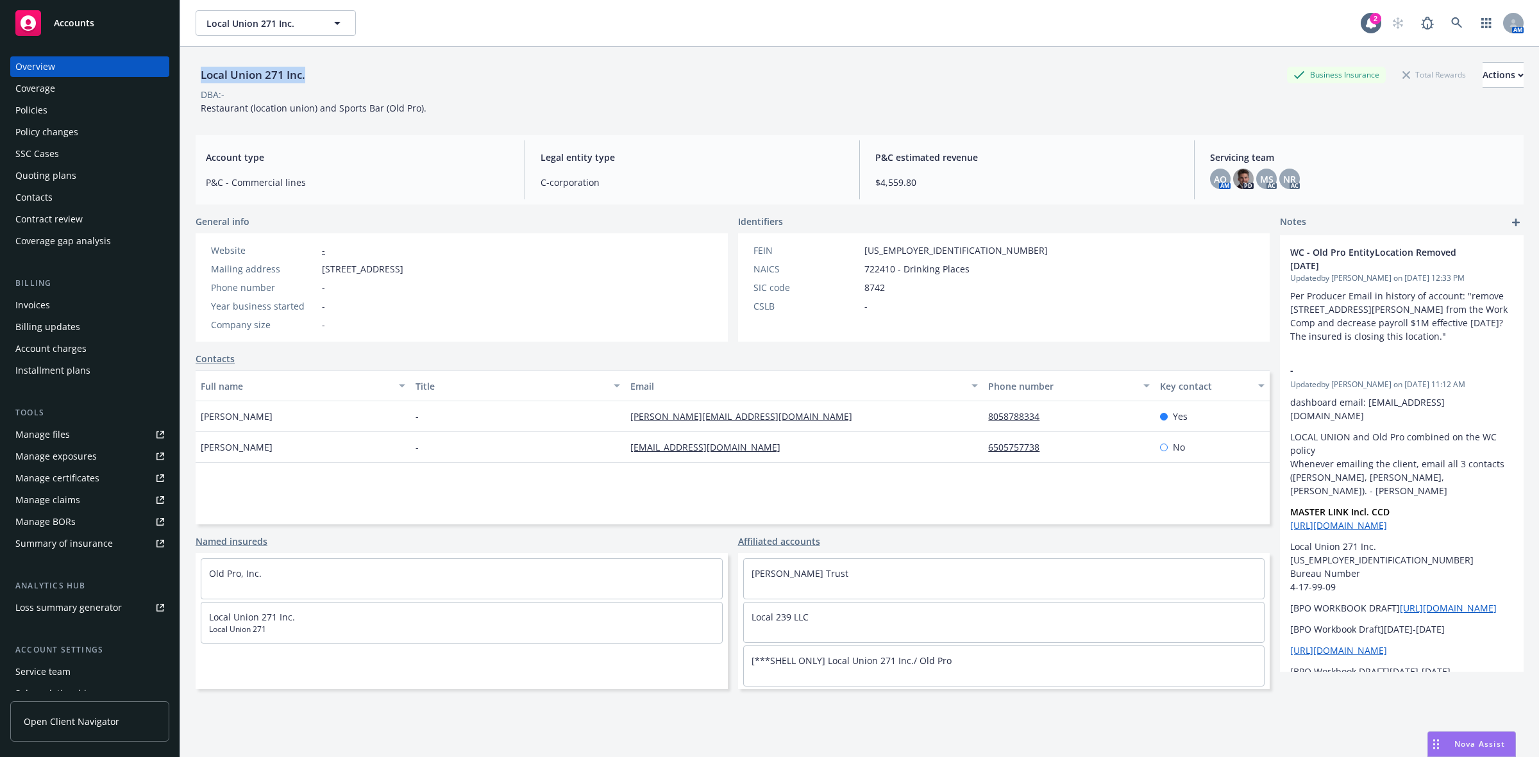
drag, startPoint x: 367, startPoint y: 77, endPoint x: 196, endPoint y: 87, distance: 172.1
click at [196, 87] on div "Local Union 271 Inc. Business Insurance Total Rewards Actions" at bounding box center [860, 75] width 1328 height 26
copy div "Local Union 271 Inc."
click at [67, 112] on div "Policies" at bounding box center [89, 110] width 149 height 21
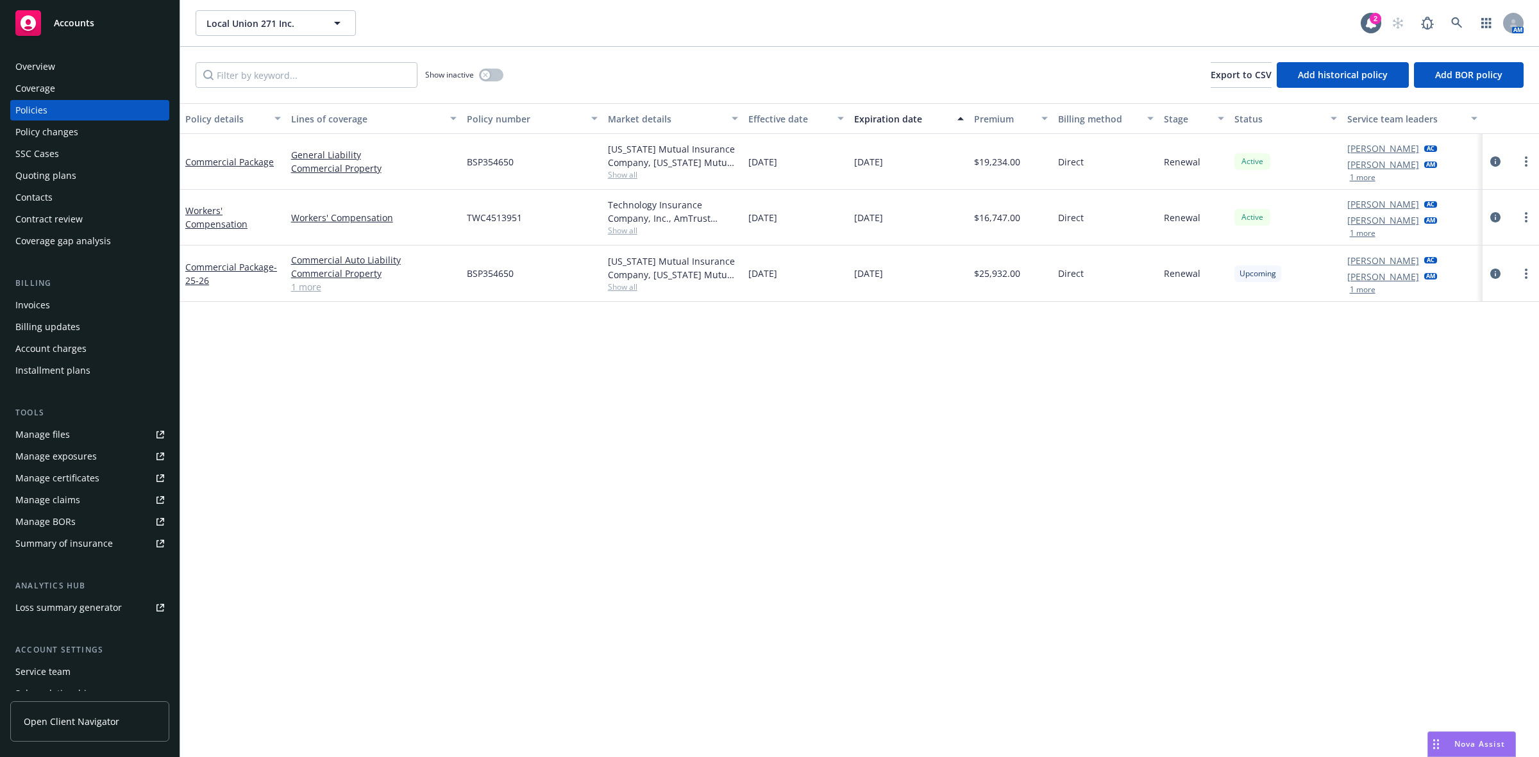
click at [437, 492] on div "Policy details Lines of coverage Policy number Market details Effective date Ex…" at bounding box center [859, 430] width 1359 height 654
click at [1455, 21] on icon at bounding box center [1457, 23] width 12 height 12
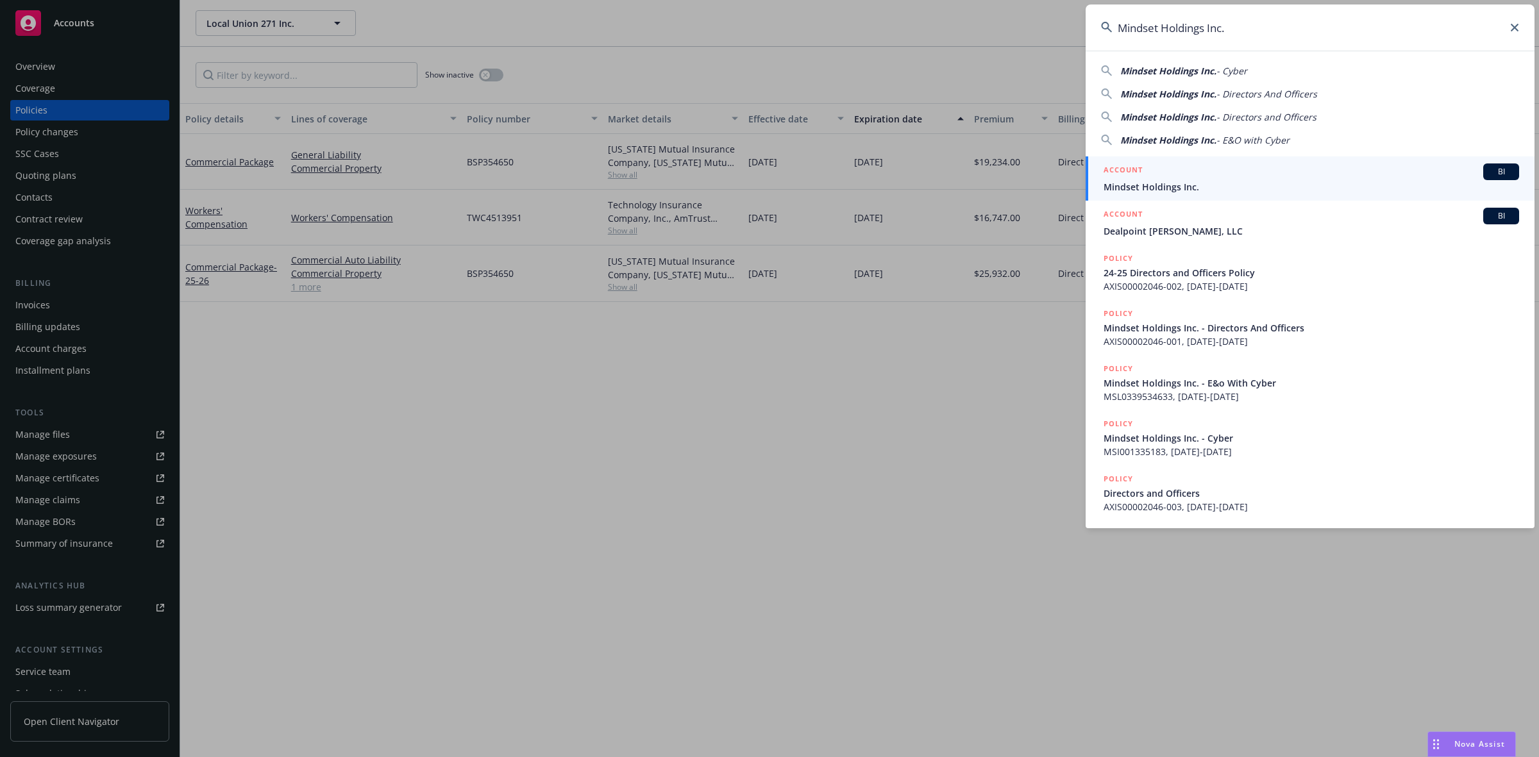
type input "Mindset Holdings Inc."
click at [1214, 180] on span "Mindset Holdings Inc." at bounding box center [1310, 186] width 415 height 13
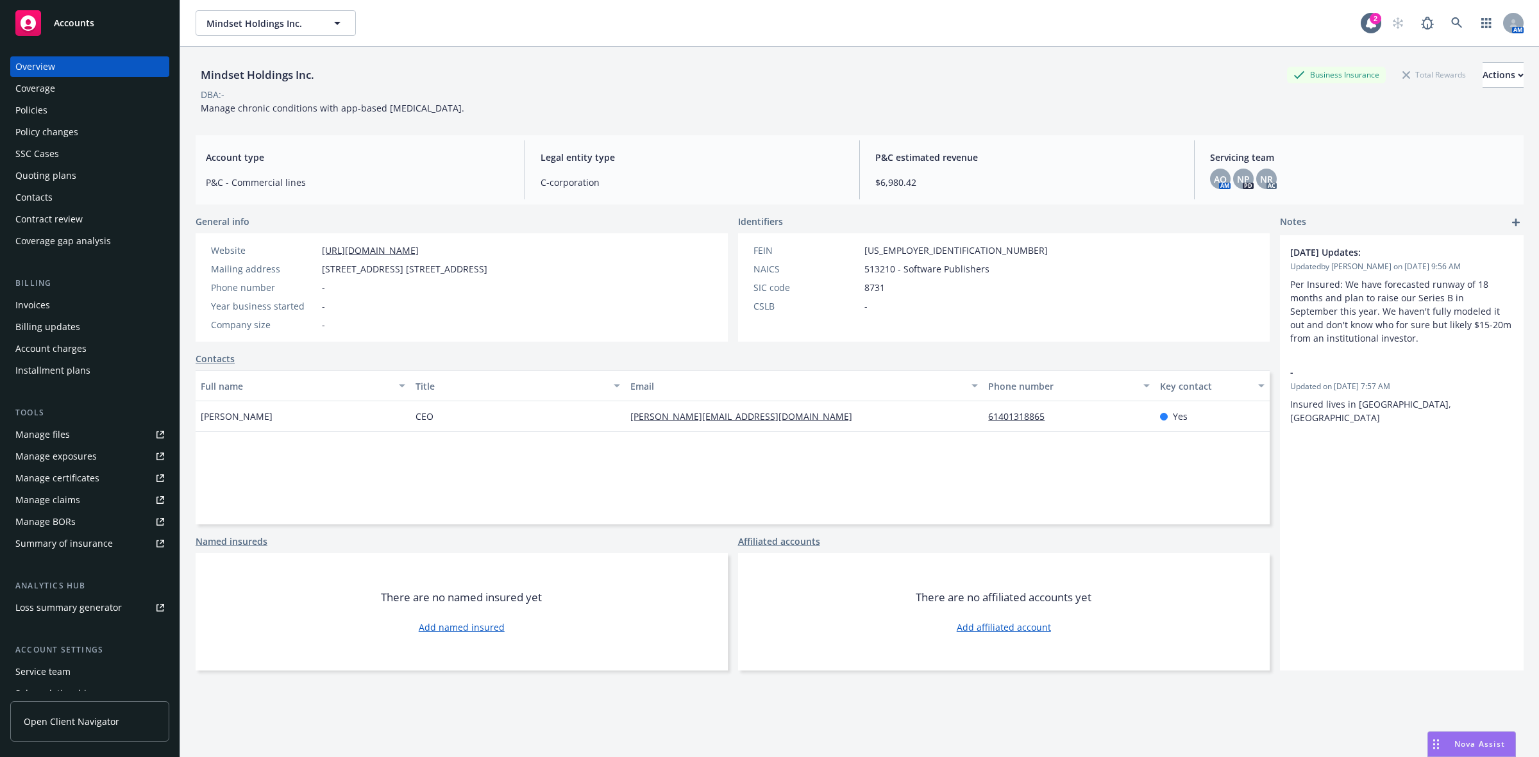
click at [83, 109] on div "Policies" at bounding box center [89, 110] width 149 height 21
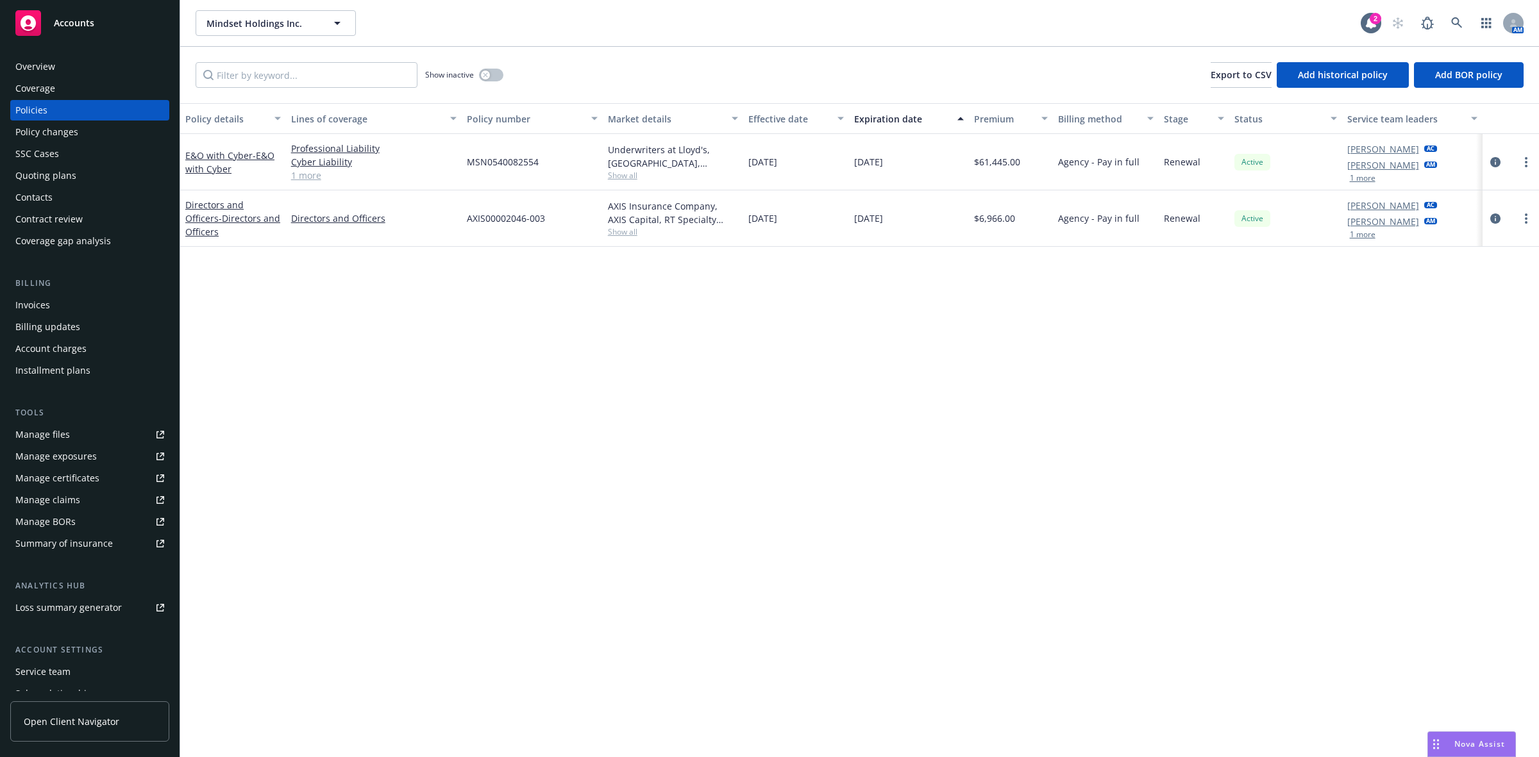
click at [84, 174] on div "Quoting plans" at bounding box center [89, 175] width 149 height 21
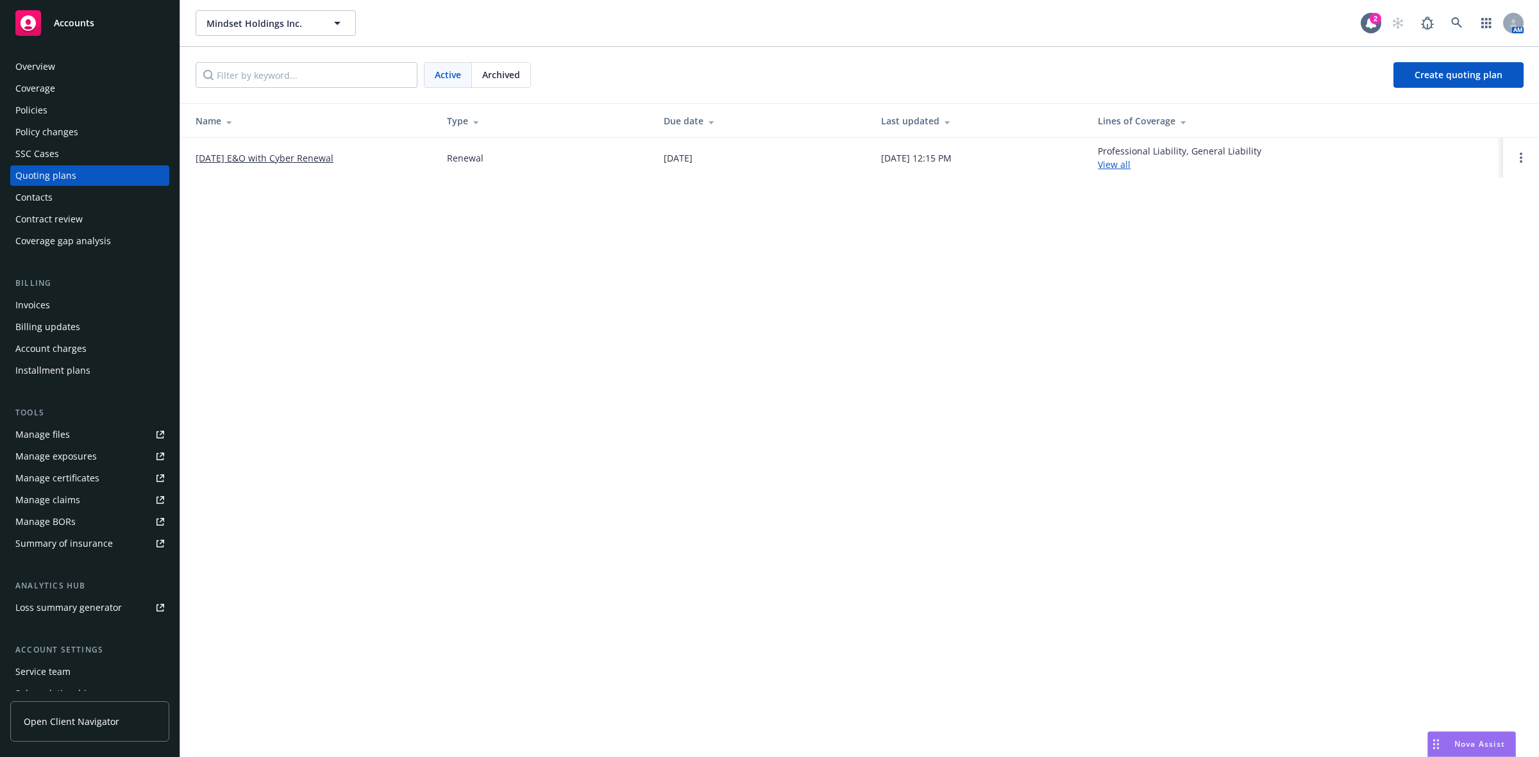
click at [282, 158] on link "[DATE] E&O with Cyber Renewal" at bounding box center [265, 157] width 138 height 13
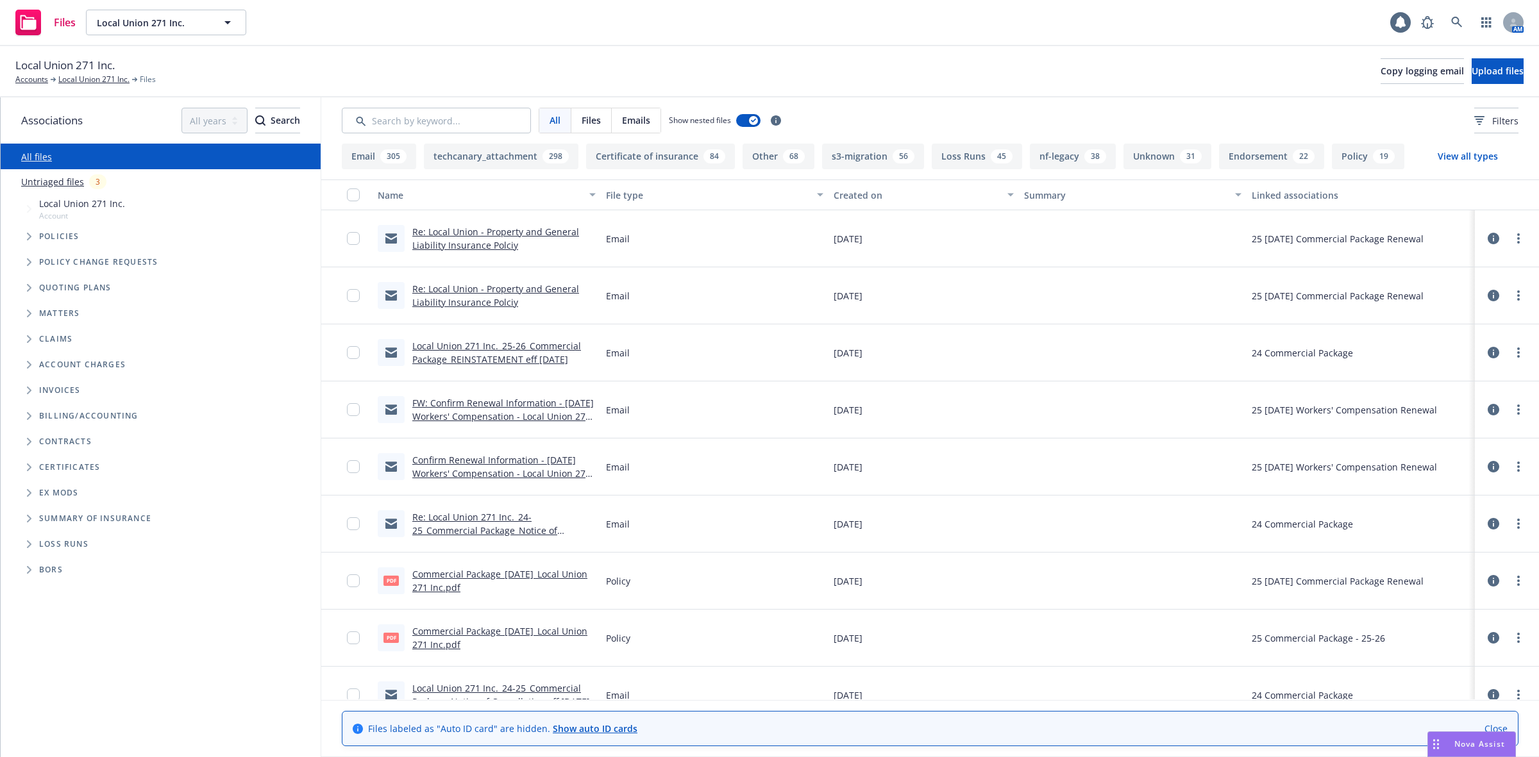
click at [32, 237] on span "Tree Example" at bounding box center [29, 236] width 21 height 21
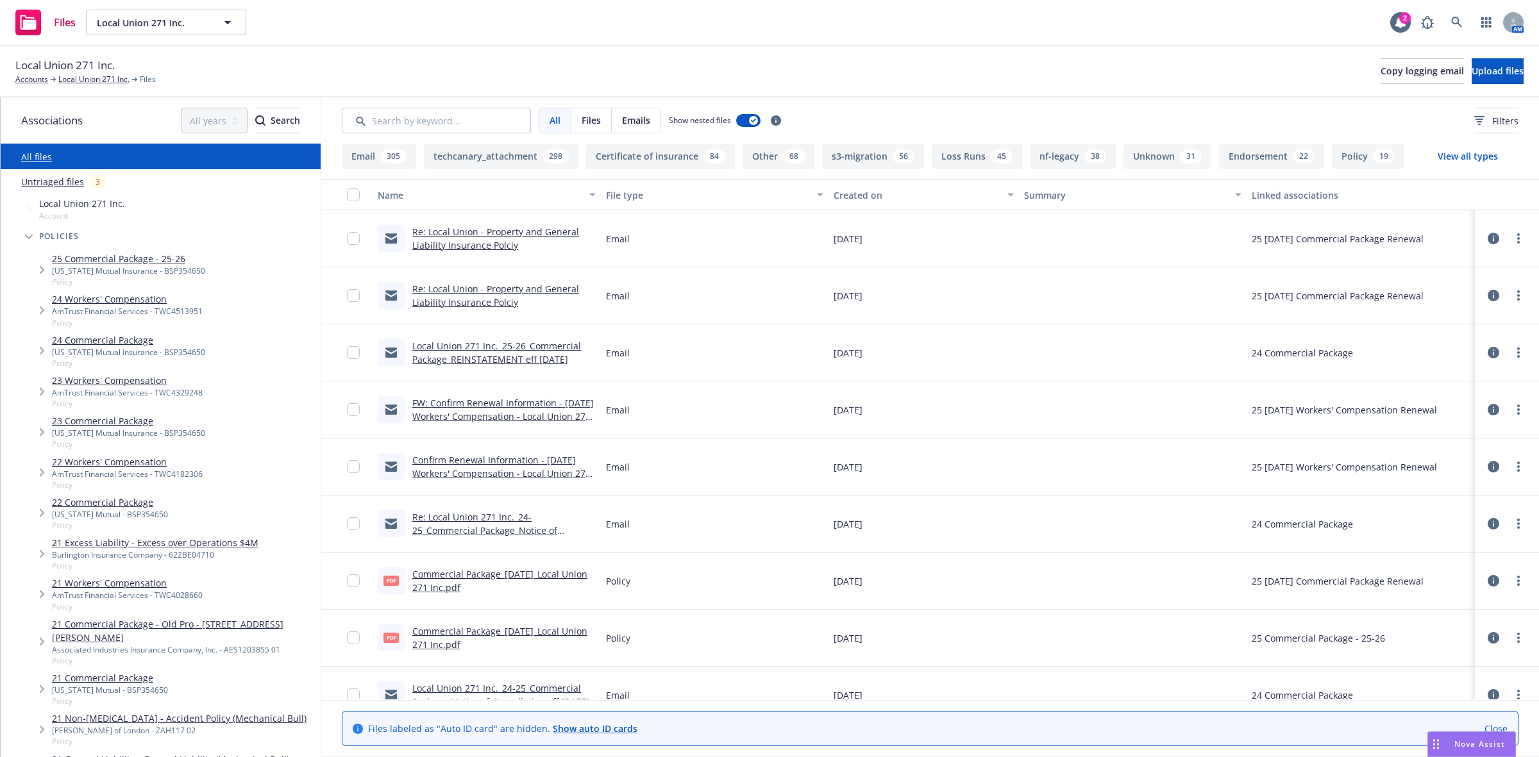
click at [94, 255] on link "25 Commercial Package - 25-26" at bounding box center [128, 258] width 153 height 13
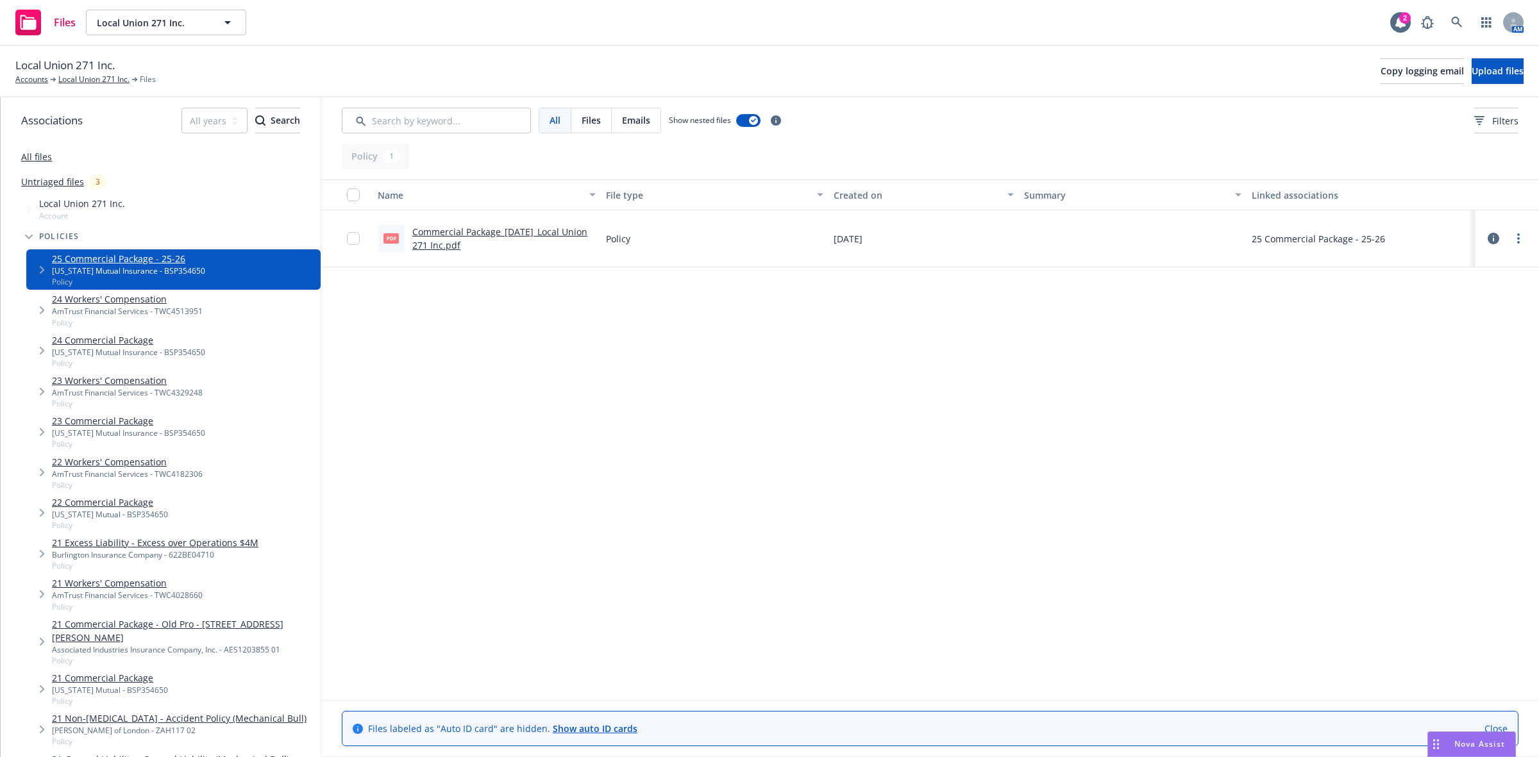
click at [433, 238] on div "Commercial Package_09-03-2025_Local Union 271 Inc.pdf" at bounding box center [503, 238] width 183 height 27
click at [505, 231] on link "Commercial Package_09-03-2025_Local Union 271 Inc.pdf" at bounding box center [499, 239] width 175 height 26
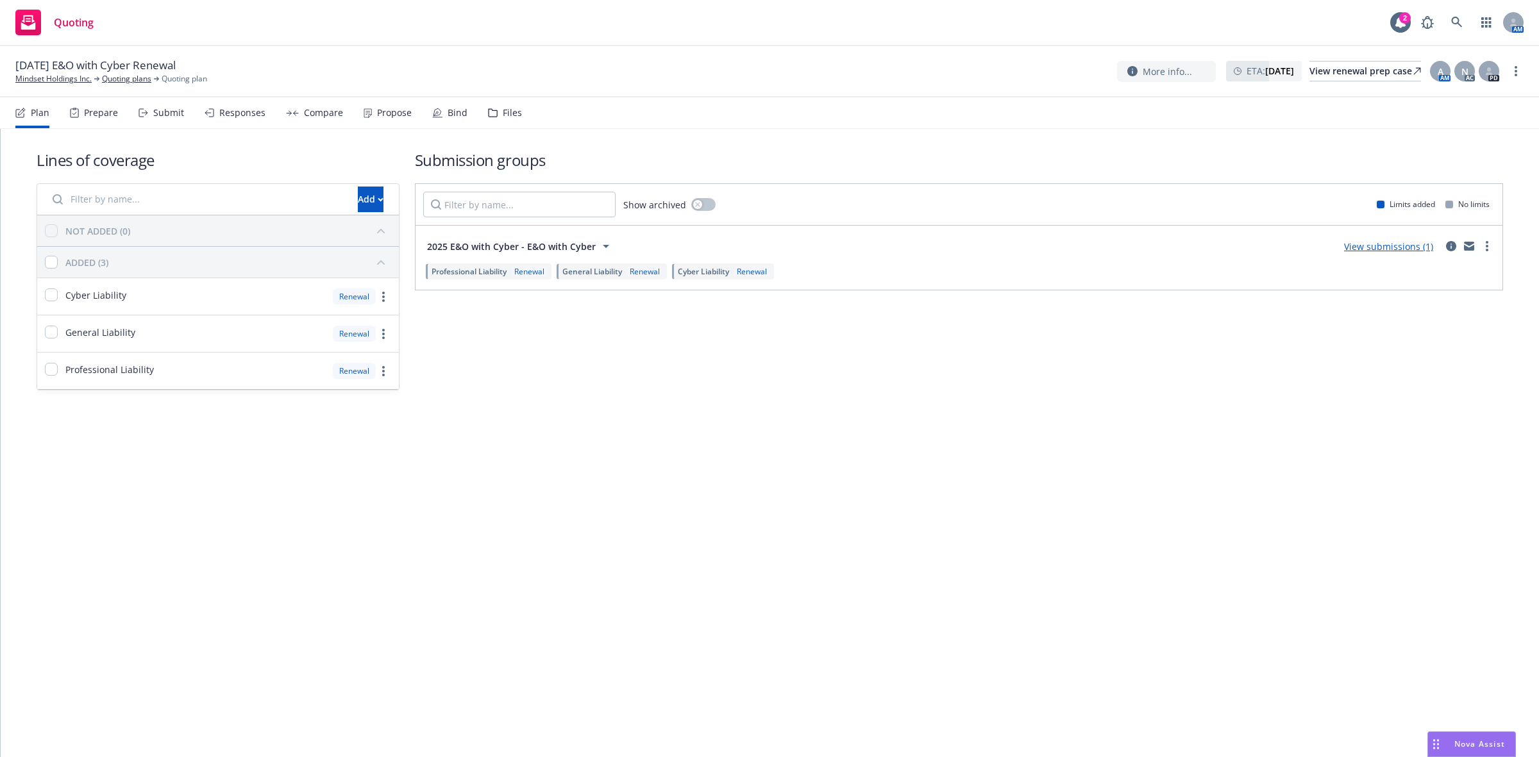
click at [392, 104] on div "Propose" at bounding box center [388, 112] width 48 height 31
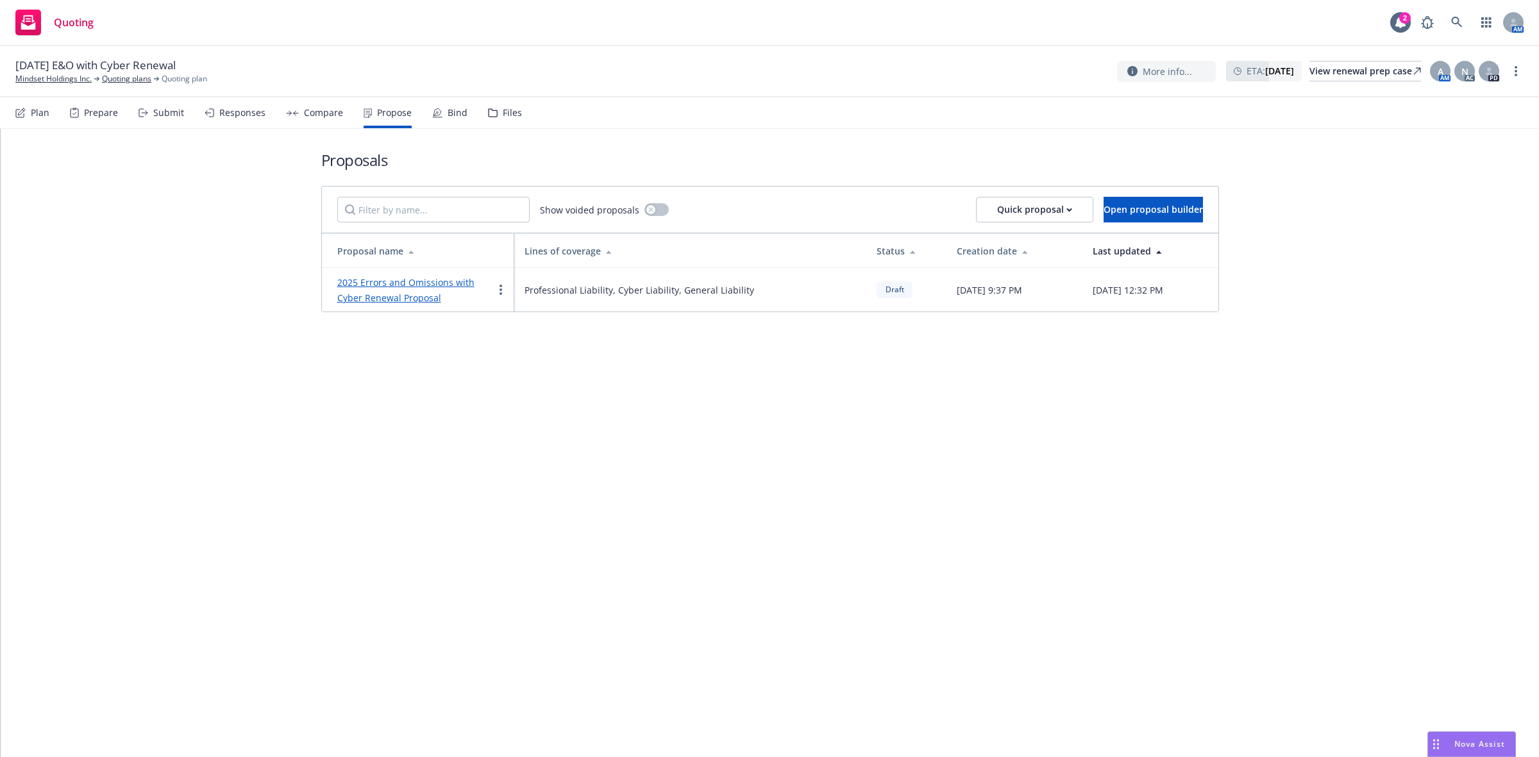
click at [396, 282] on link "2025 Errors and Omissions with Cyber Renewal Proposal" at bounding box center [405, 290] width 137 height 28
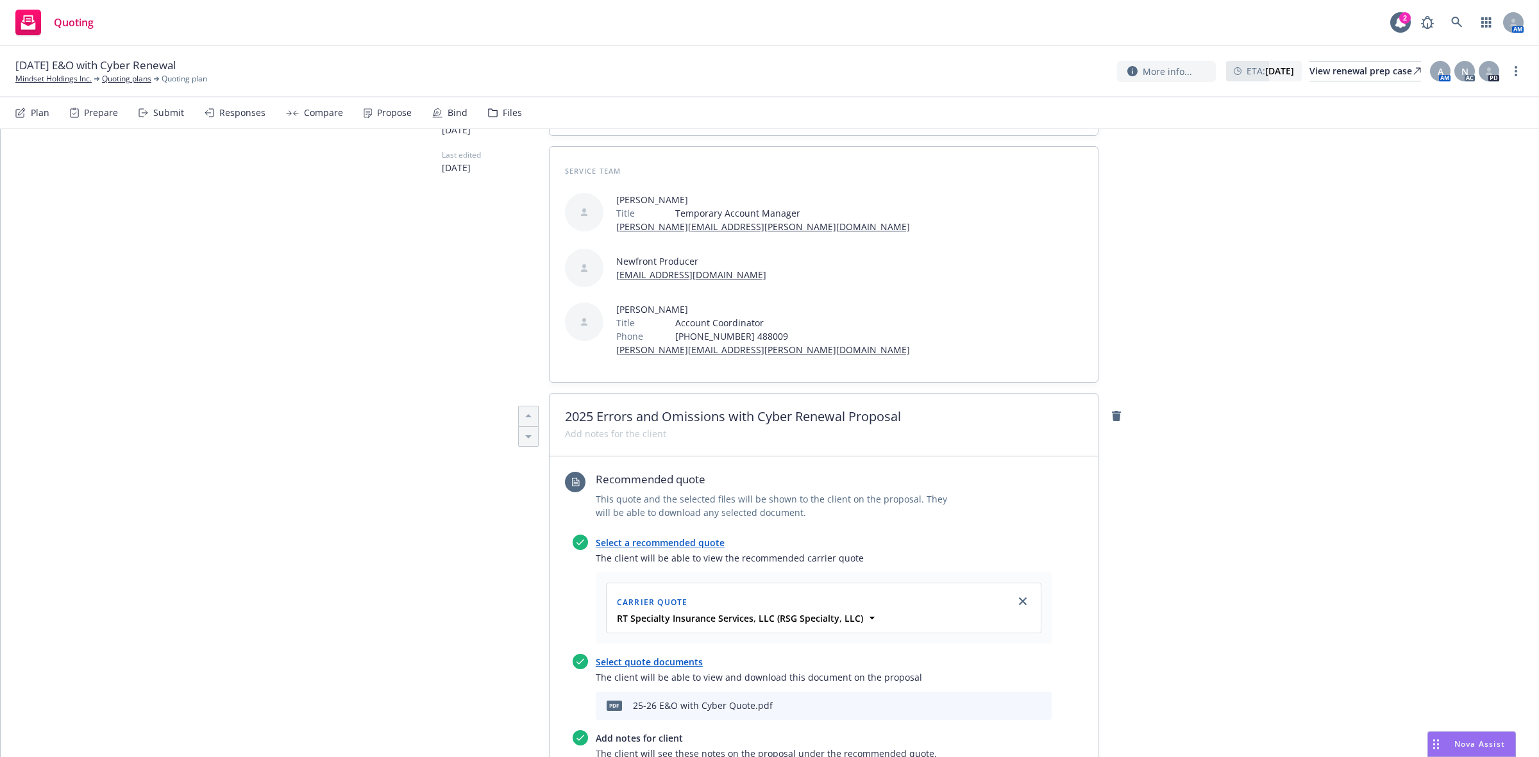
scroll to position [80, 0]
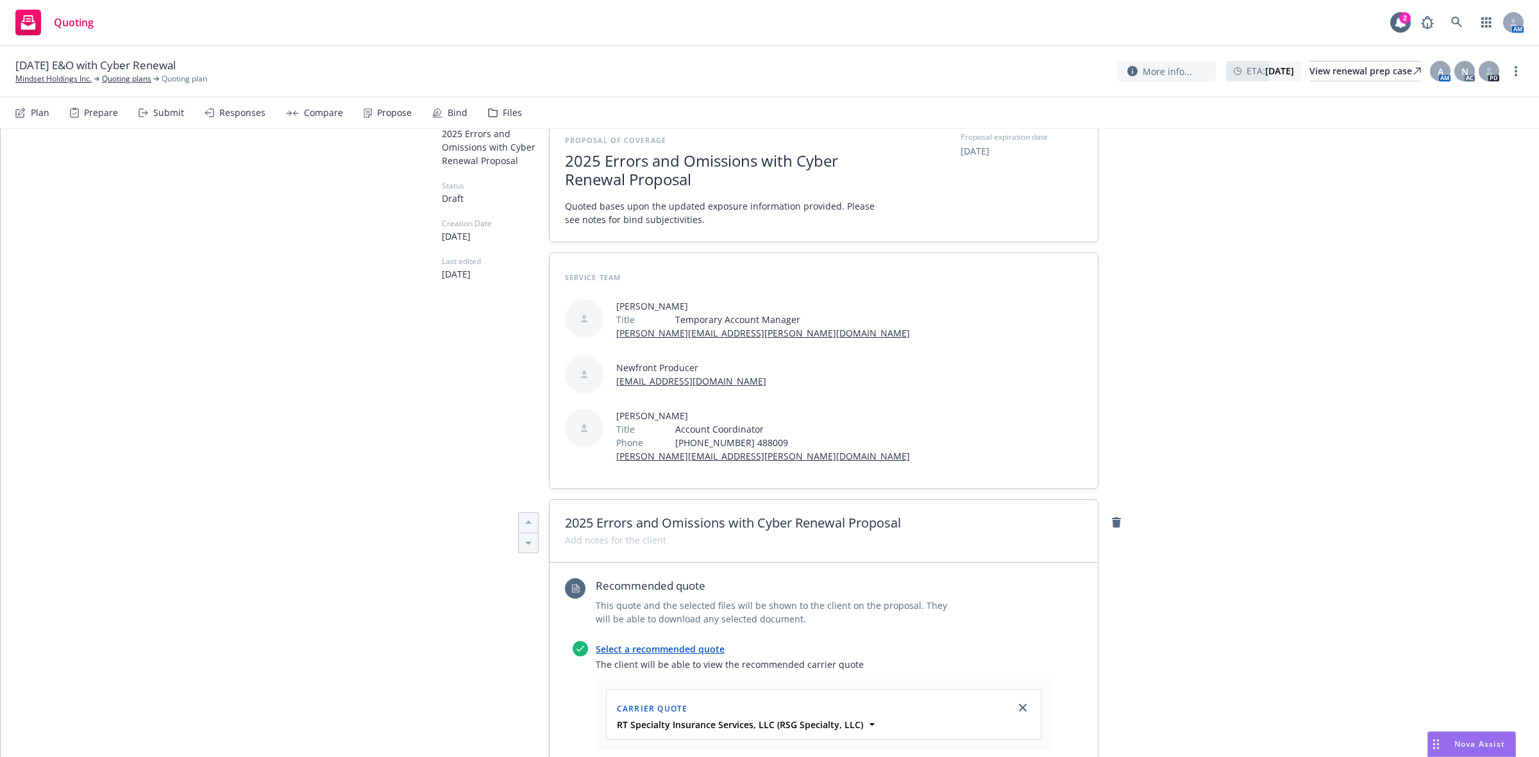
click at [732, 322] on span "Temporary Account Manager" at bounding box center [792, 319] width 235 height 13
drag, startPoint x: 716, startPoint y: 319, endPoint x: 723, endPoint y: 318, distance: 7.1
click at [715, 318] on span "Temporary Account Manager" at bounding box center [792, 319] width 235 height 13
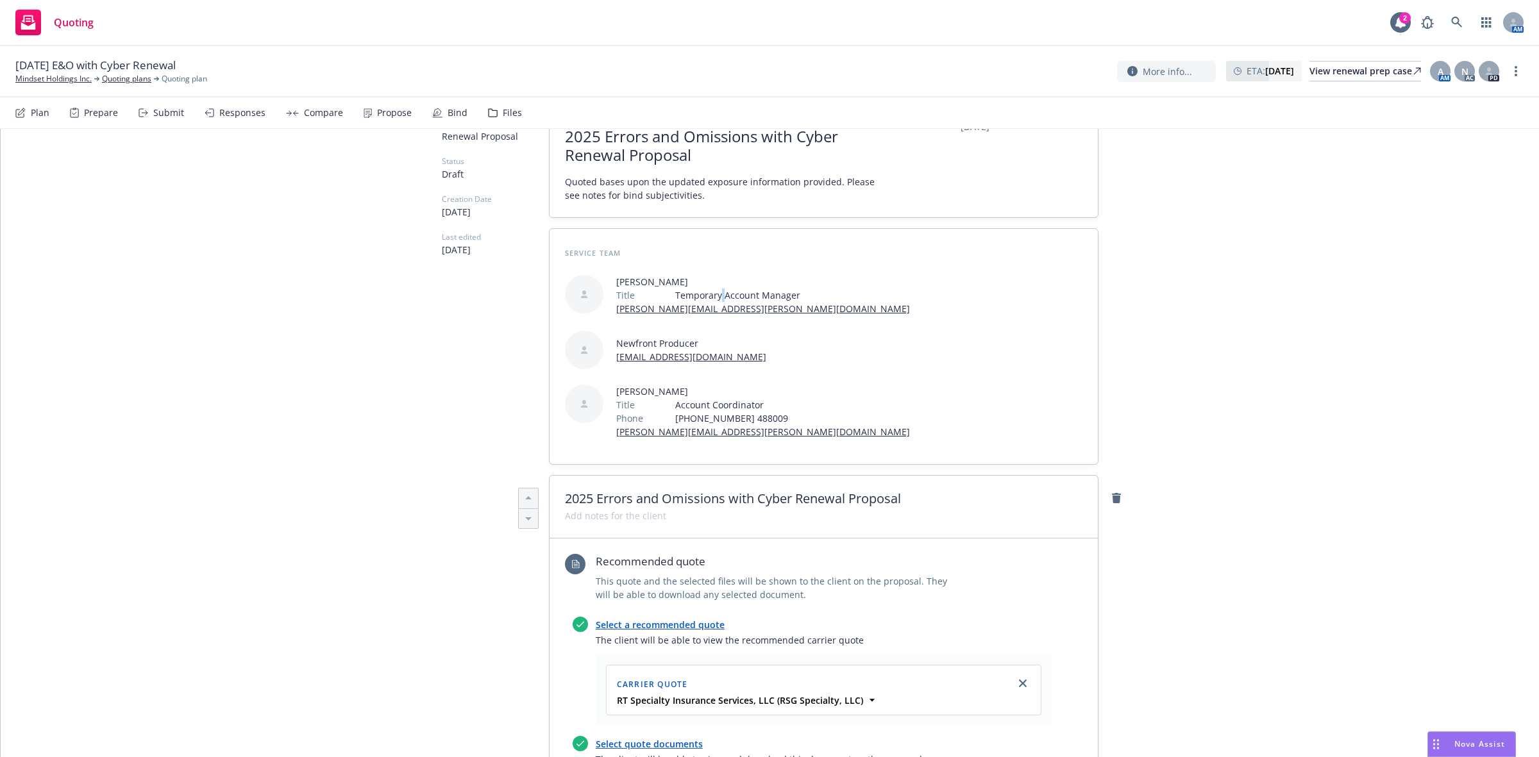
scroll to position [0, 0]
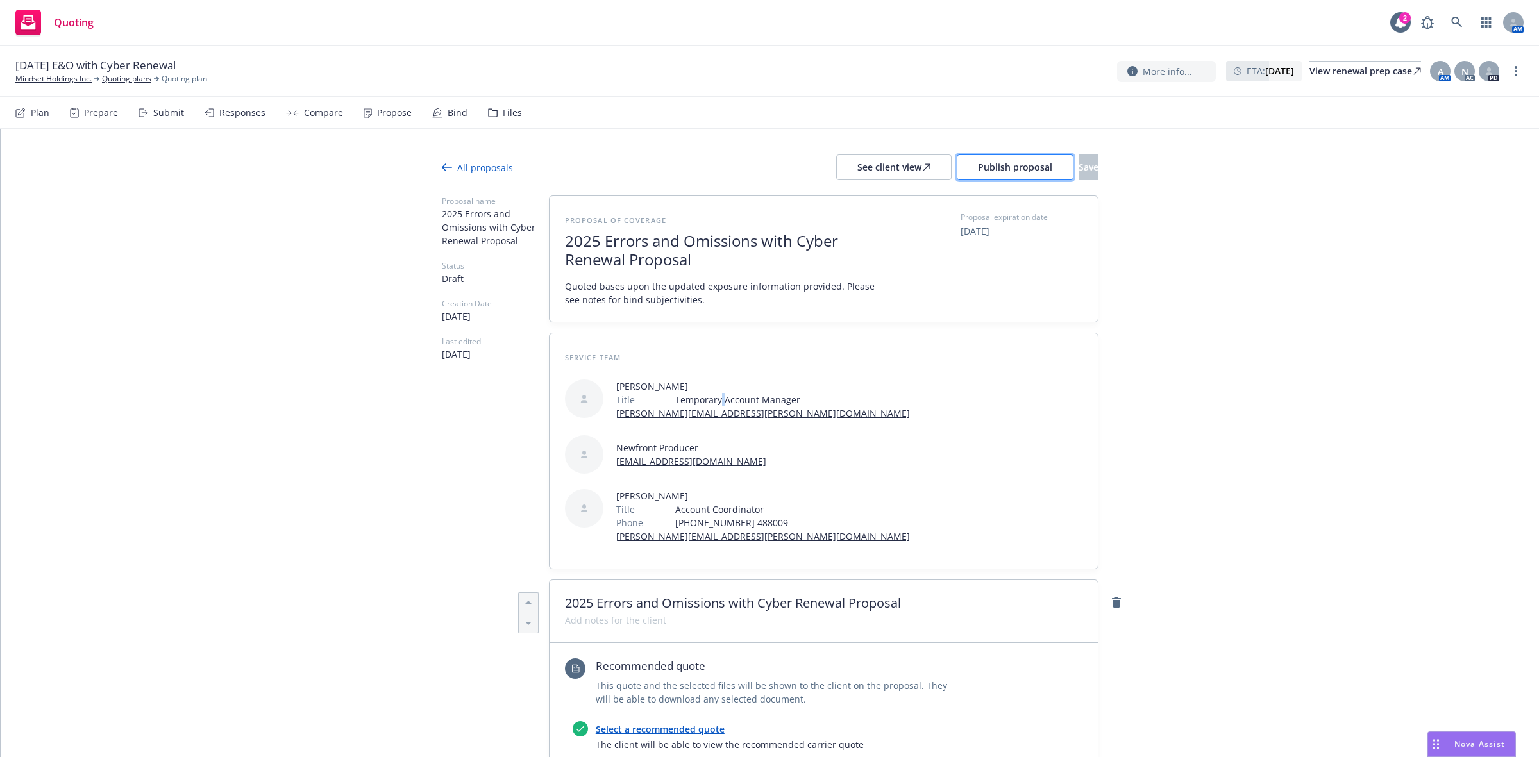
click at [966, 174] on button "Publish proposal" at bounding box center [1015, 168] width 117 height 26
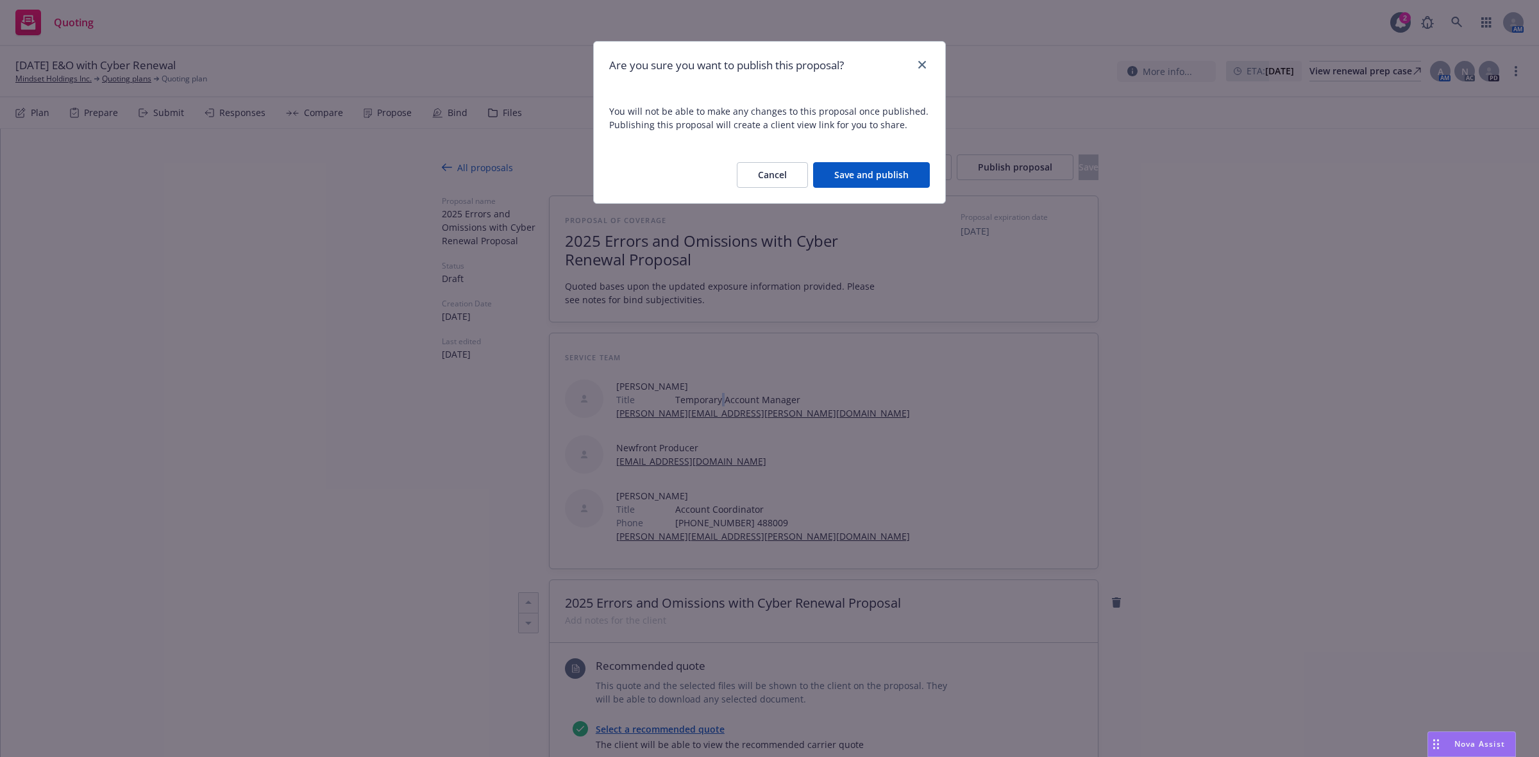
click at [885, 175] on button "Save and publish" at bounding box center [871, 175] width 117 height 26
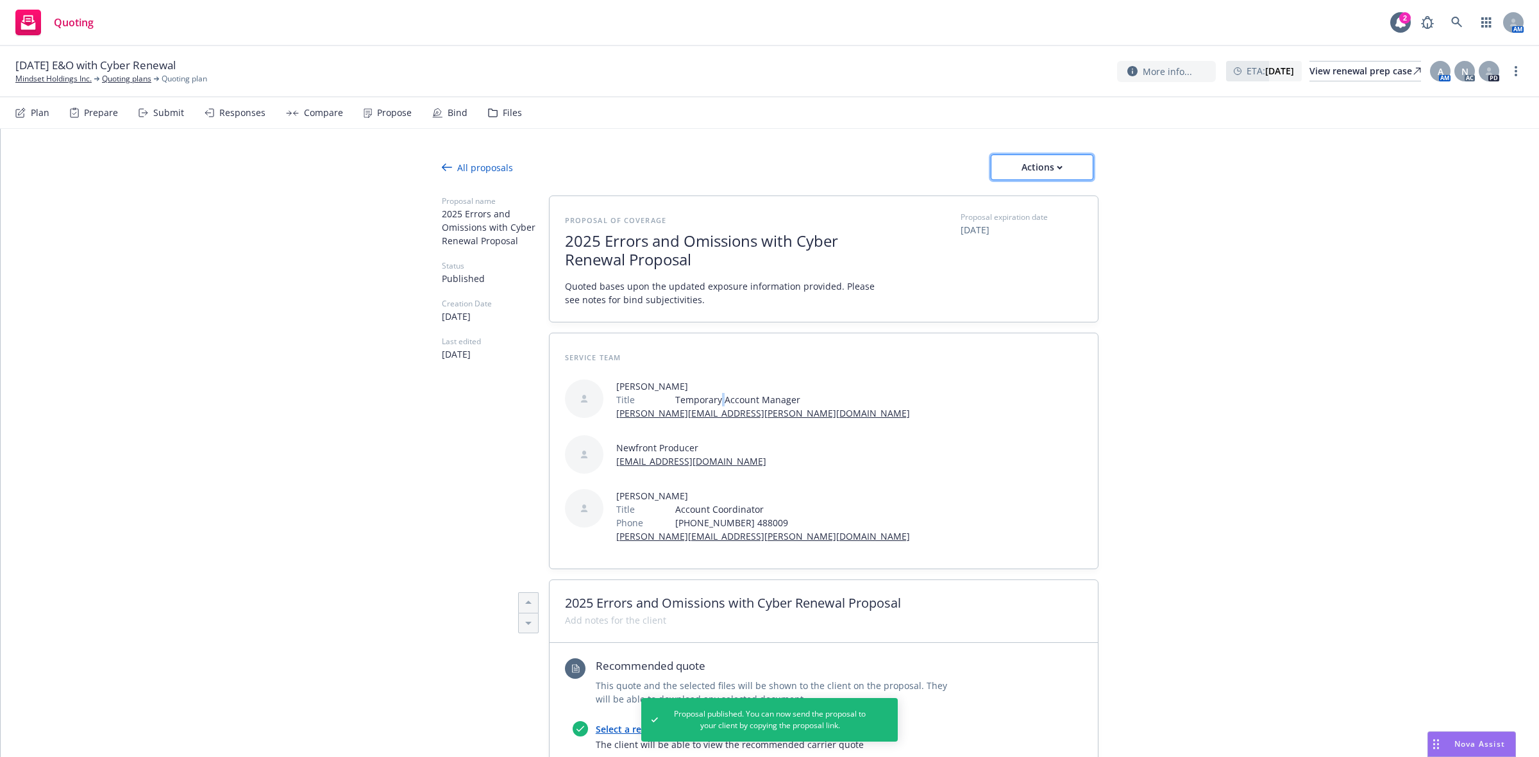
click at [1028, 164] on div "Actions" at bounding box center [1042, 167] width 60 height 24
click at [1027, 202] on span "Copy proposal link" at bounding box center [1040, 200] width 110 height 12
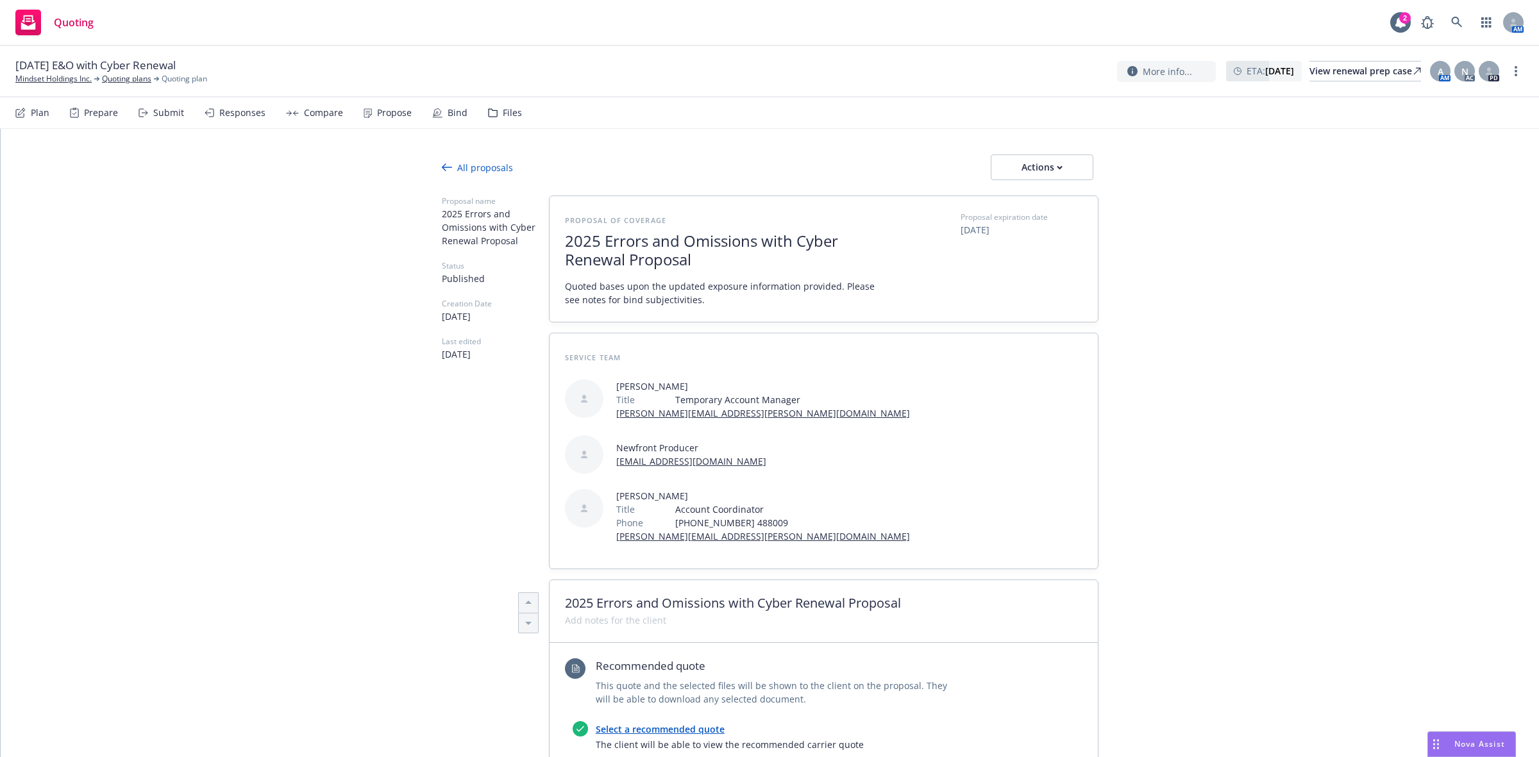
type textarea "x"
click at [55, 77] on link "Mindset Holdings Inc." at bounding box center [53, 79] width 76 height 12
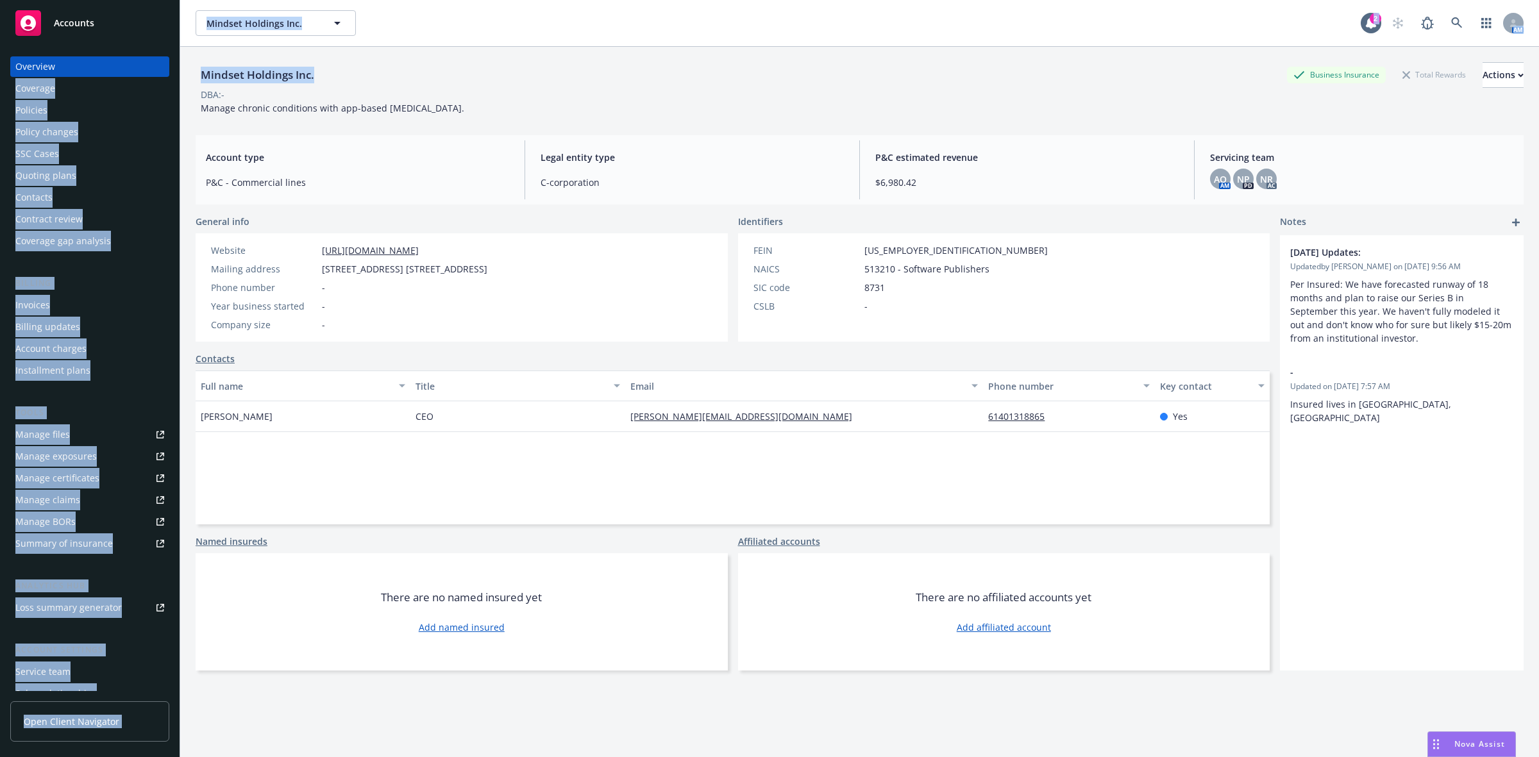
drag, startPoint x: 314, startPoint y: 77, endPoint x: 372, endPoint y: 75, distance: 57.7
click at [181, 68] on div "Mindset Holdings Inc. Business Insurance Total Rewards Actions DBA: - Manage ch…" at bounding box center [859, 425] width 1359 height 757
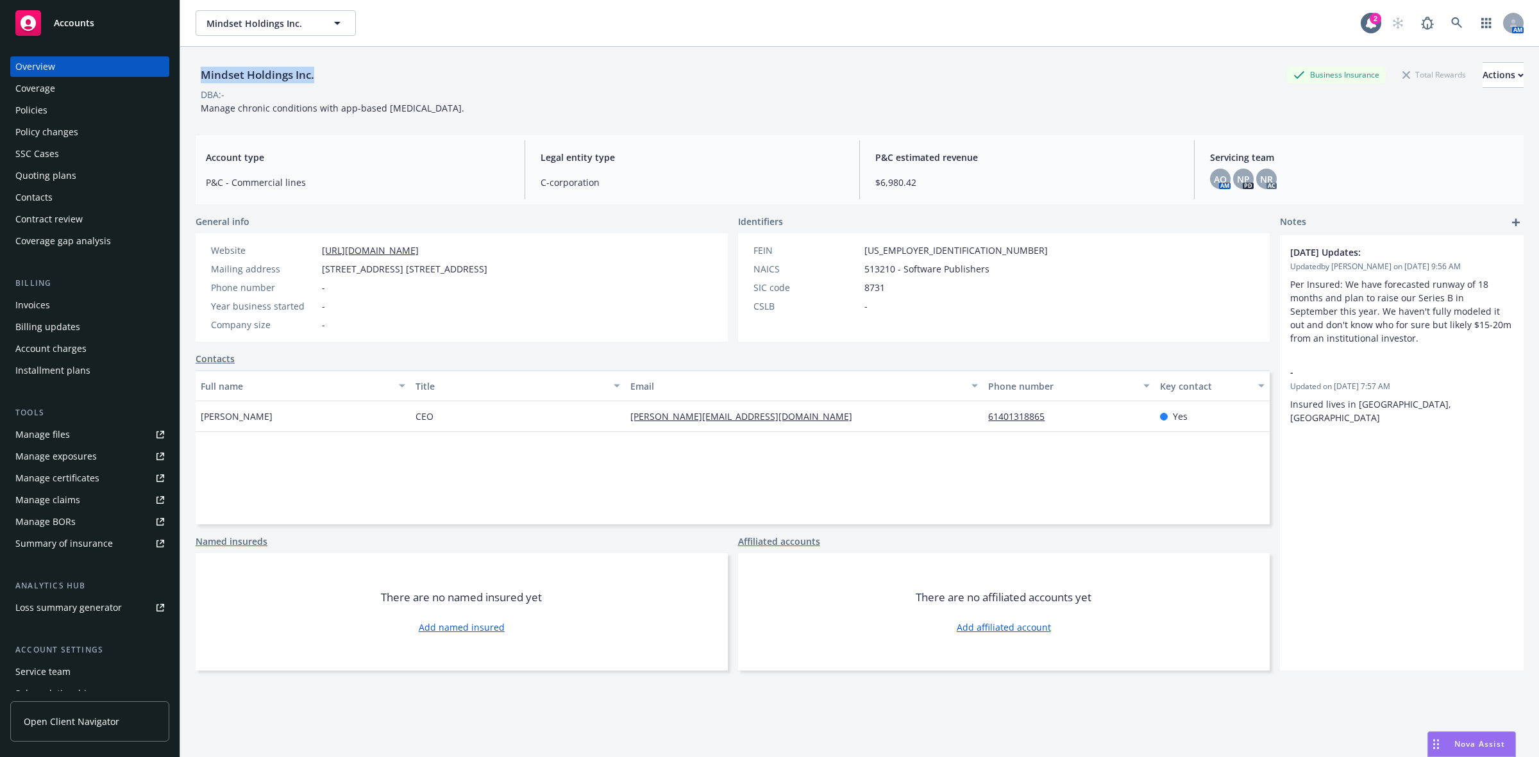
click at [360, 79] on div "Mindset Holdings Inc. Business Insurance Total Rewards Actions" at bounding box center [860, 75] width 1328 height 26
drag, startPoint x: 348, startPoint y: 74, endPoint x: 197, endPoint y: 81, distance: 150.8
click at [197, 81] on div "Mindset Holdings Inc. Business Insurance Total Rewards Actions" at bounding box center [860, 75] width 1328 height 26
copy div "Mindset Holdings Inc."
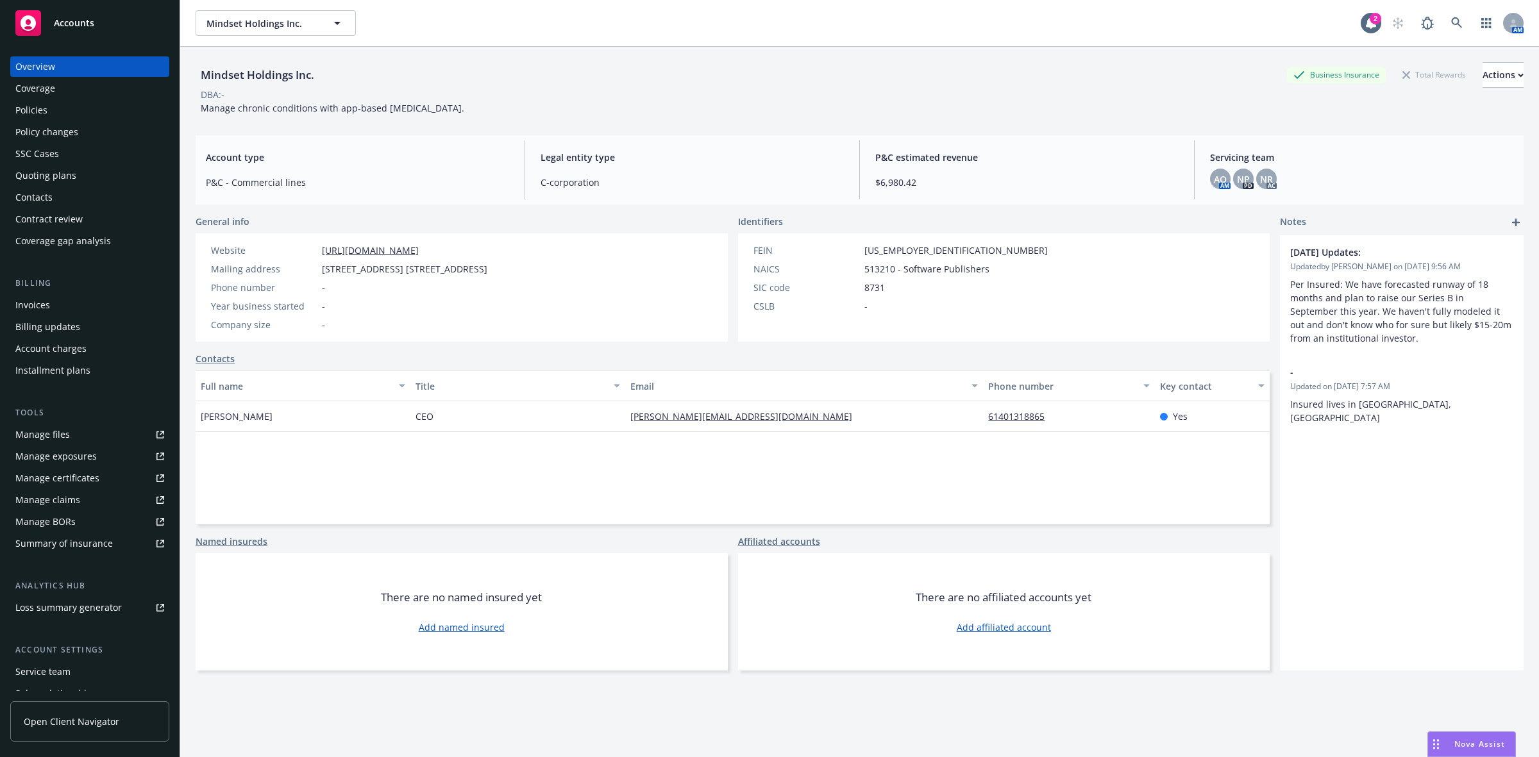
click at [457, 88] on div "DBA: -" at bounding box center [860, 94] width 1328 height 13
click at [65, 106] on div "Policies" at bounding box center [89, 110] width 149 height 21
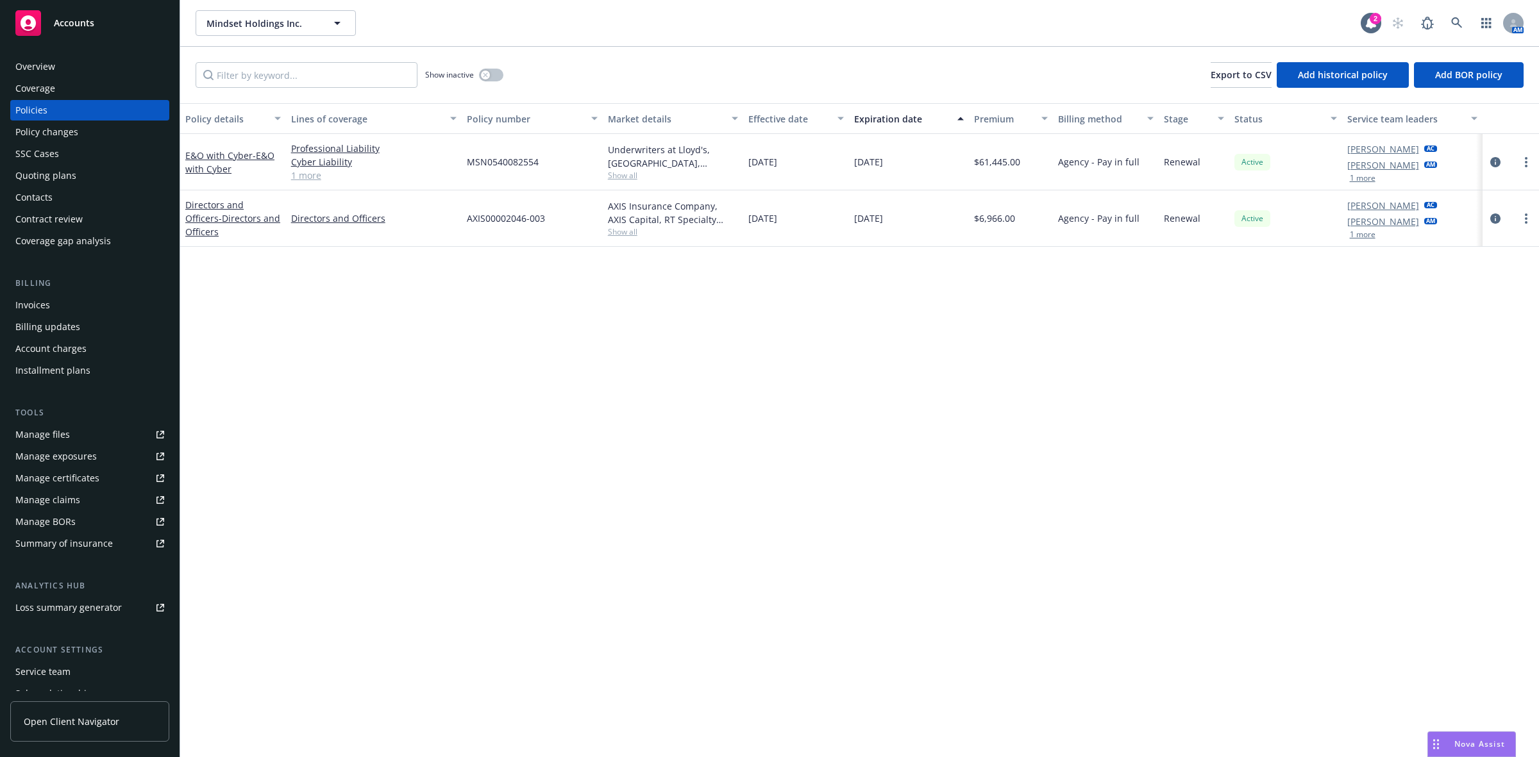
drag, startPoint x: 64, startPoint y: 67, endPoint x: 231, endPoint y: 78, distance: 167.1
click at [64, 67] on div "Overview" at bounding box center [89, 66] width 149 height 21
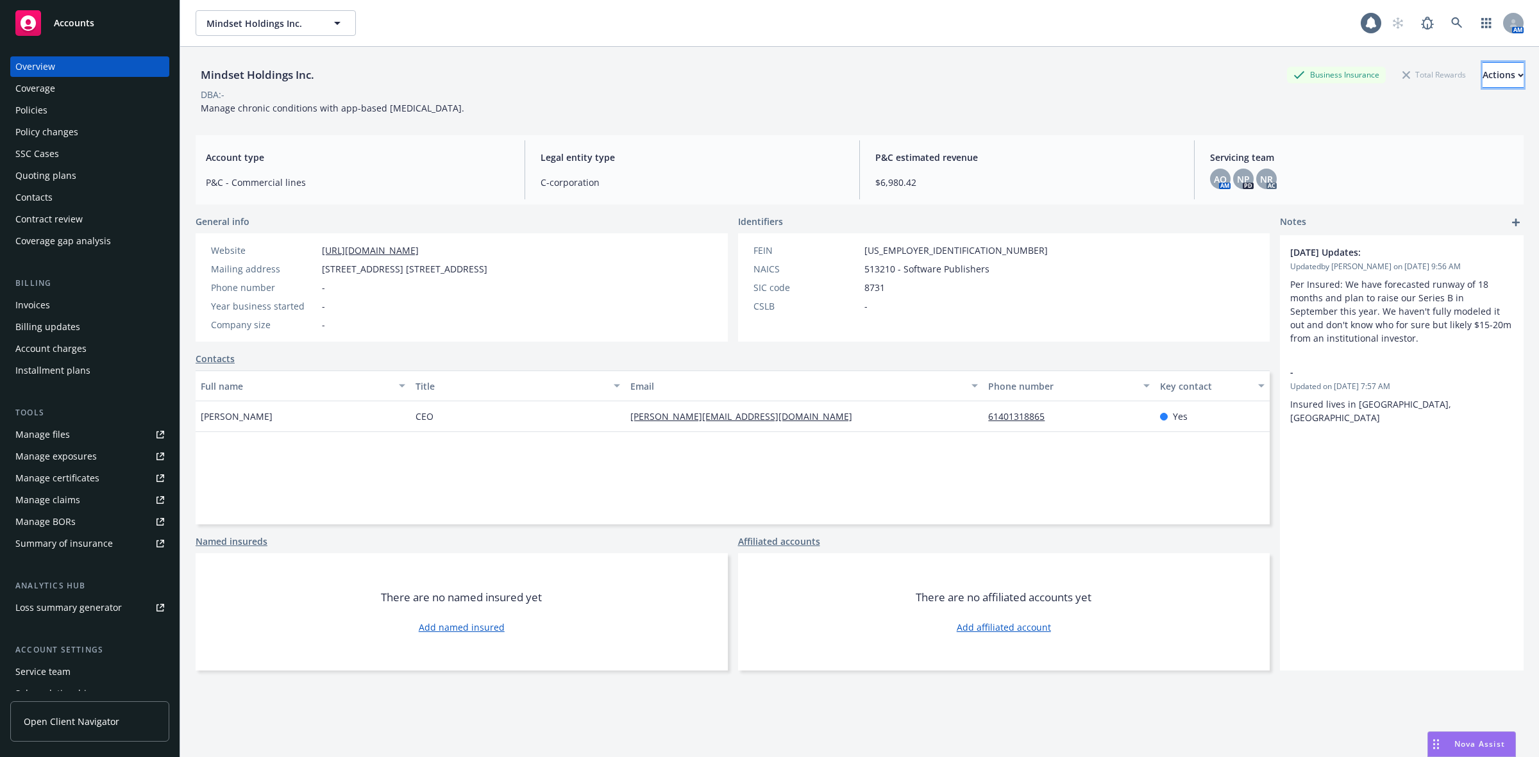
click at [1482, 74] on div "Actions" at bounding box center [1502, 75] width 41 height 24
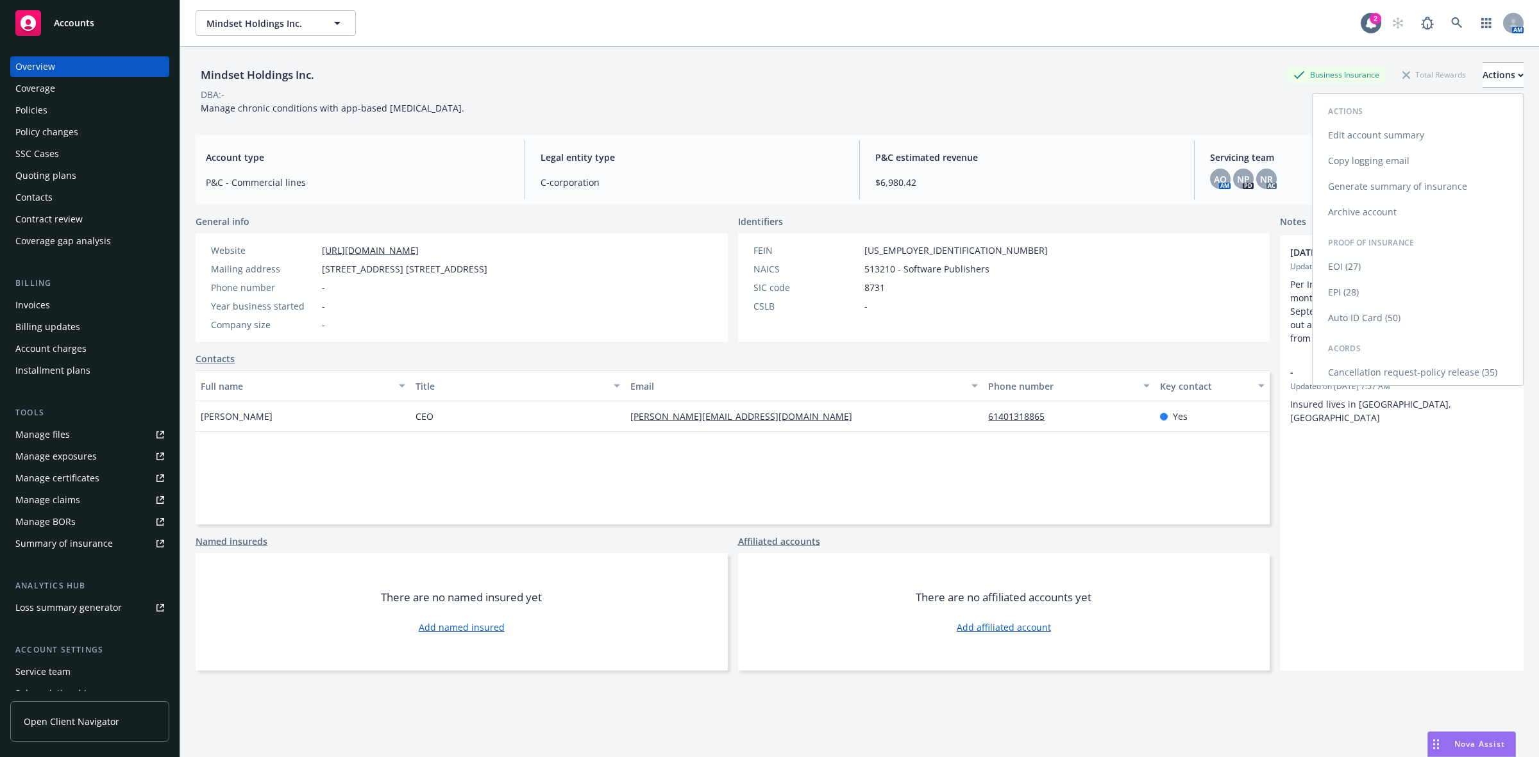
click at [1361, 164] on link "Copy logging email" at bounding box center [1418, 161] width 210 height 26
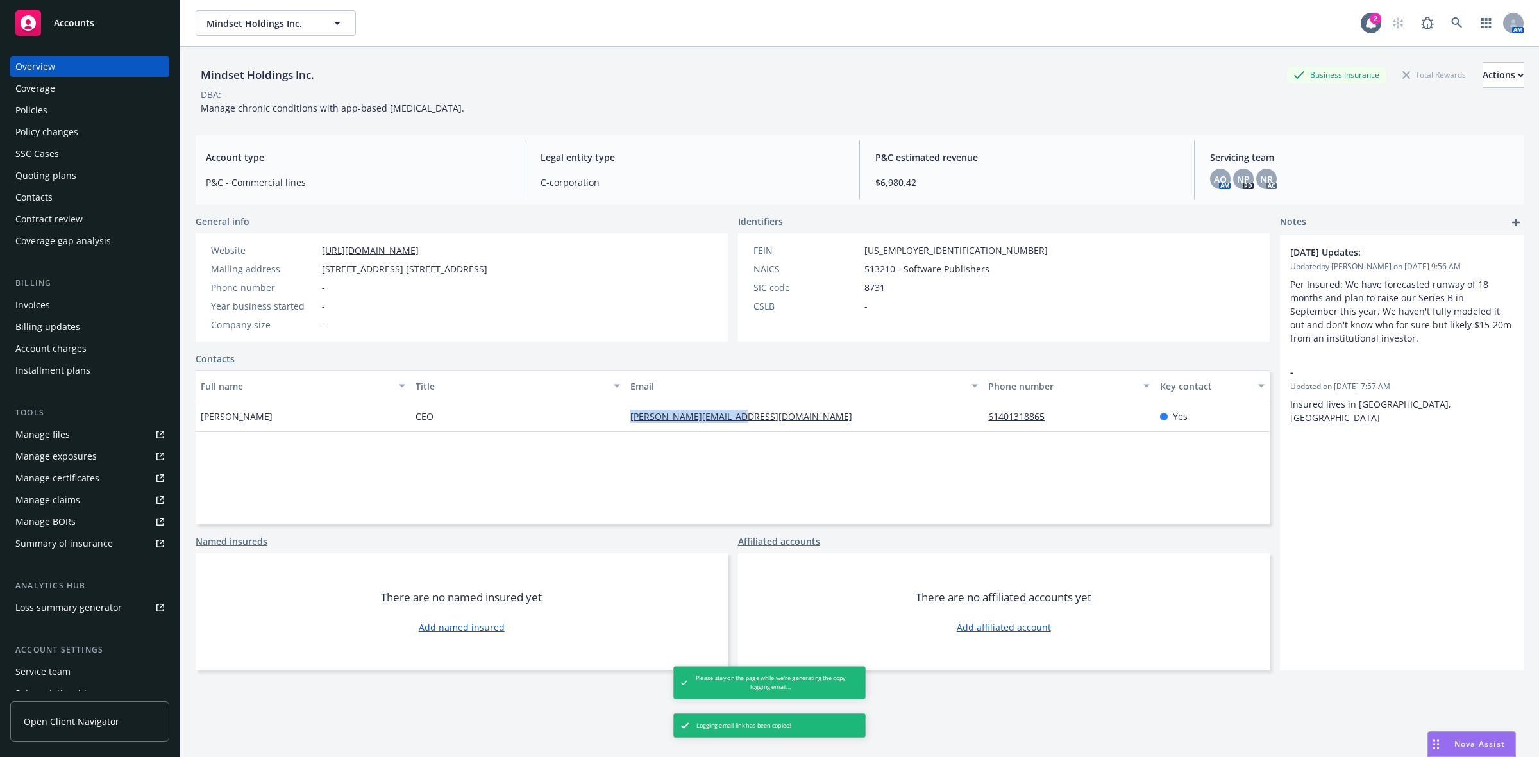
drag, startPoint x: 742, startPoint y: 421, endPoint x: 624, endPoint y: 427, distance: 118.8
click at [625, 427] on div "alex@mindsethealth.com" at bounding box center [804, 416] width 358 height 31
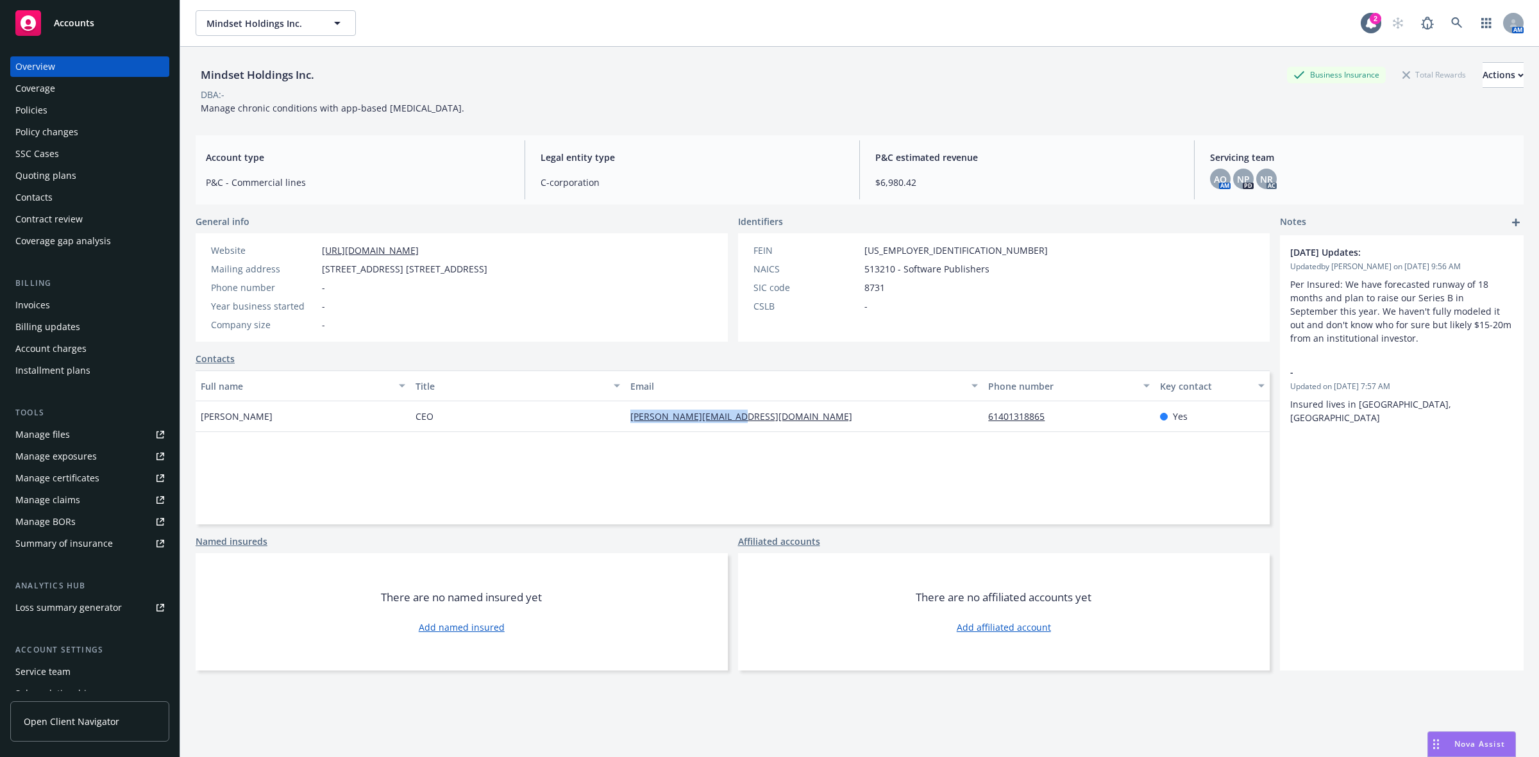
copy link "alex@mindsethealth.com"
click at [85, 115] on div "Policies" at bounding box center [89, 110] width 149 height 21
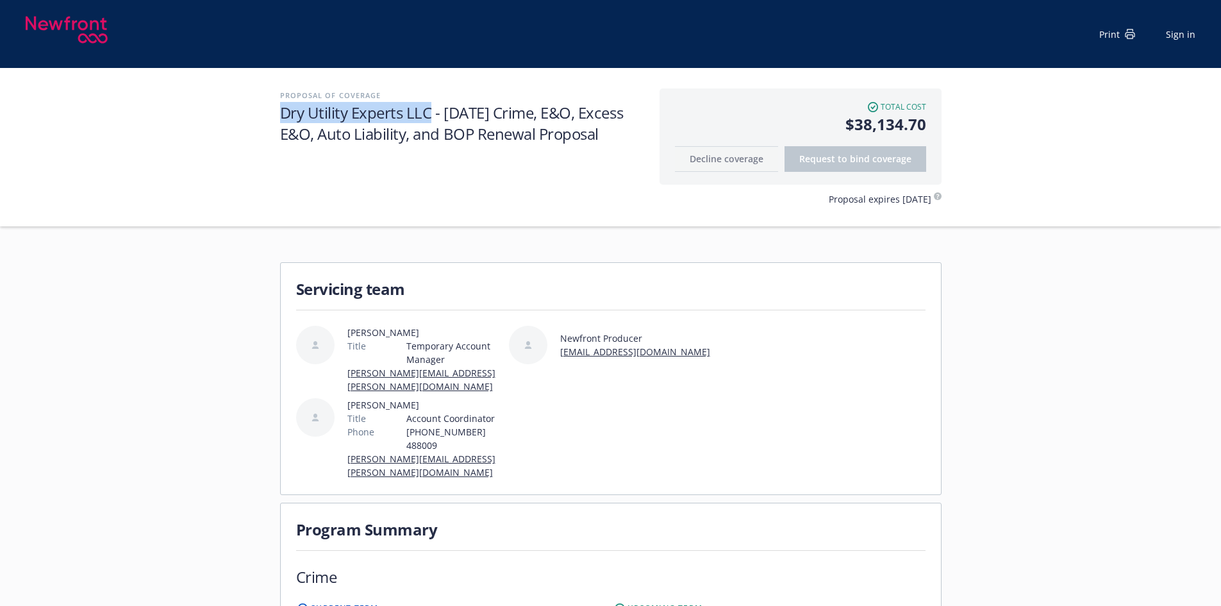
drag, startPoint x: 430, startPoint y: 112, endPoint x: 271, endPoint y: 113, distance: 159.0
click at [271, 113] on div "Proposal of coverage Dry Utility Experts LLC - [DATE] Crime, E&O, Excess E&O, A…" at bounding box center [610, 147] width 1221 height 158
copy h1 "Dry Utility Experts LLC"
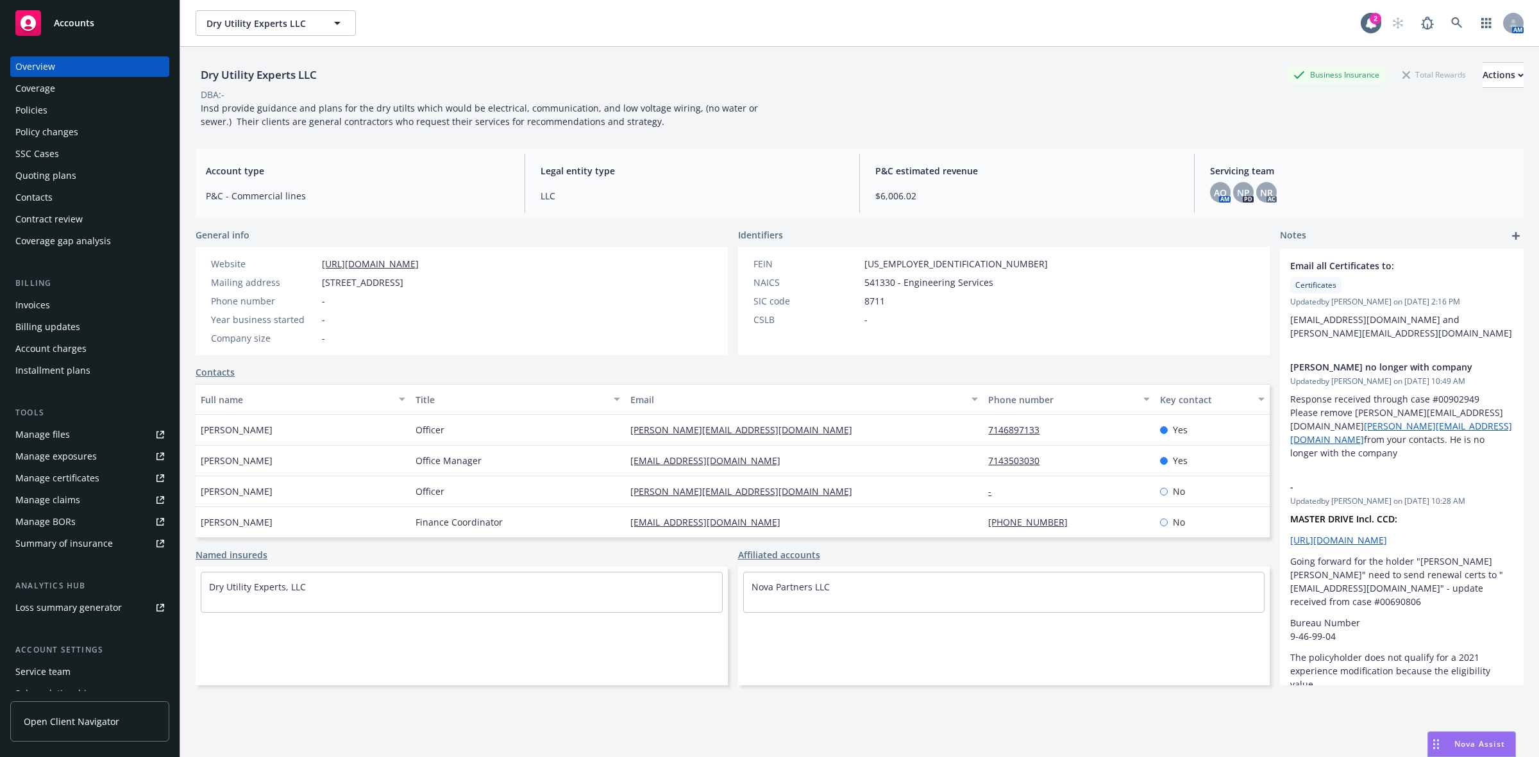
click at [107, 178] on div "Quoting plans" at bounding box center [89, 175] width 149 height 21
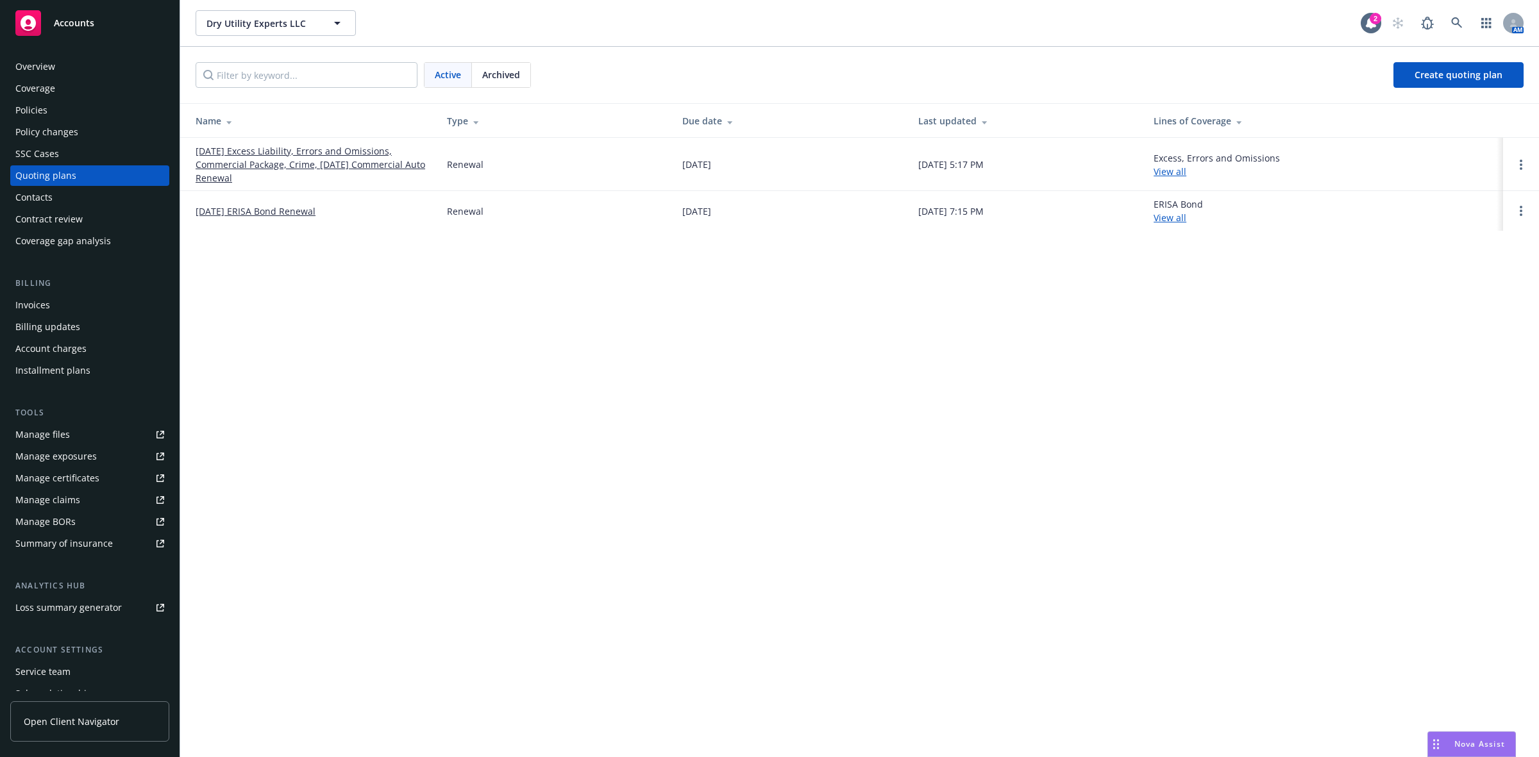
click at [294, 153] on link "[DATE] Excess Liability, Errors and Omissions, Commercial Package, Crime, [DATE…" at bounding box center [311, 164] width 231 height 40
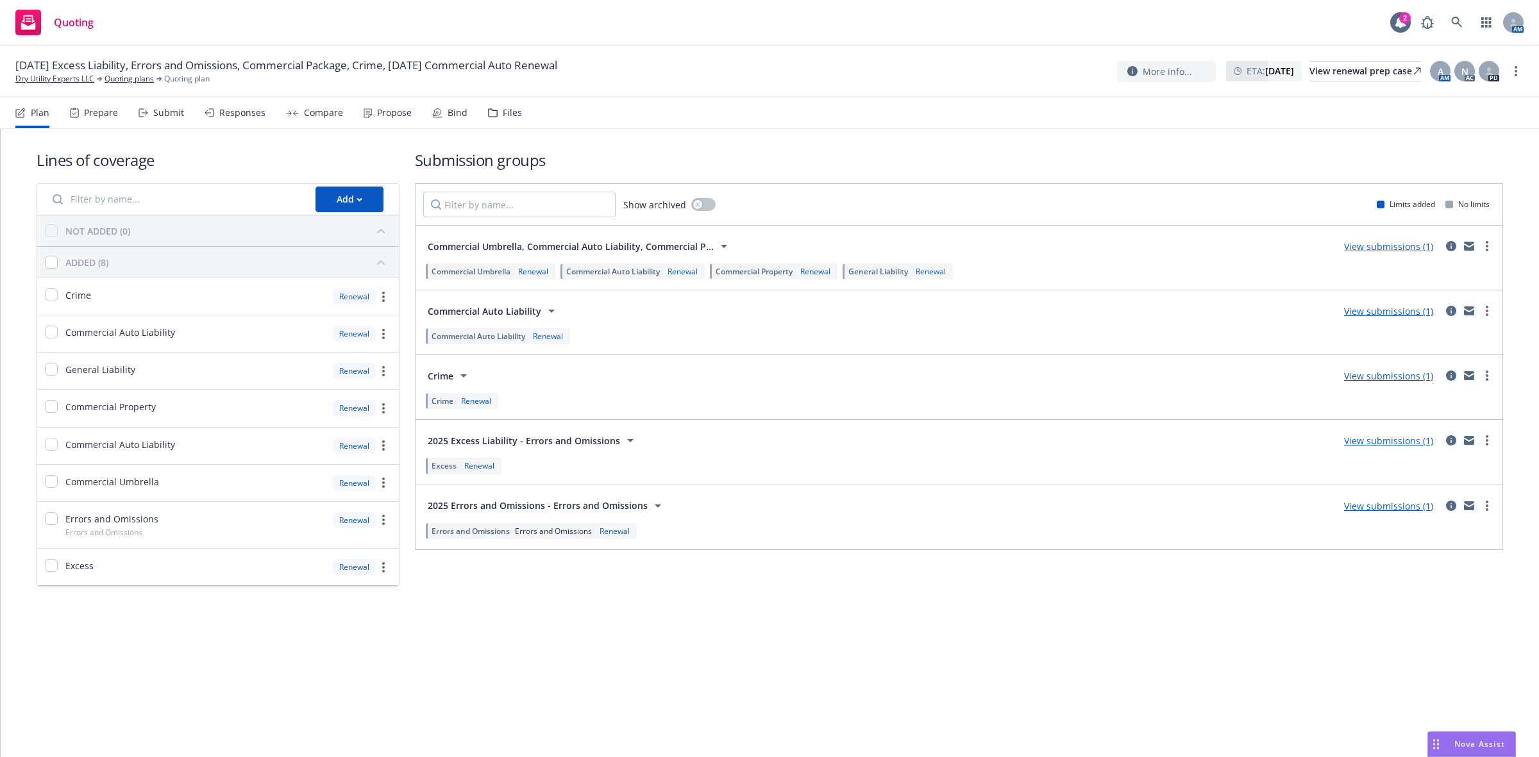
click at [377, 113] on div "Propose" at bounding box center [394, 113] width 35 height 10
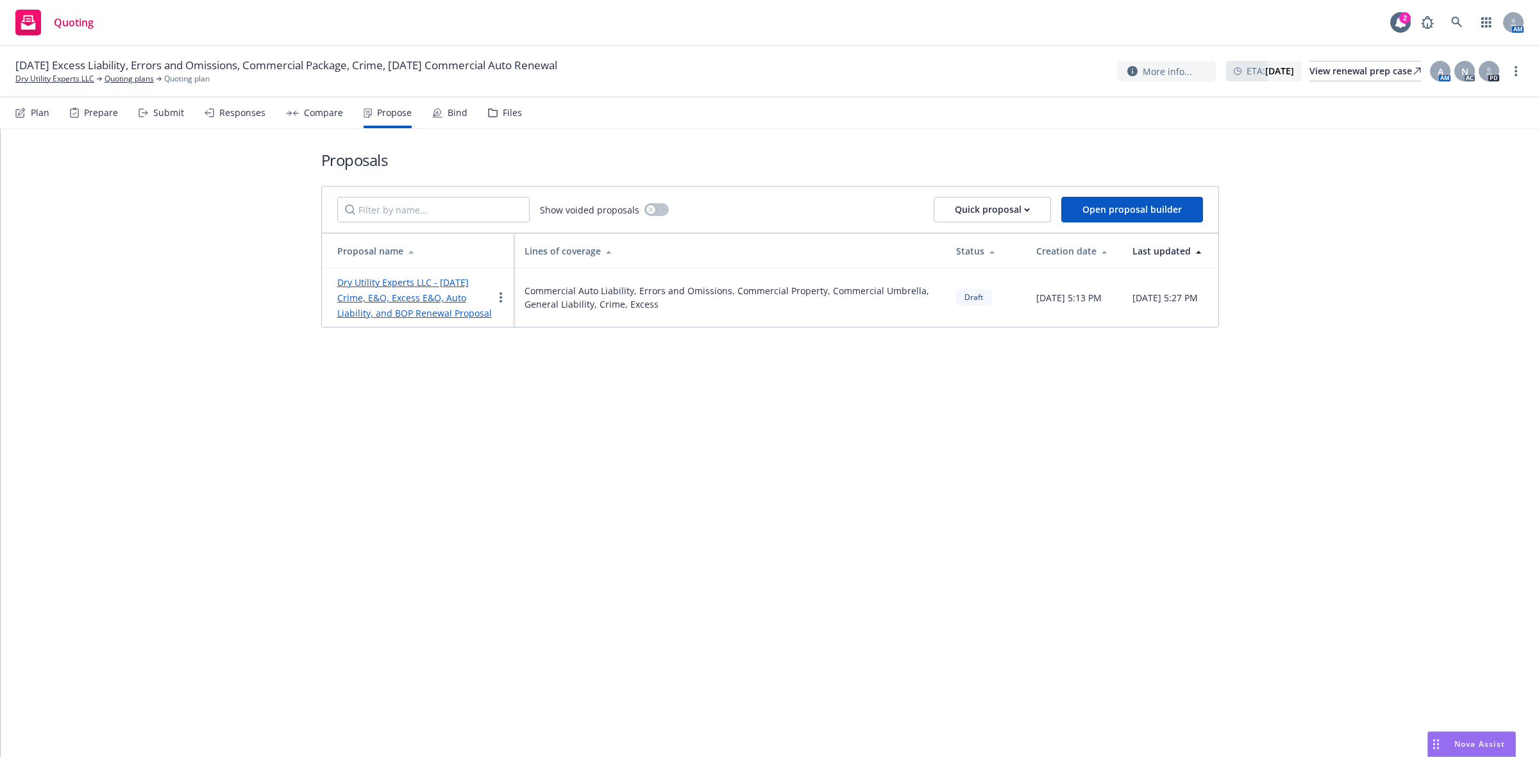
click at [408, 292] on link "Dry Utility Experts LLC - [DATE] Crime, E&O, Excess E&O, Auto Liability, and BO…" at bounding box center [414, 297] width 155 height 43
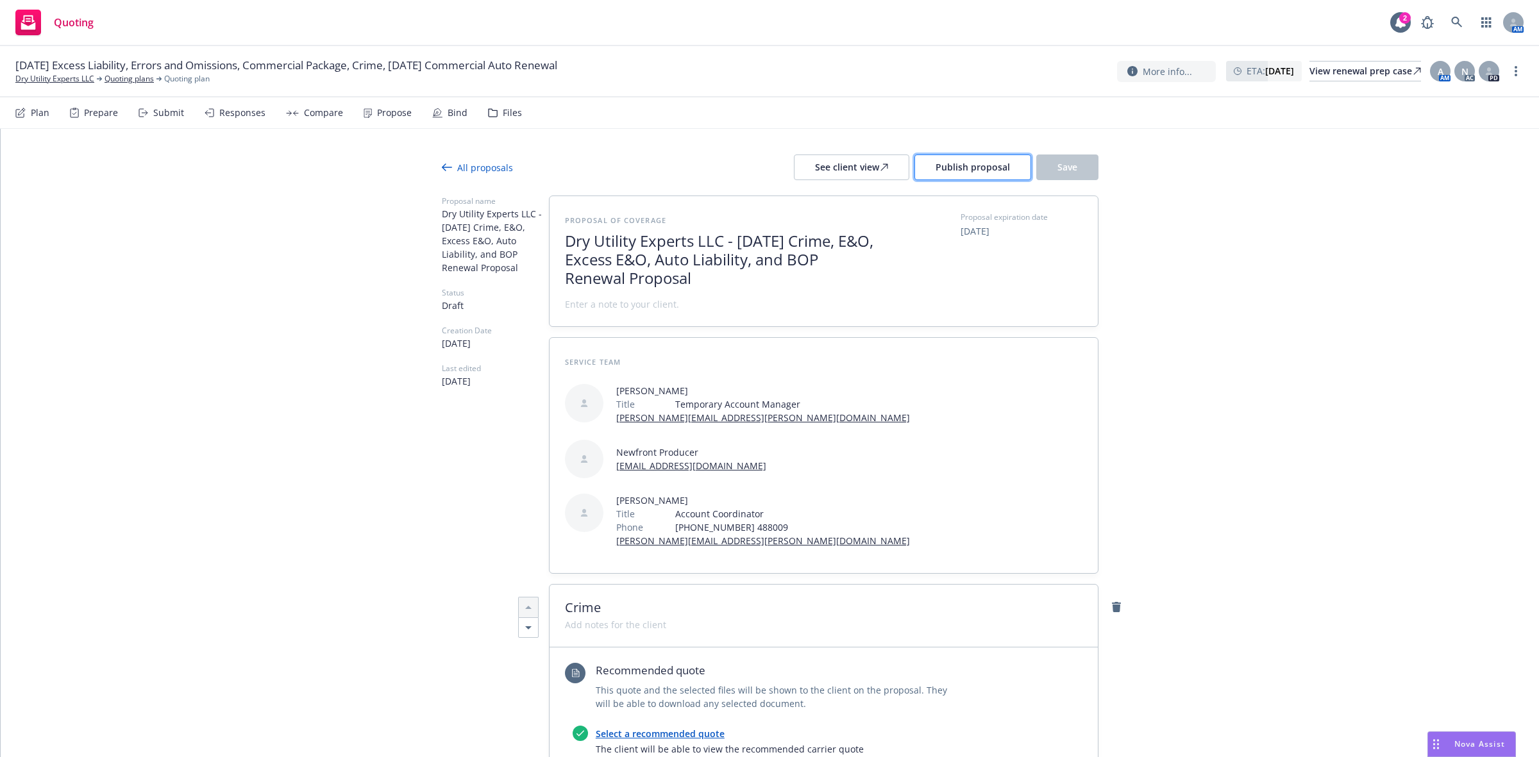
click at [977, 171] on span "Publish proposal" at bounding box center [972, 167] width 74 height 12
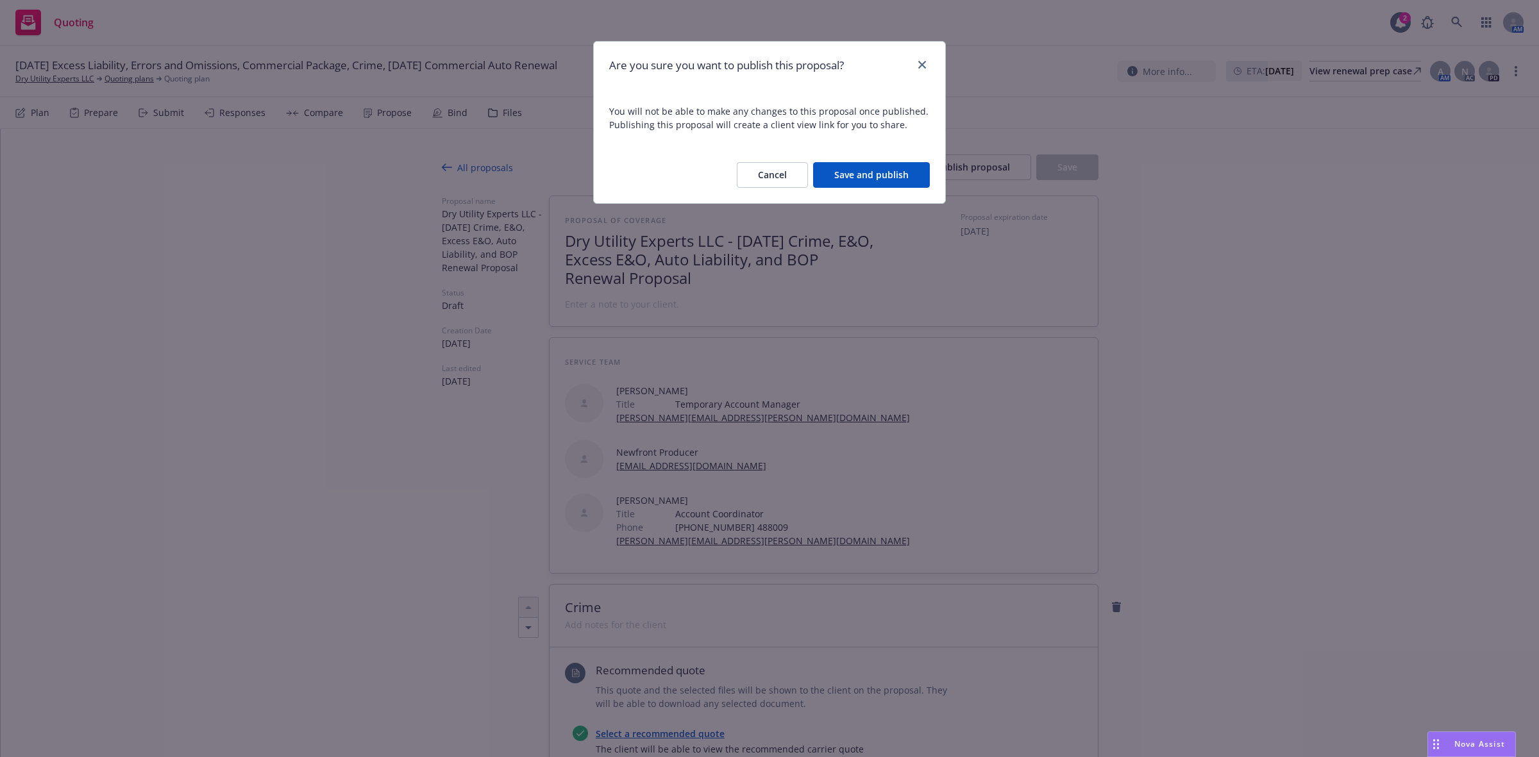
click at [876, 176] on button "Save and publish" at bounding box center [871, 175] width 117 height 26
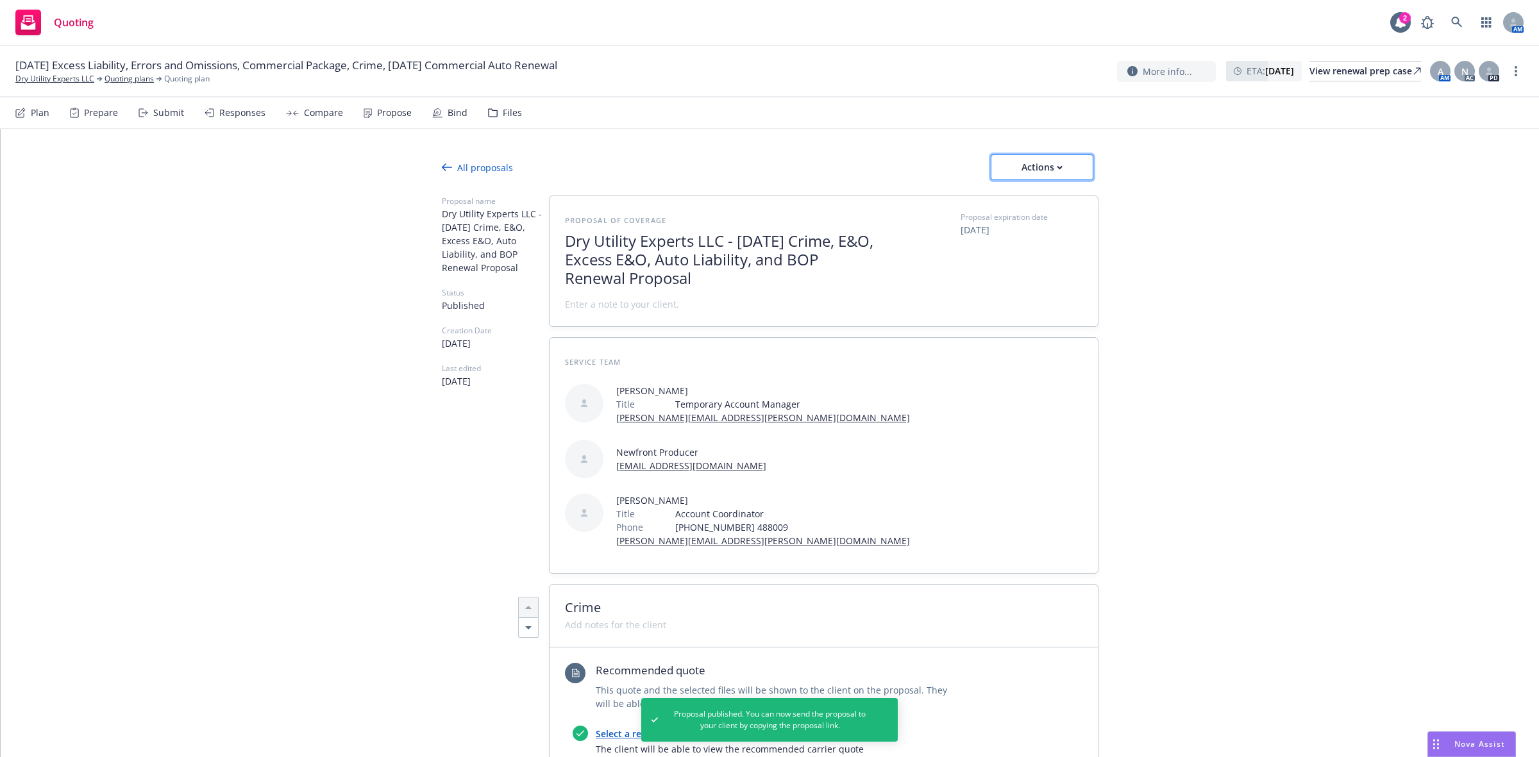
click at [1026, 171] on div "Actions" at bounding box center [1042, 167] width 60 height 24
click at [1023, 193] on link "Copy proposal link" at bounding box center [1041, 201] width 112 height 26
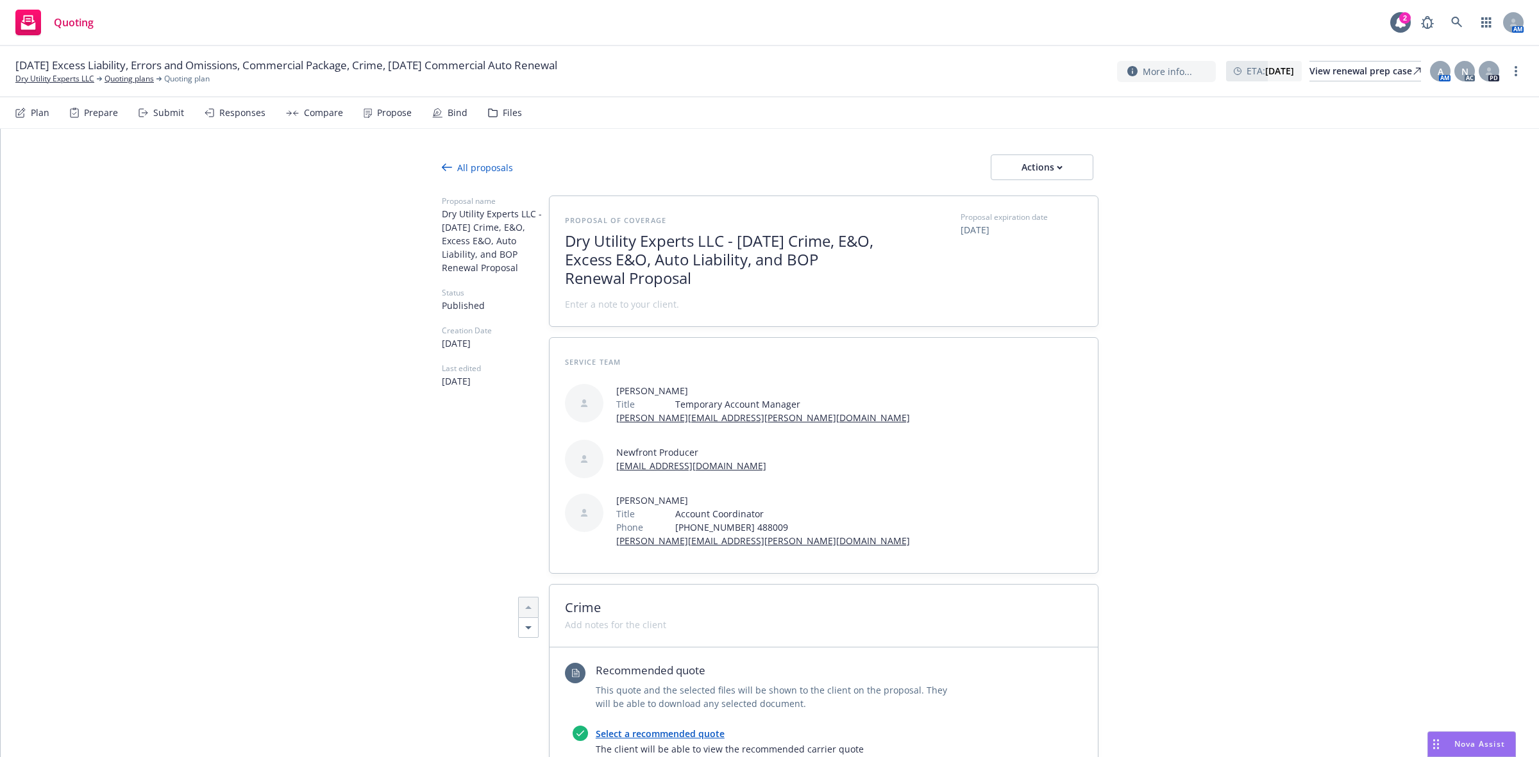
click at [704, 239] on span "Dry Utility Experts LLC - [DATE] Crime, E&O, Excess E&O, Auto Liability, and BO…" at bounding box center [722, 259] width 314 height 55
drag, startPoint x: 717, startPoint y: 239, endPoint x: 540, endPoint y: 244, distance: 177.0
click at [540, 244] on span "Dry Utility Experts LLC - [DATE] Crime, E&O, Excess E&O, Auto Liability, and BO…" at bounding box center [495, 240] width 107 height 67
drag, startPoint x: 714, startPoint y: 242, endPoint x: 559, endPoint y: 242, distance: 154.5
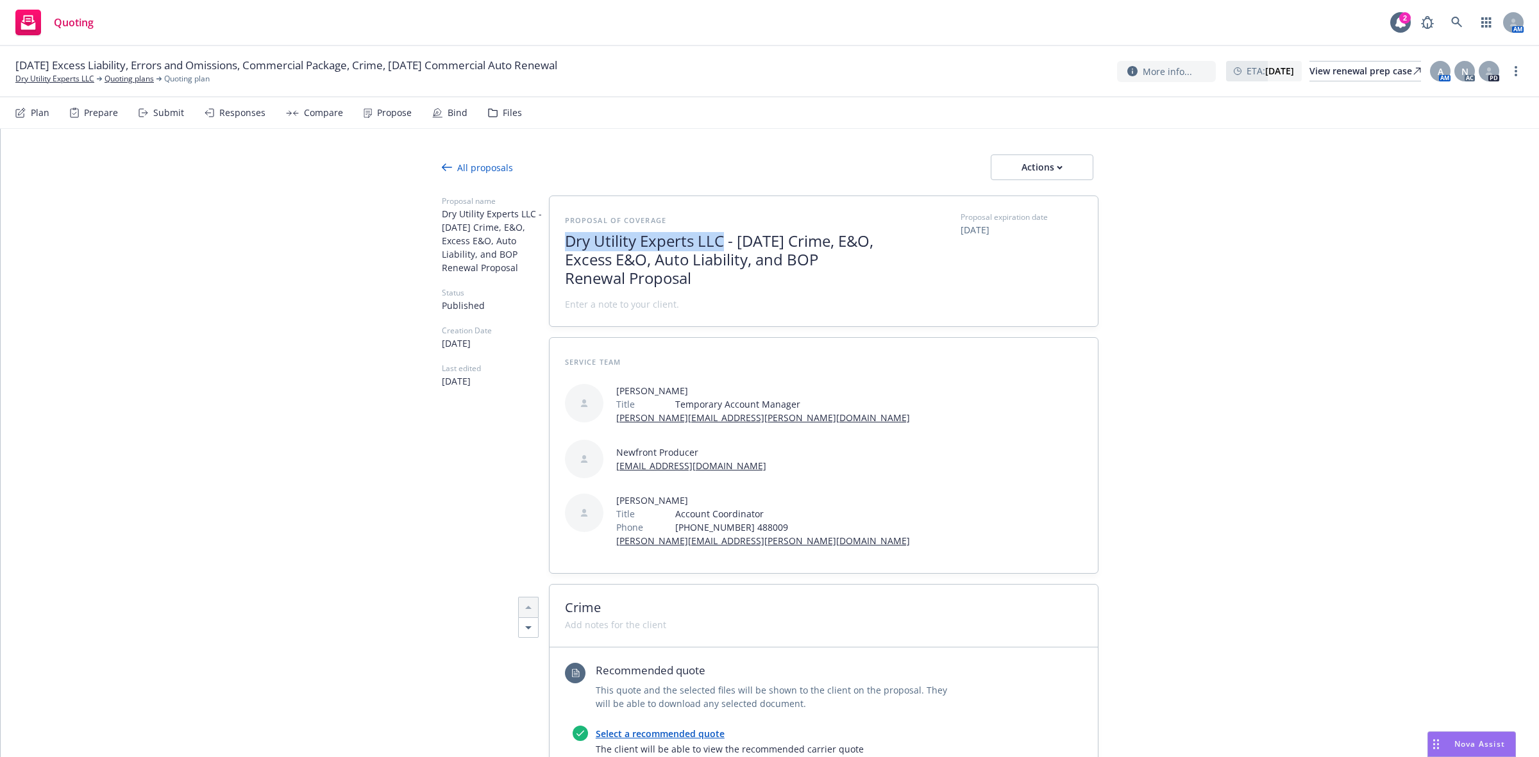
click at [565, 242] on span "Dry Utility Experts LLC - [DATE] Crime, E&O, Excess E&O, Auto Liability, and BO…" at bounding box center [722, 259] width 314 height 55
copy span "Dry Utility Experts LLC"
type textarea "x"
click at [69, 80] on link "Dry Utility Experts LLC" at bounding box center [54, 79] width 79 height 12
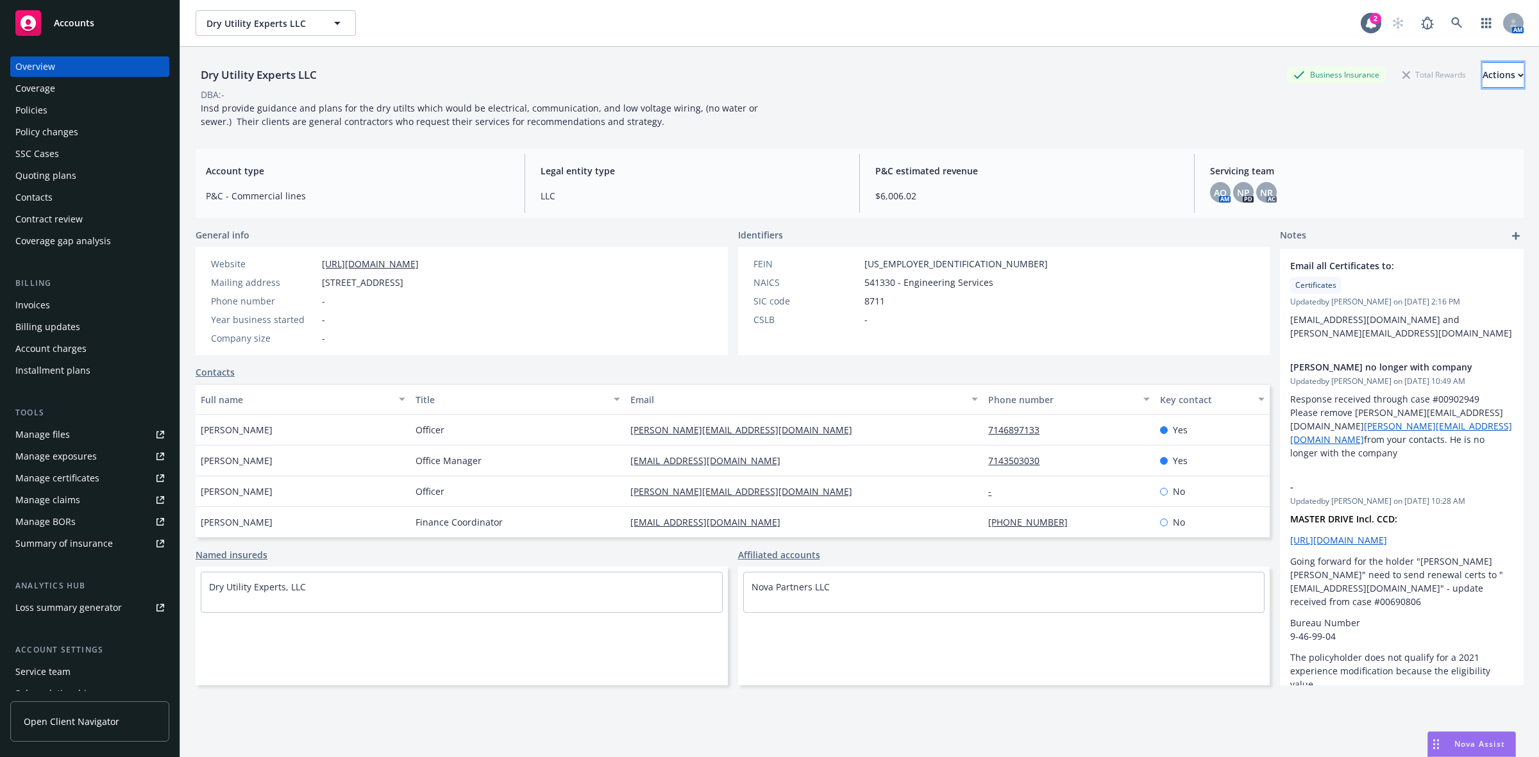
click at [1482, 78] on button "Actions" at bounding box center [1502, 75] width 41 height 26
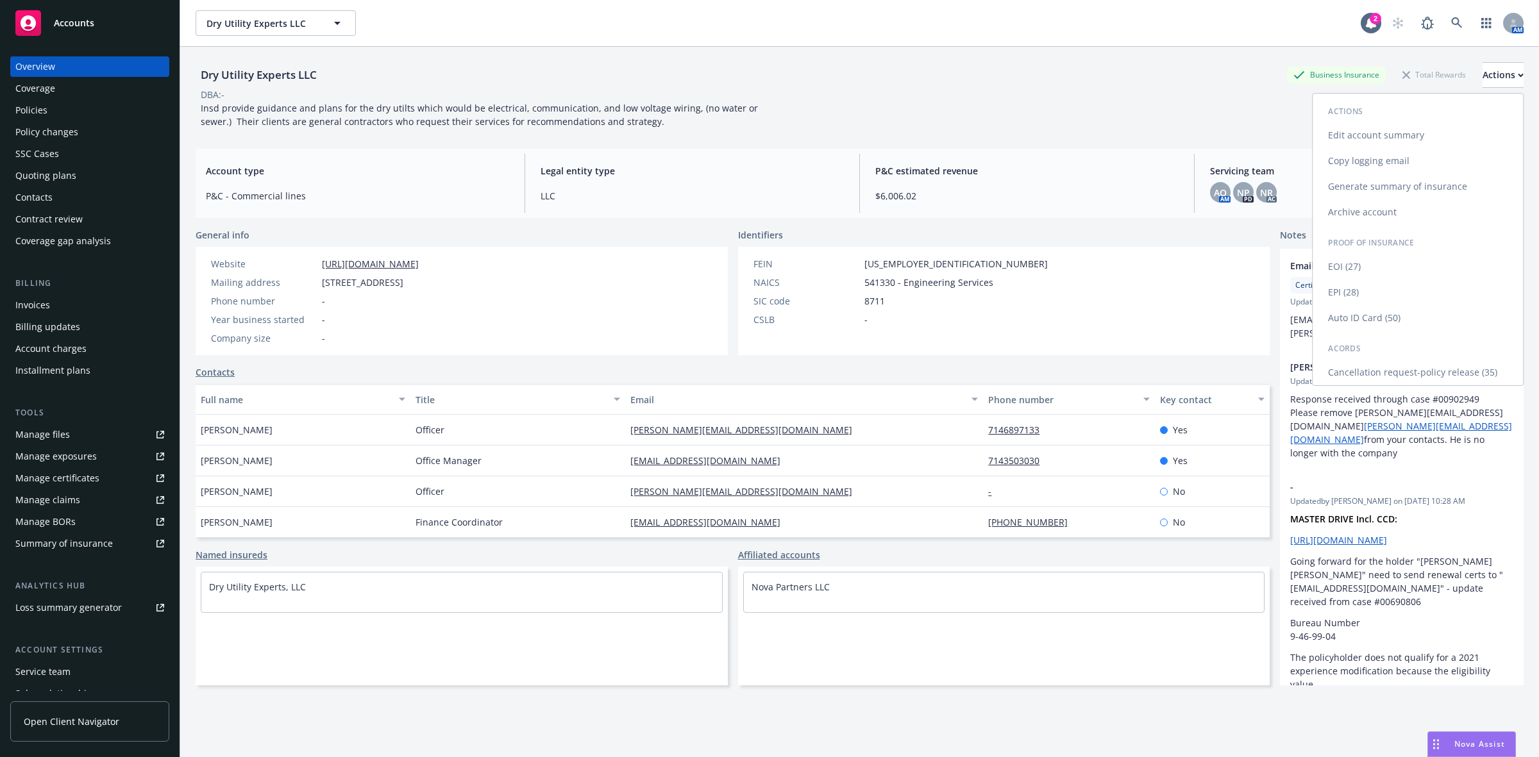
click at [1350, 164] on link "Copy logging email" at bounding box center [1418, 161] width 210 height 26
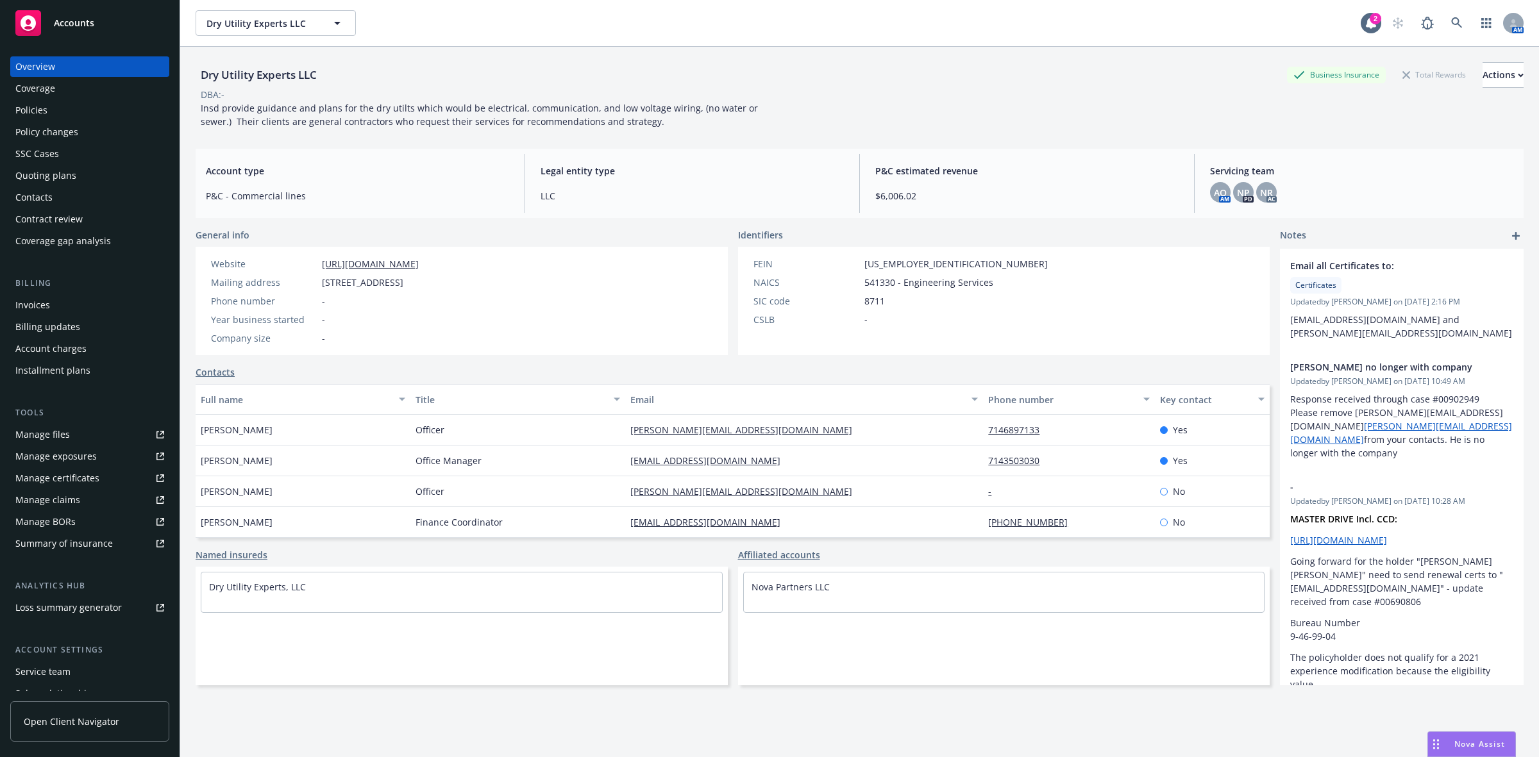
drag, startPoint x: 305, startPoint y: 63, endPoint x: 324, endPoint y: 72, distance: 21.8
click at [305, 64] on div "Dry Utility Experts LLC" at bounding box center [259, 75] width 126 height 26
click at [326, 72] on div "Dry Utility Experts LLC Business Insurance Total Rewards Actions" at bounding box center [860, 75] width 1328 height 26
click at [90, 109] on div "Policies" at bounding box center [89, 110] width 149 height 21
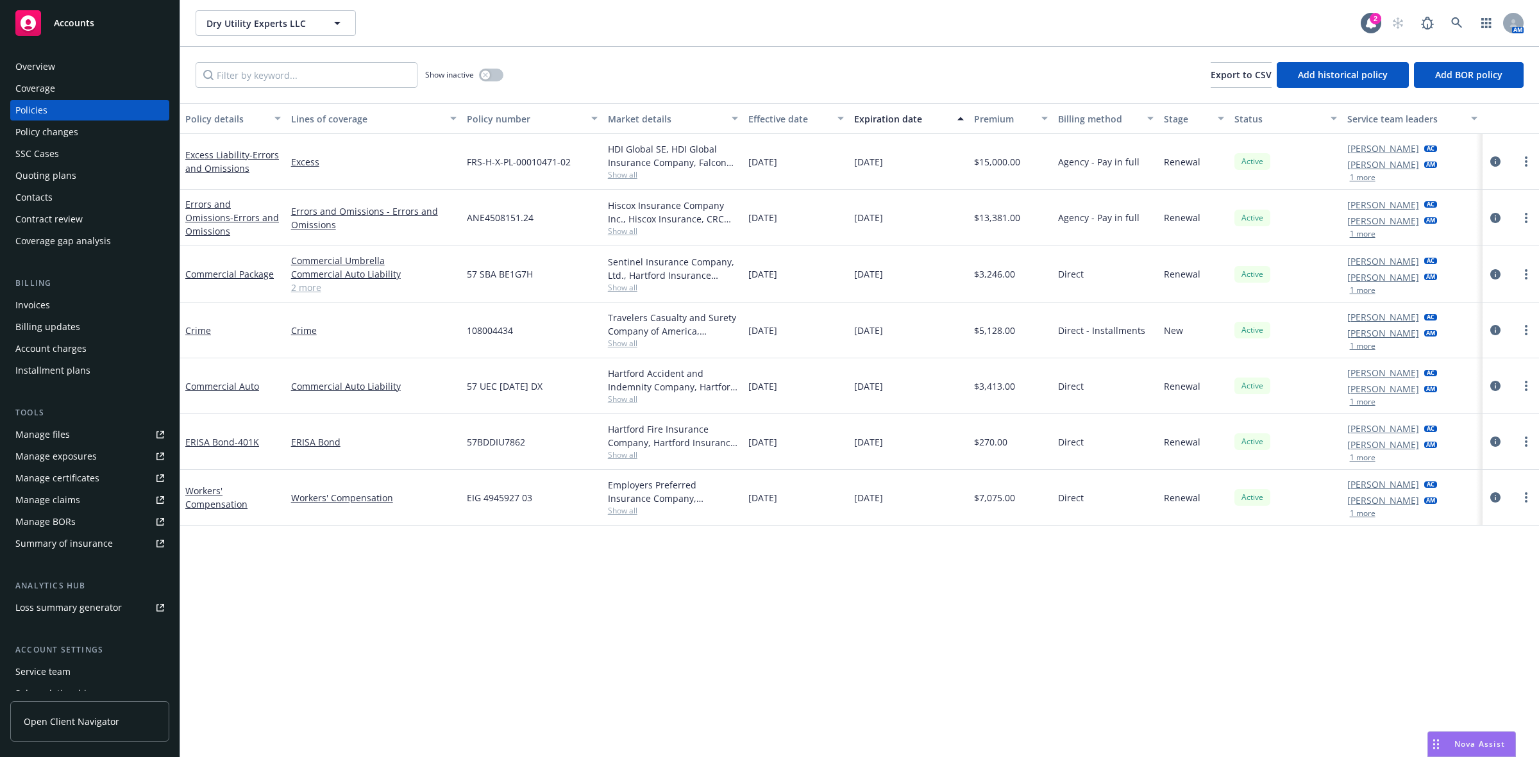
click at [77, 72] on div "Overview" at bounding box center [89, 66] width 149 height 21
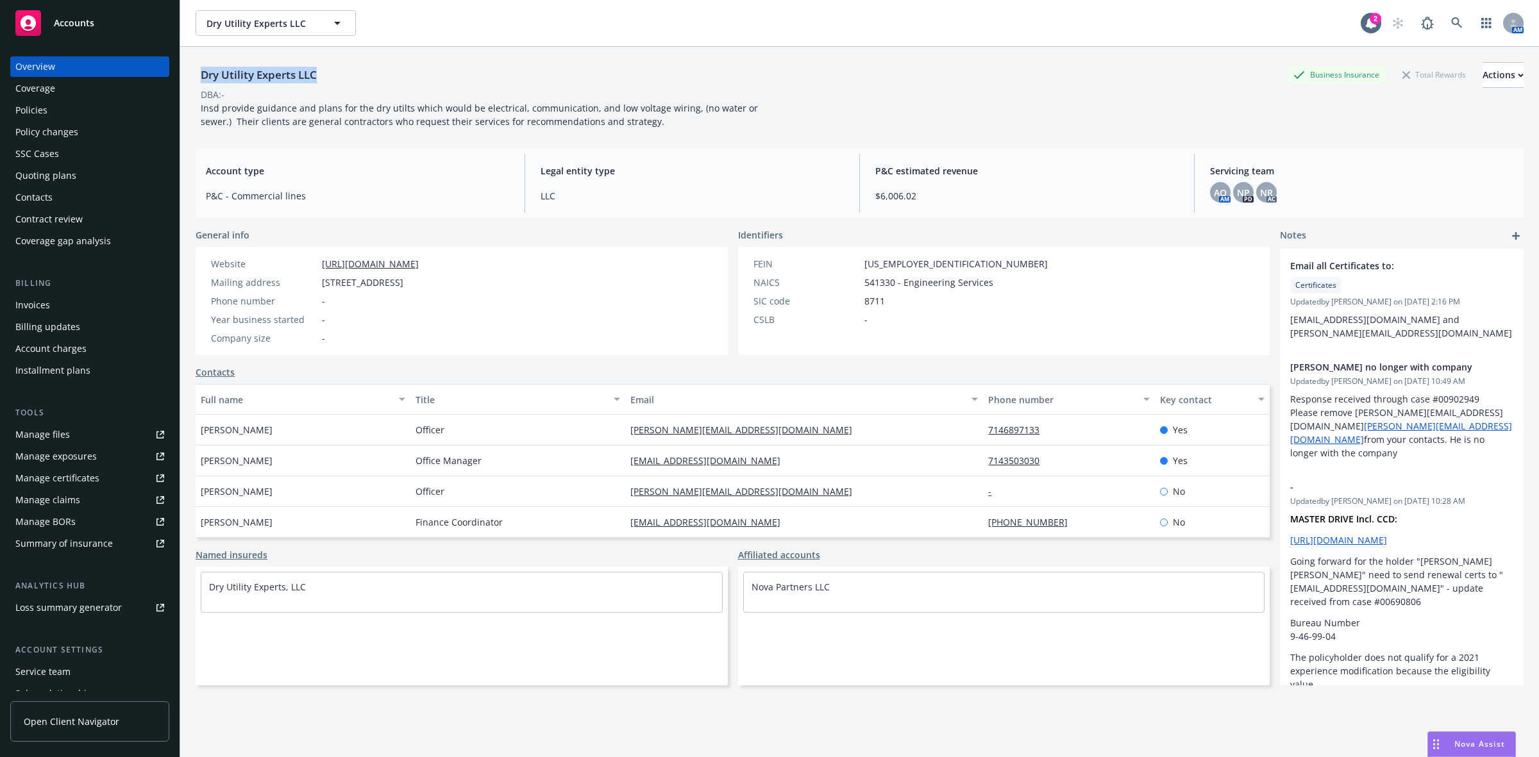
drag, startPoint x: 301, startPoint y: 81, endPoint x: 199, endPoint y: 77, distance: 102.0
click at [199, 77] on div "Dry Utility Experts LLC Business Insurance Total Rewards Actions" at bounding box center [860, 75] width 1328 height 26
copy div "Dry Utility Experts LLC"
click at [65, 106] on div "Policies" at bounding box center [89, 110] width 149 height 21
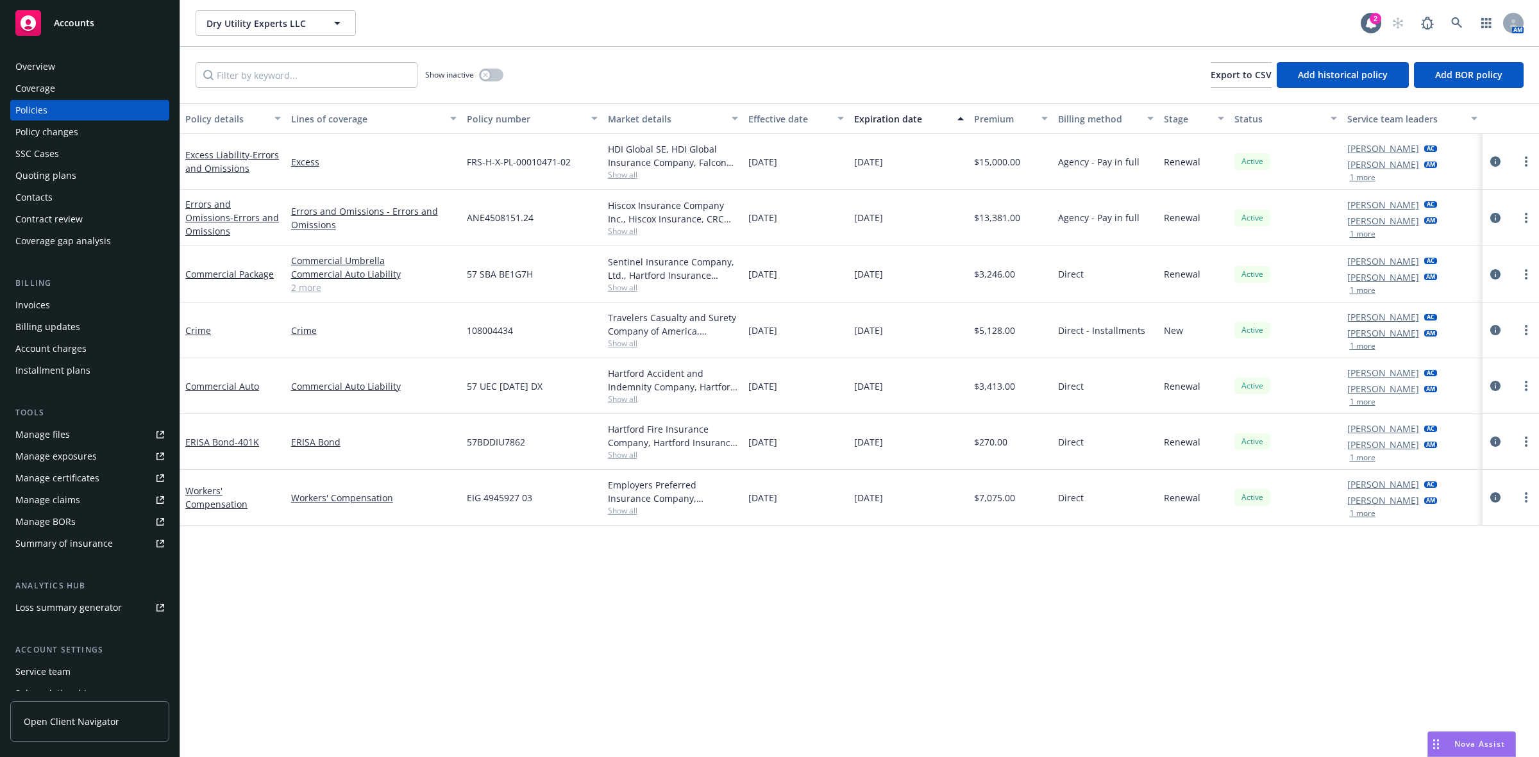
click at [91, 66] on div "Overview" at bounding box center [89, 66] width 149 height 21
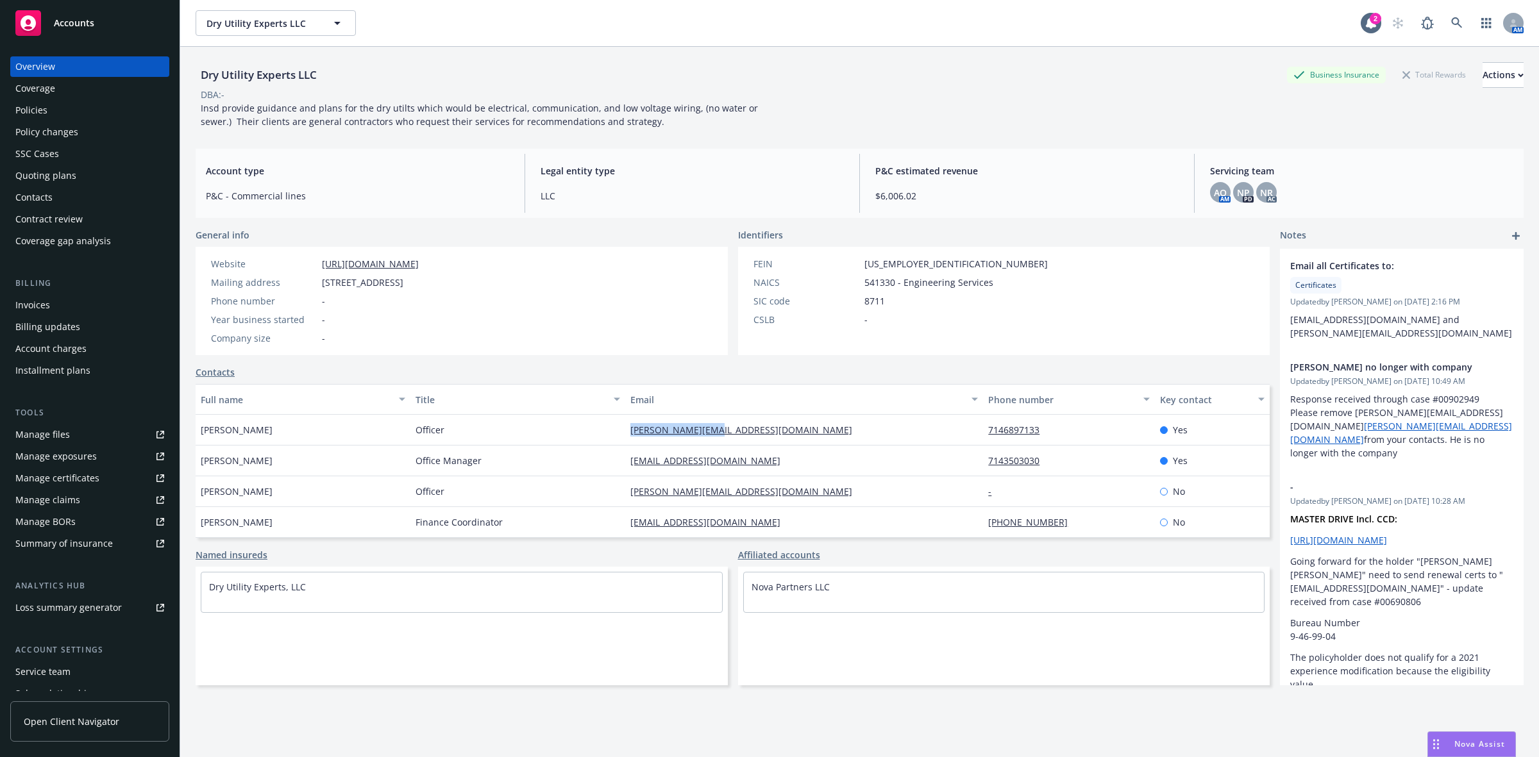
drag, startPoint x: 714, startPoint y: 431, endPoint x: 616, endPoint y: 433, distance: 98.1
click at [625, 433] on div "[PERSON_NAME][EMAIL_ADDRESS][DOMAIN_NAME]" at bounding box center [804, 430] width 358 height 31
copy link "[PERSON_NAME][EMAIL_ADDRESS][DOMAIN_NAME]"
